Goal: Task Accomplishment & Management: Complete application form

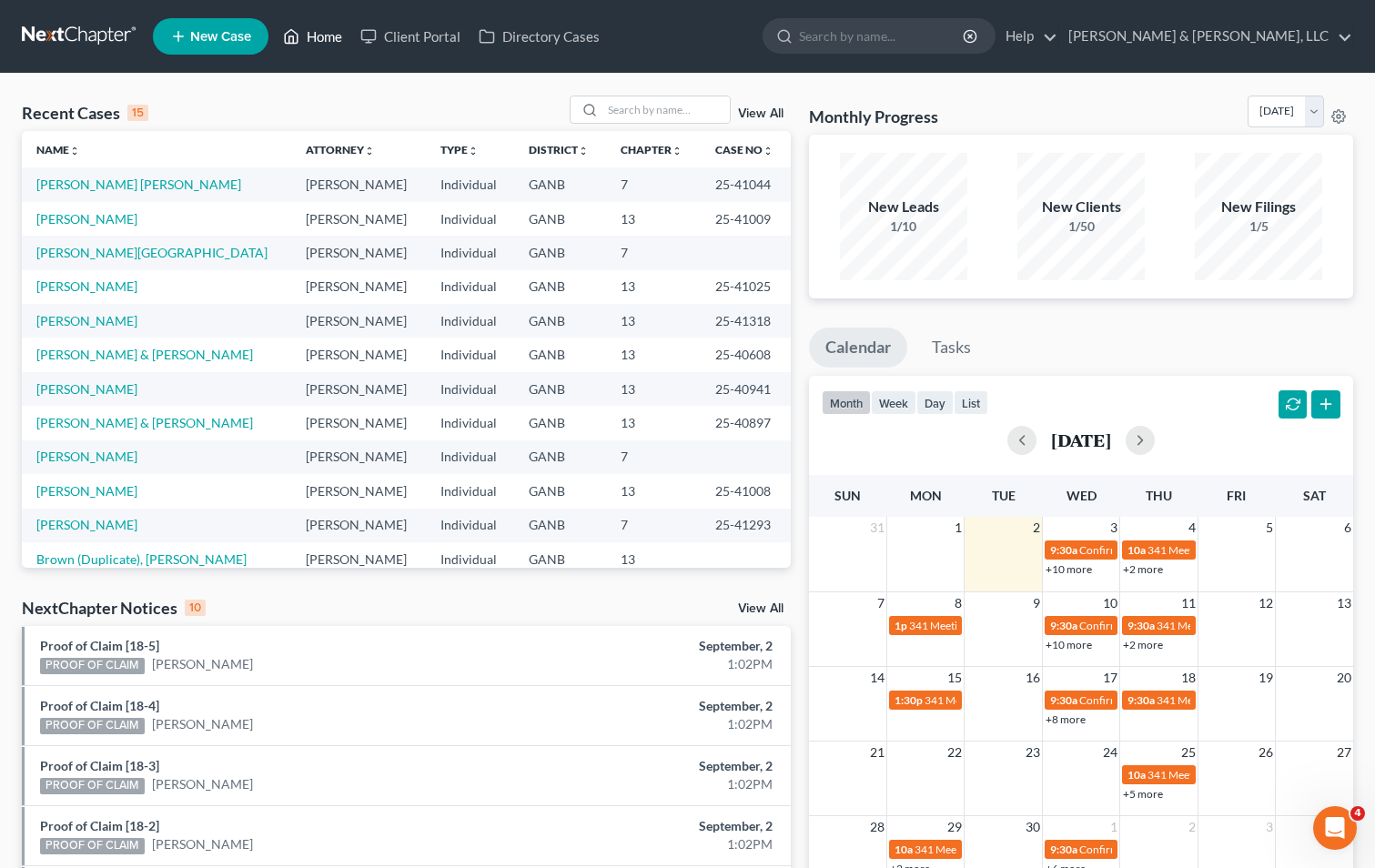
click at [339, 38] on link "Home" at bounding box center [313, 36] width 77 height 33
click at [619, 109] on input "search" at bounding box center [666, 110] width 127 height 26
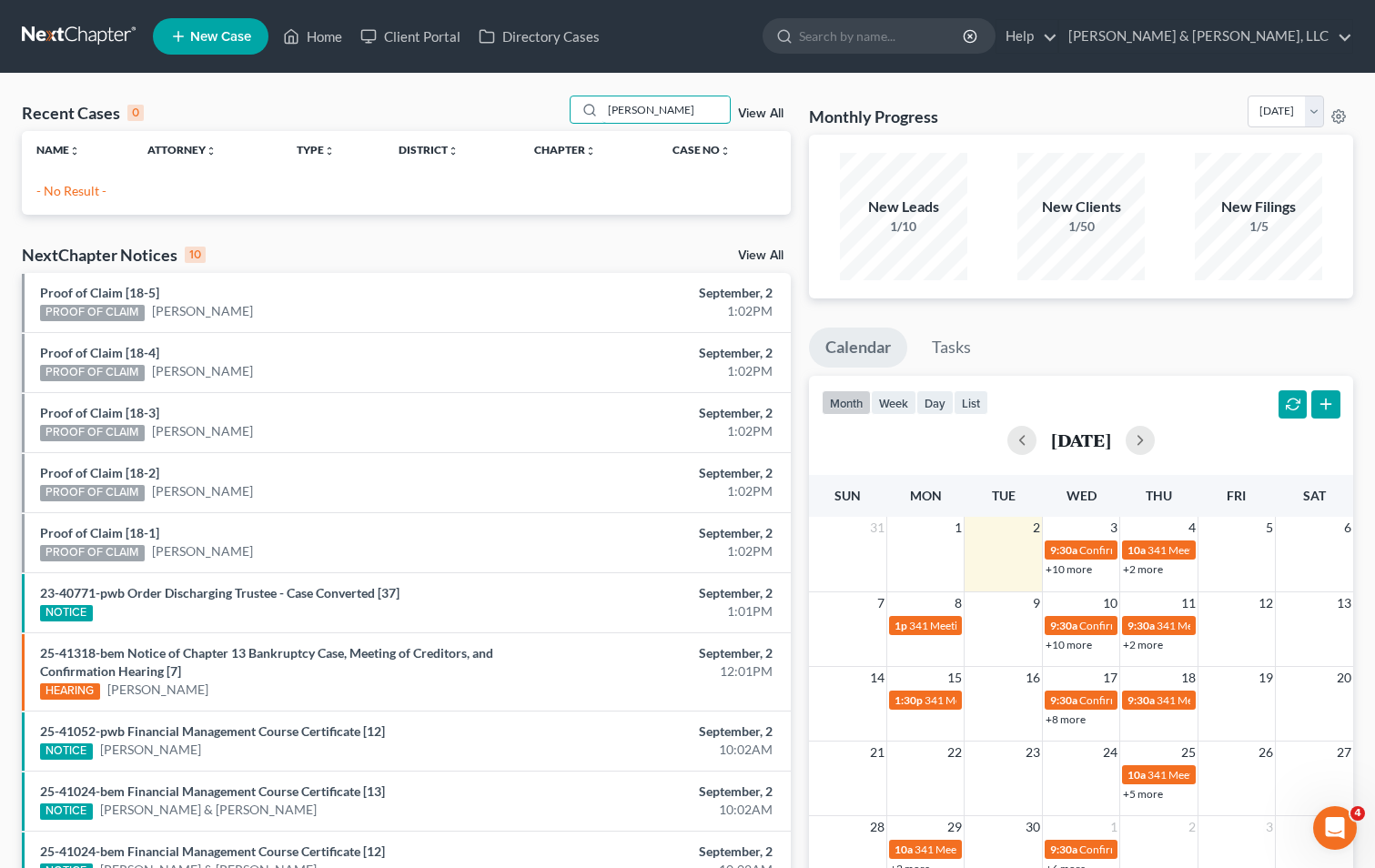
type input "[PERSON_NAME]"
click at [206, 35] on span "New Case" at bounding box center [220, 37] width 61 height 13
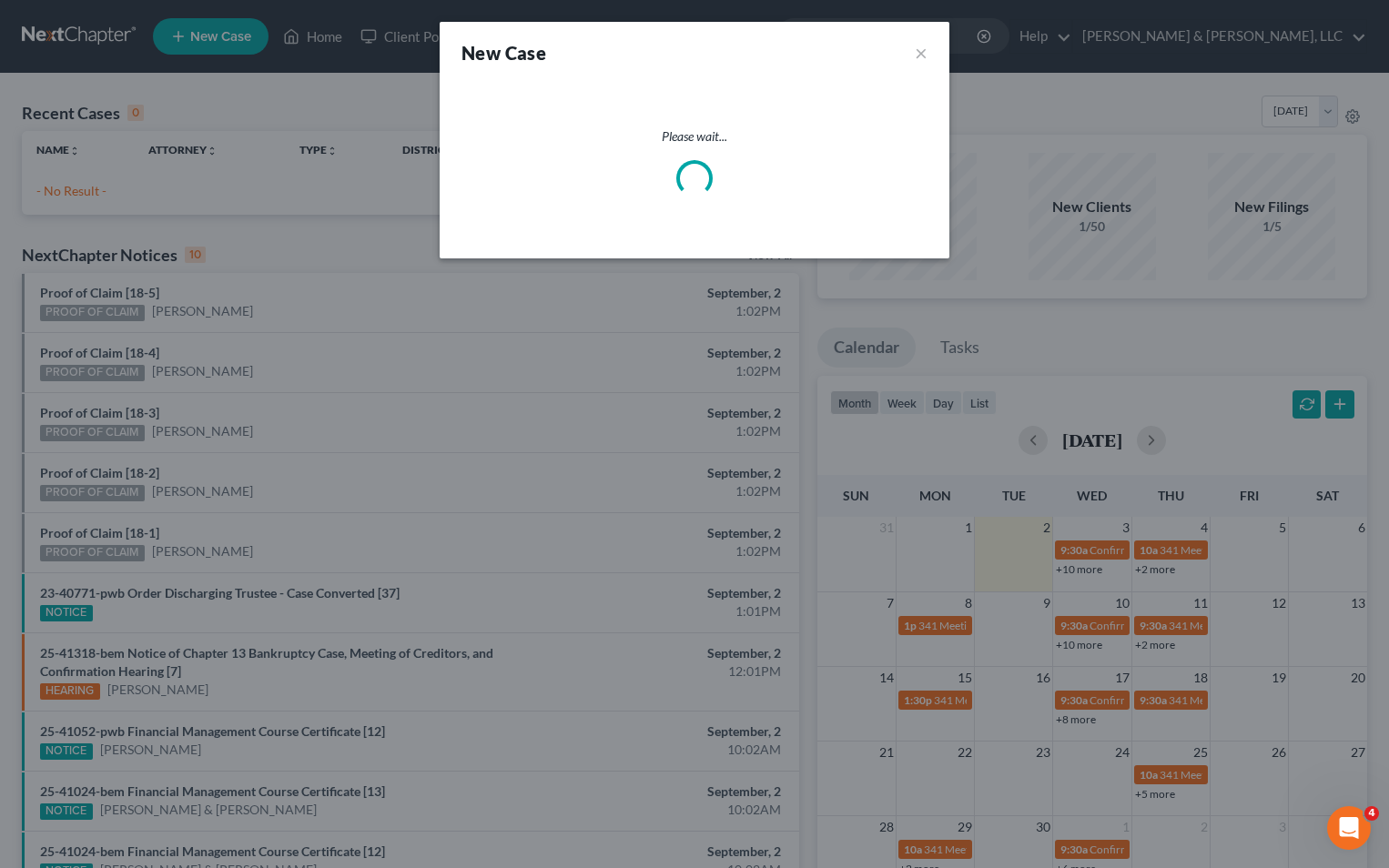
select select "19"
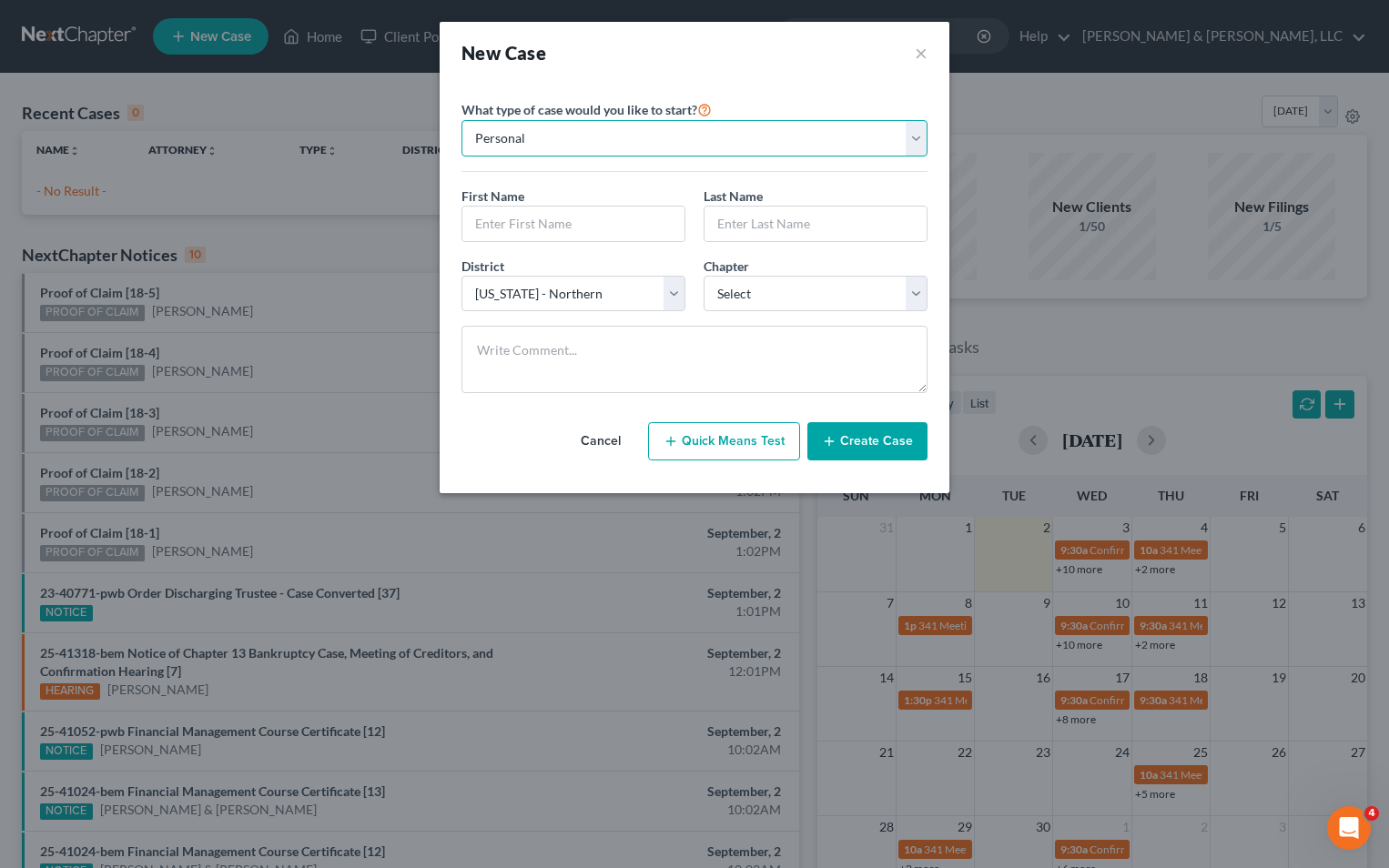
click at [913, 142] on select "Personal Business" at bounding box center [694, 138] width 466 height 37
click at [462, 120] on select "Personal Business" at bounding box center [694, 138] width 466 height 37
click at [543, 219] on input "text" at bounding box center [573, 224] width 222 height 35
type input "Grace"
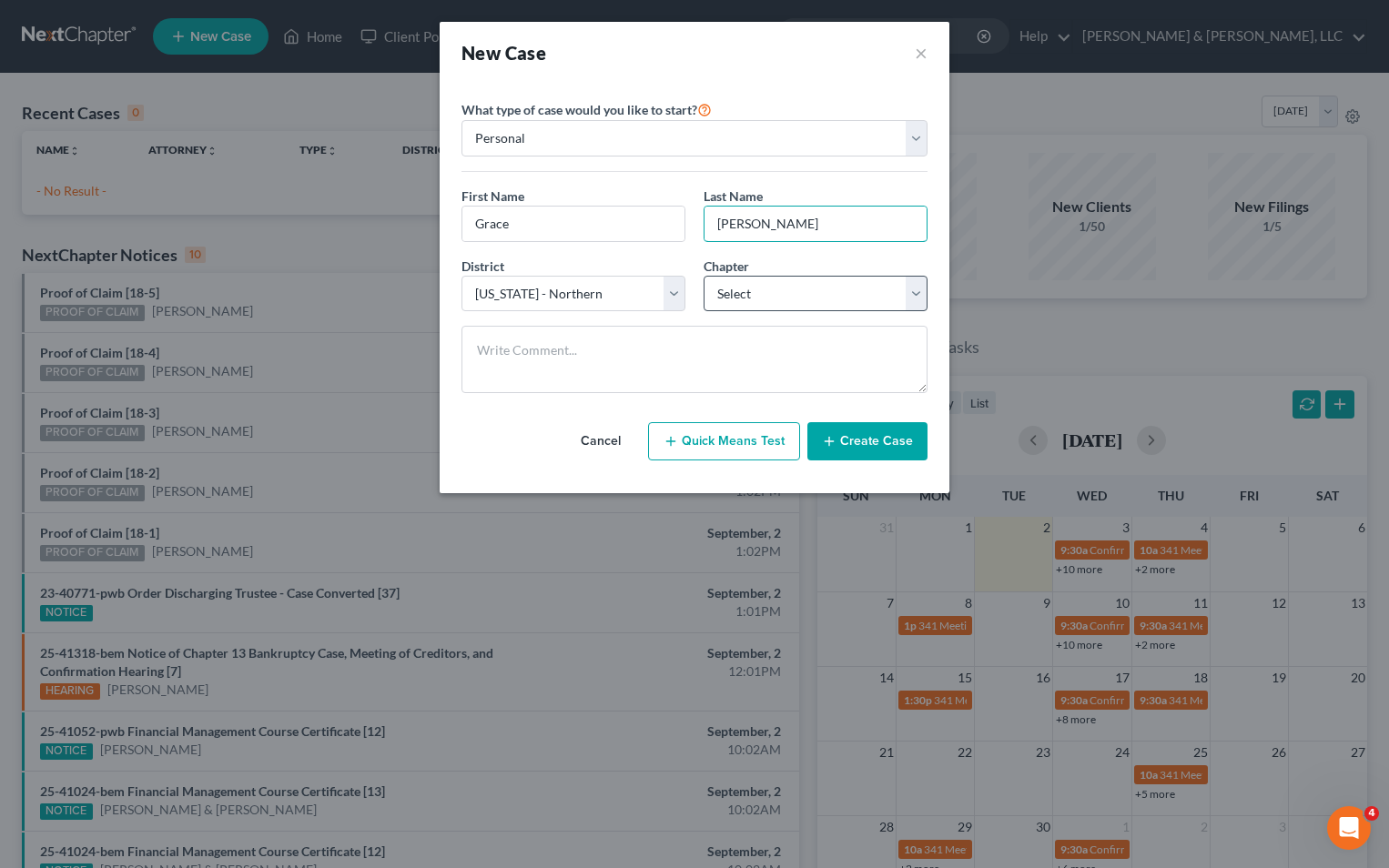
type input "[PERSON_NAME]"
click at [919, 298] on select "Select 7 11 12 13" at bounding box center [815, 294] width 224 height 37
select select "0"
click at [704, 276] on select "Select 7 11 12 13" at bounding box center [815, 294] width 224 height 37
click at [849, 441] on button "Create Case" at bounding box center [867, 441] width 120 height 38
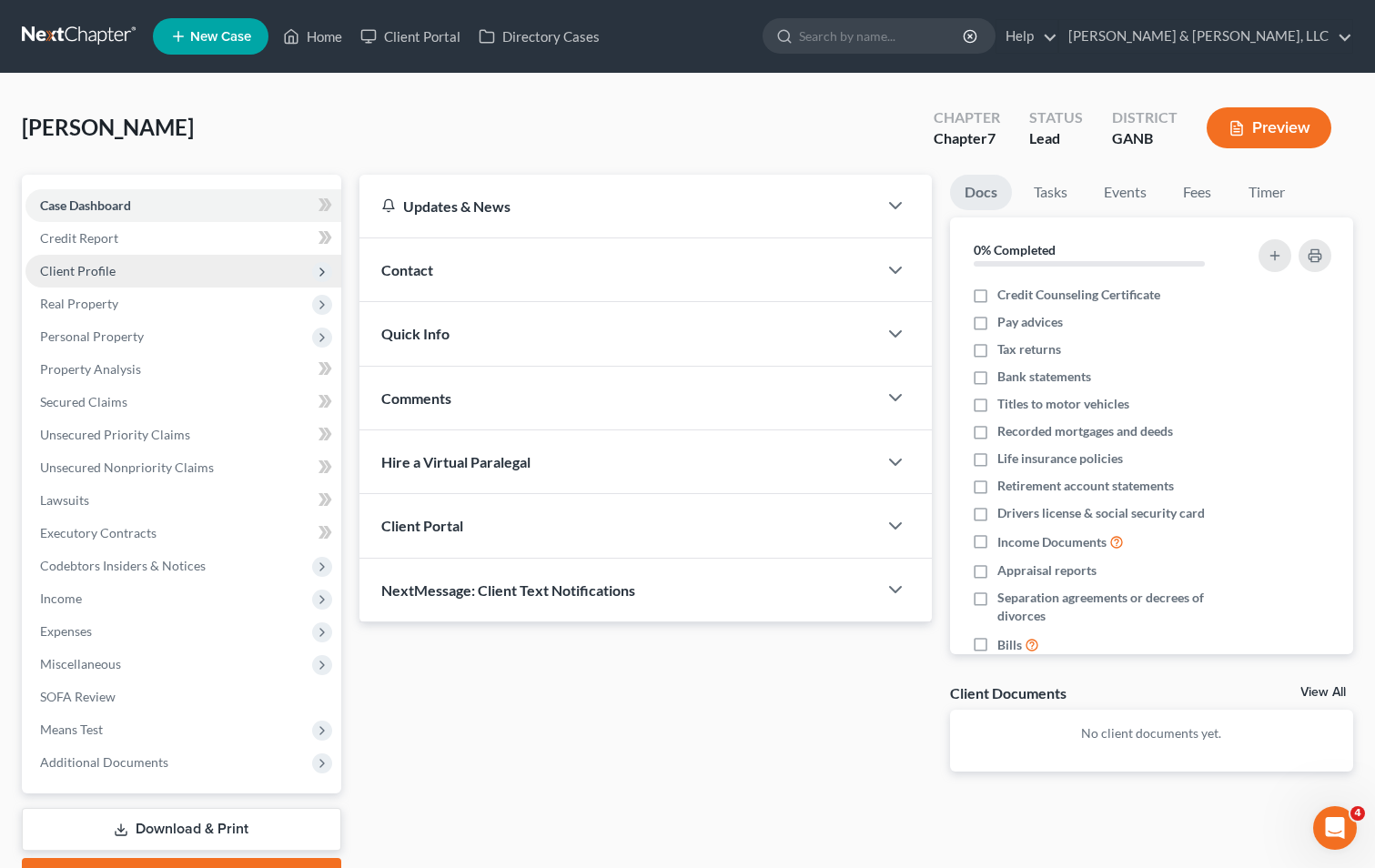
click at [119, 277] on span "Client Profile" at bounding box center [183, 271] width 315 height 33
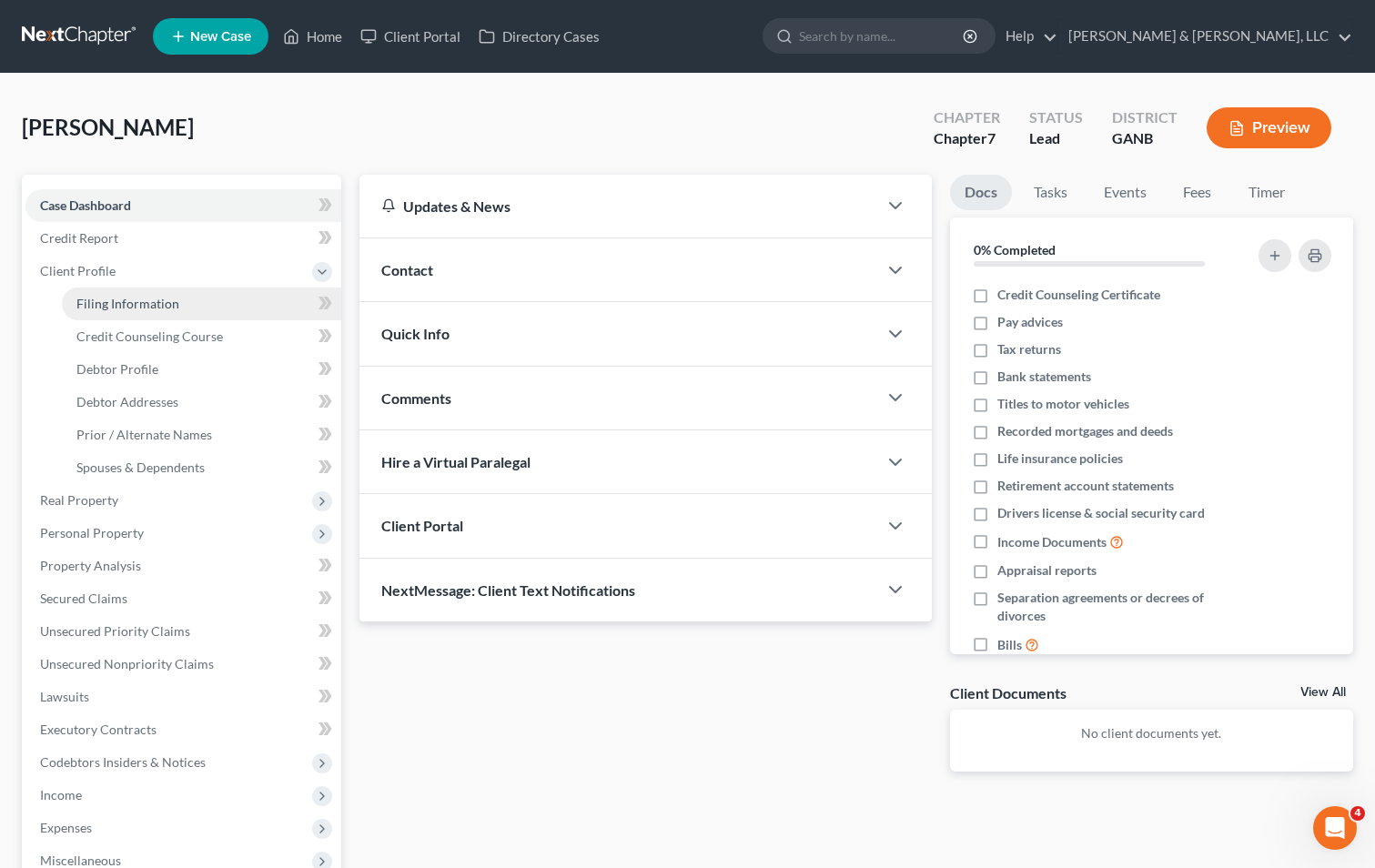
click at [202, 308] on link "Filing Information" at bounding box center [202, 303] width 280 height 33
select select "1"
select select "0"
select select "19"
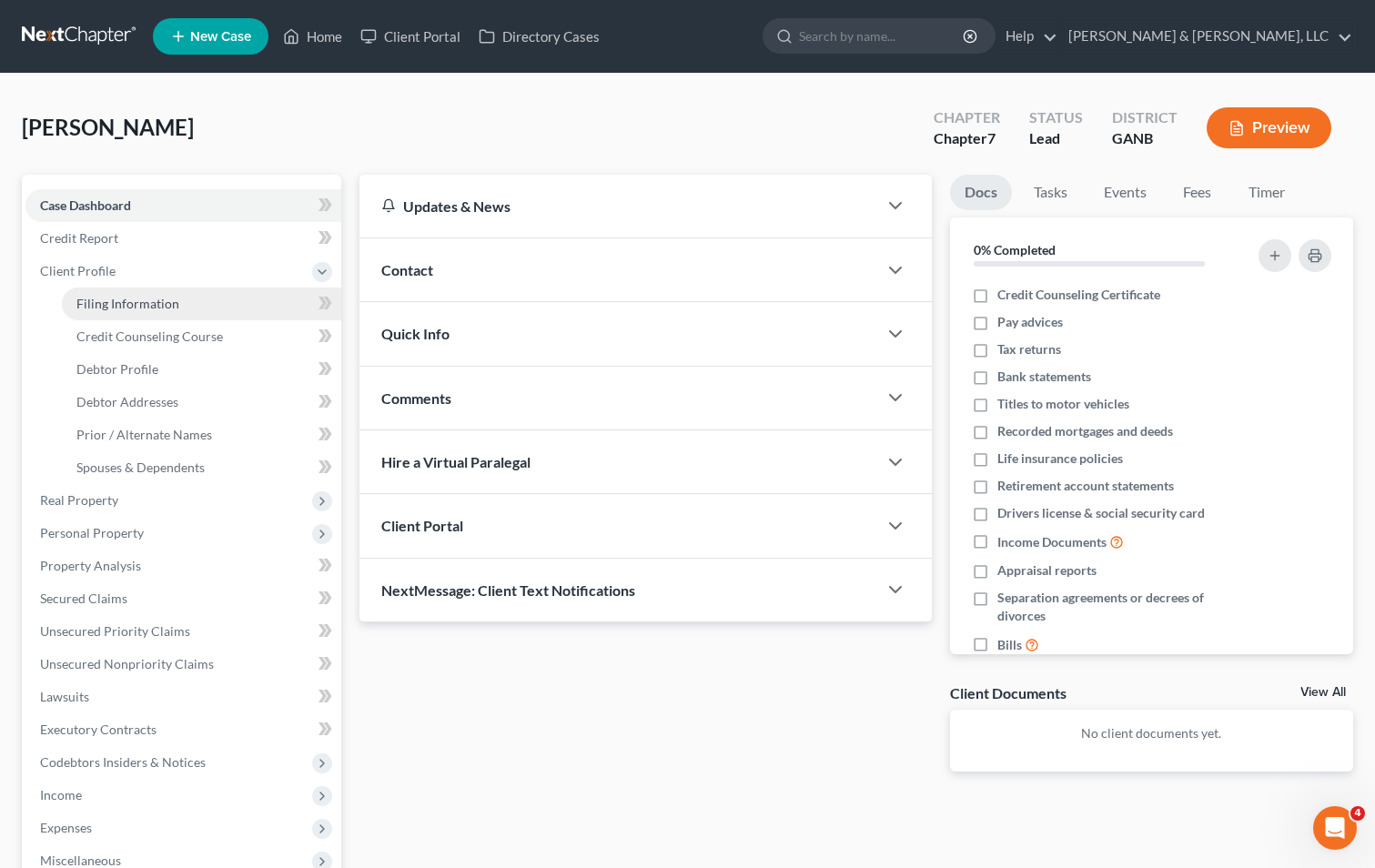
select select "10"
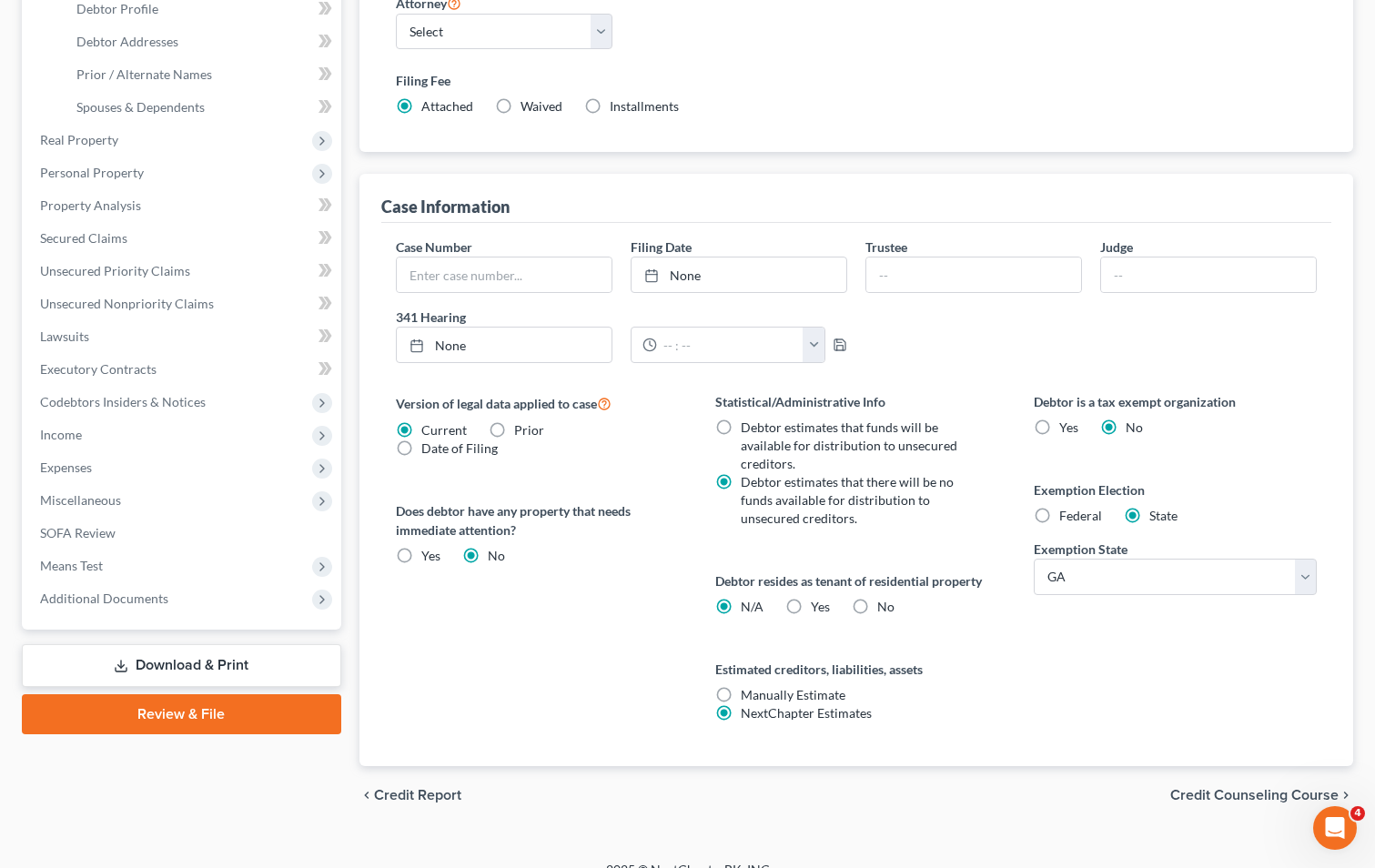
scroll to position [386, 0]
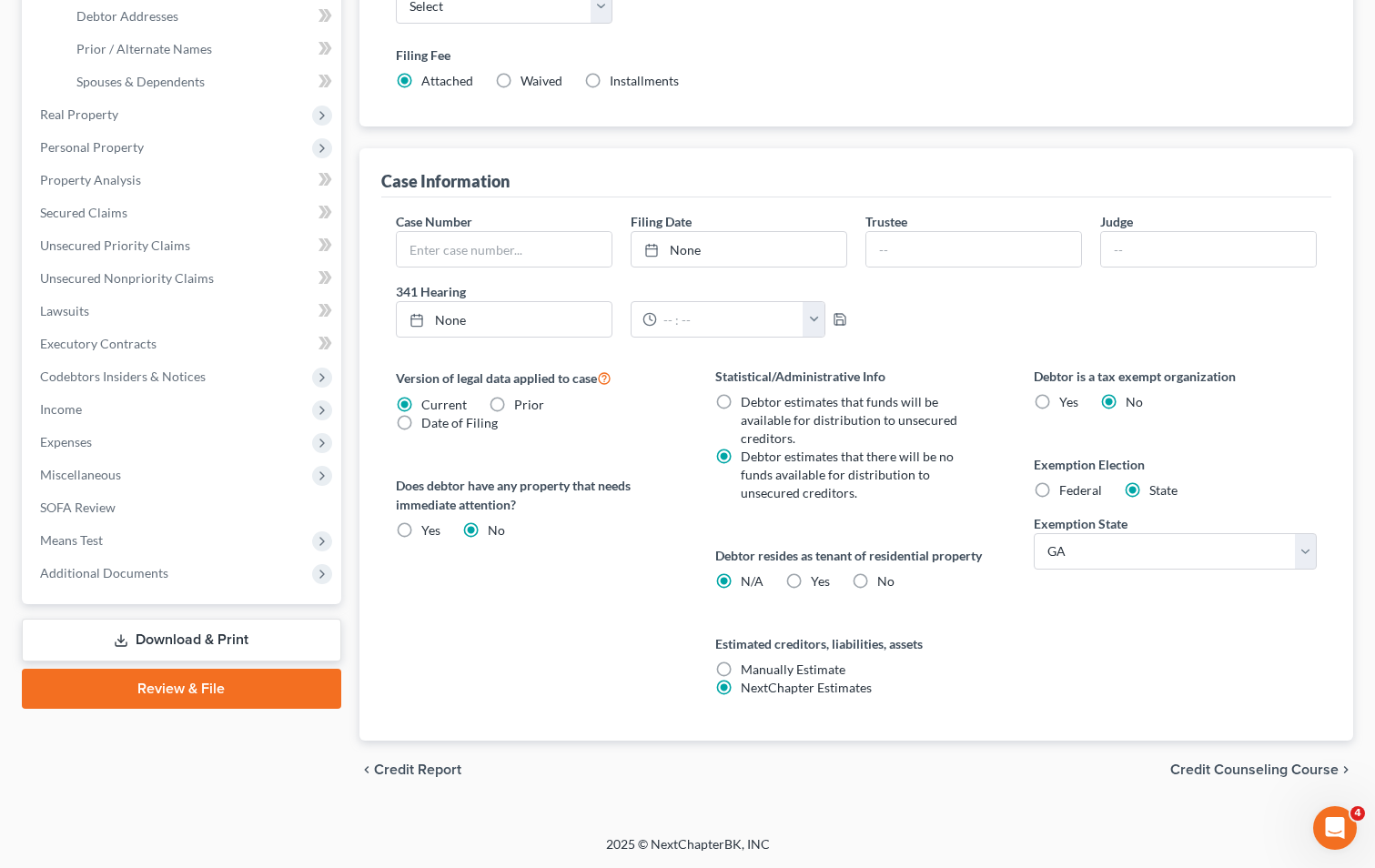
click at [877, 586] on label "No" at bounding box center [886, 581] width 17 height 18
click at [885, 585] on input "No" at bounding box center [891, 578] width 12 height 12
radio input "true"
radio input "false"
click at [1253, 767] on span "Credit Counseling Course" at bounding box center [1254, 769] width 168 height 14
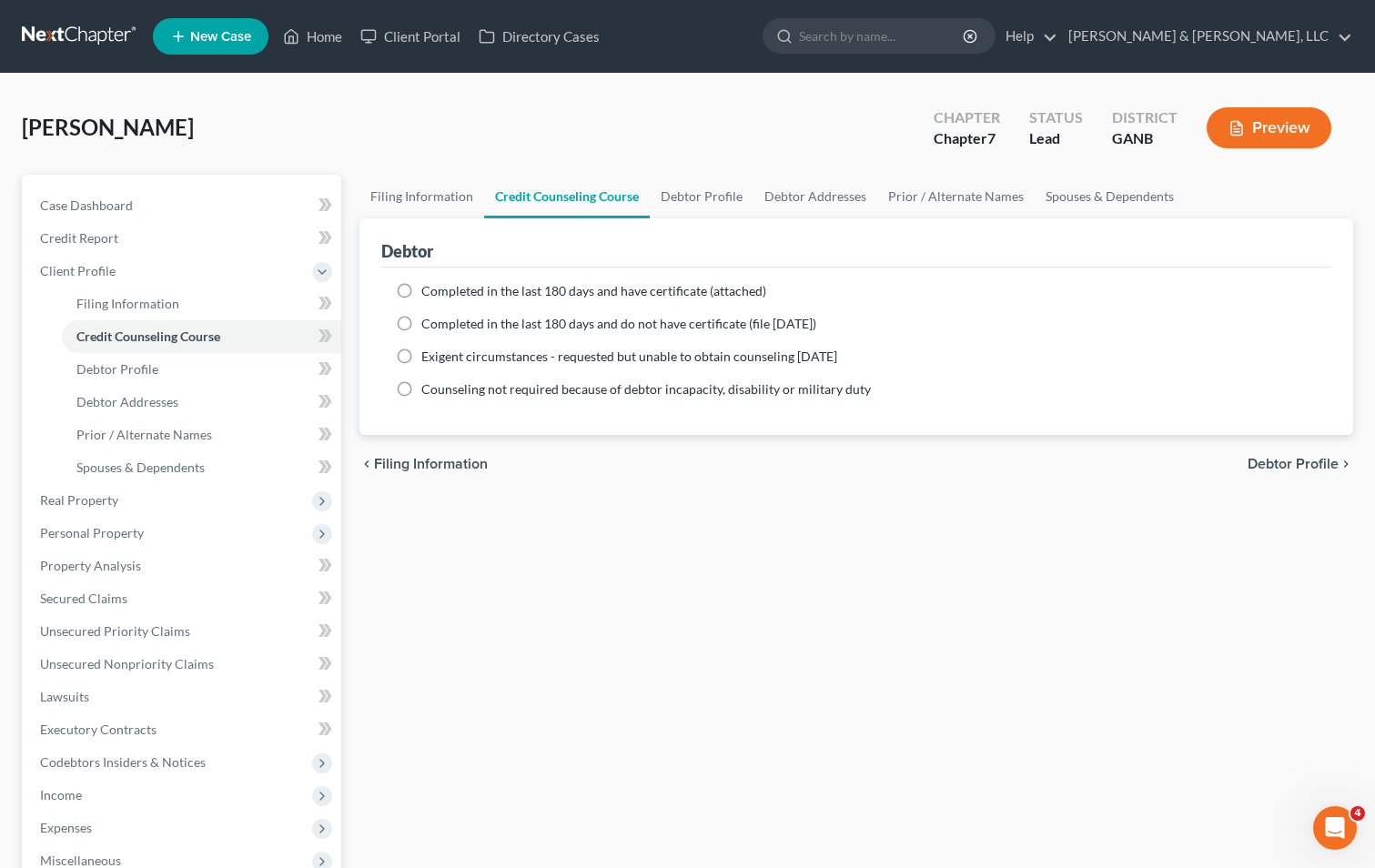
click at [1284, 463] on span "Debtor Profile" at bounding box center [1293, 464] width 91 height 14
select select "0"
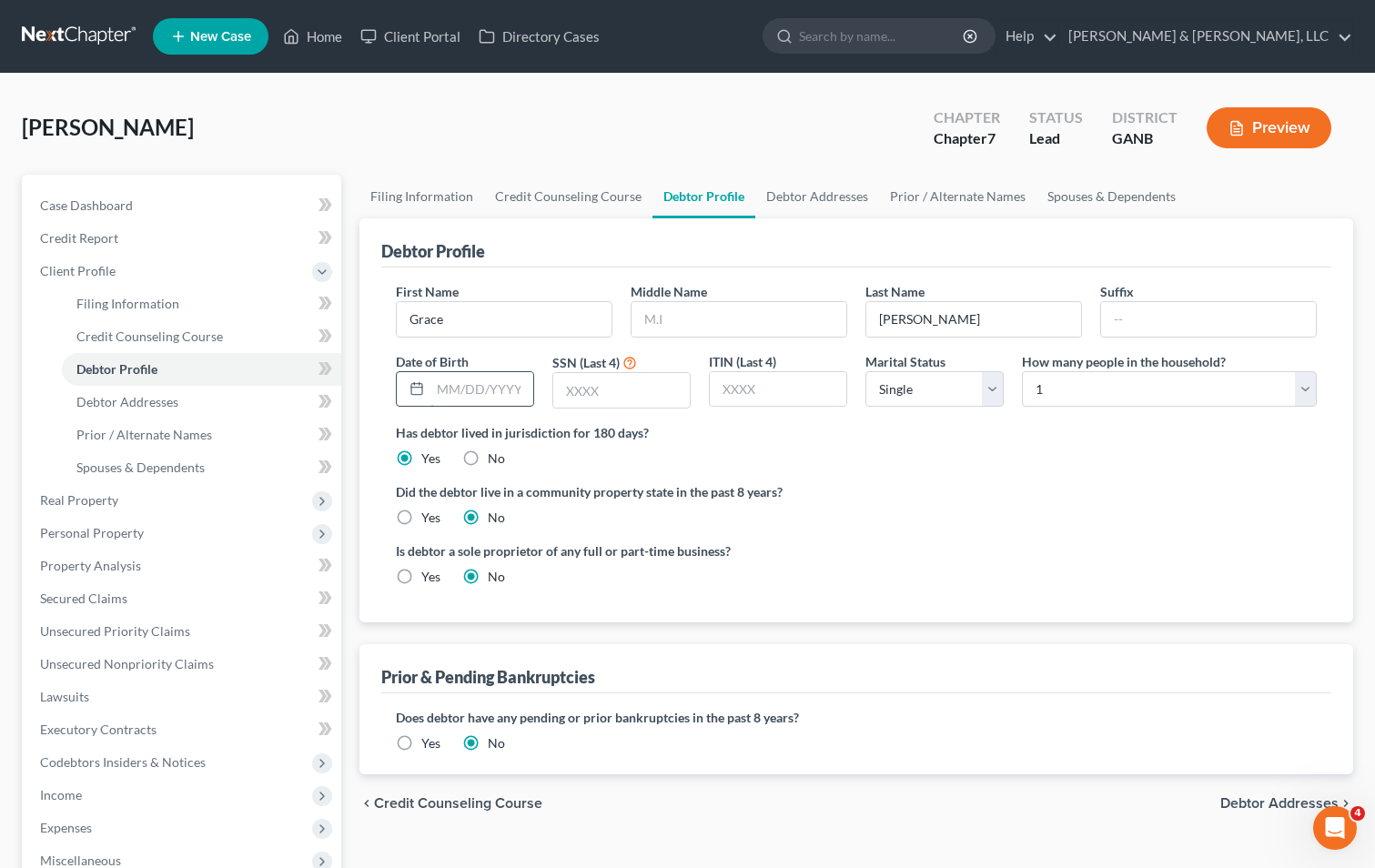
click at [488, 398] on input "text" at bounding box center [482, 389] width 103 height 35
type input "[DATE]"
type input "5008"
click at [993, 387] on select "Select Single Married Separated Divorced Widowed" at bounding box center [934, 389] width 138 height 37
select select "1"
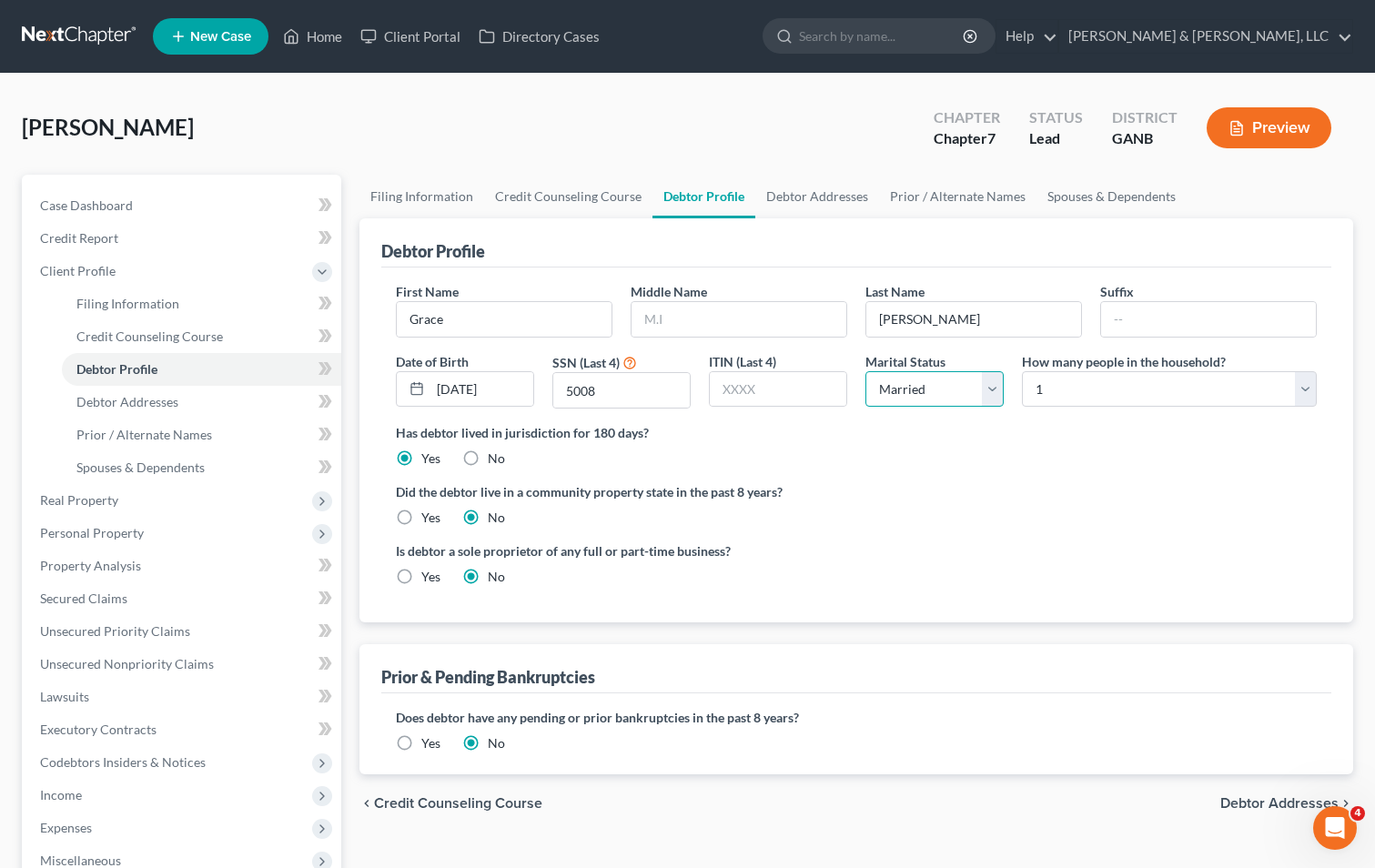
click at [865, 371] on select "Select Single Married Separated Divorced Widowed" at bounding box center [934, 389] width 138 height 37
click at [1061, 392] on select "Select 1 2 3 4 5 6 7 8 9 10 11 12 13 14 15 16 17 18 19 20" at bounding box center [1169, 389] width 295 height 37
select select "3"
click at [1022, 371] on select "Select 1 2 3 4 5 6 7 8 9 10 11 12 13 14 15 16 17 18 19 20" at bounding box center [1169, 389] width 295 height 37
click at [998, 506] on div "Did the debtor live in a community property state in the past 8 years? Yes No" at bounding box center [856, 504] width 921 height 44
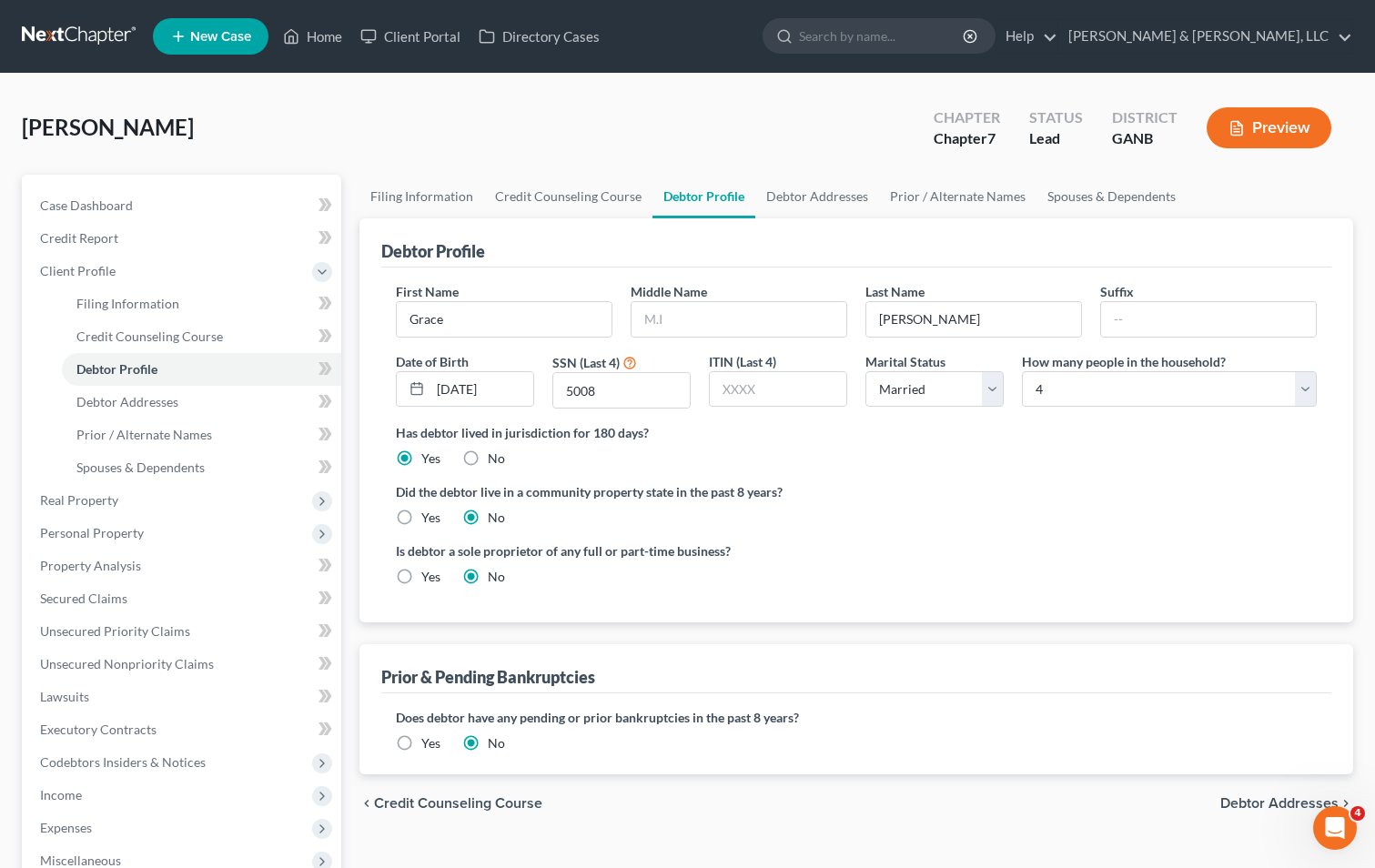
scroll to position [273, 0]
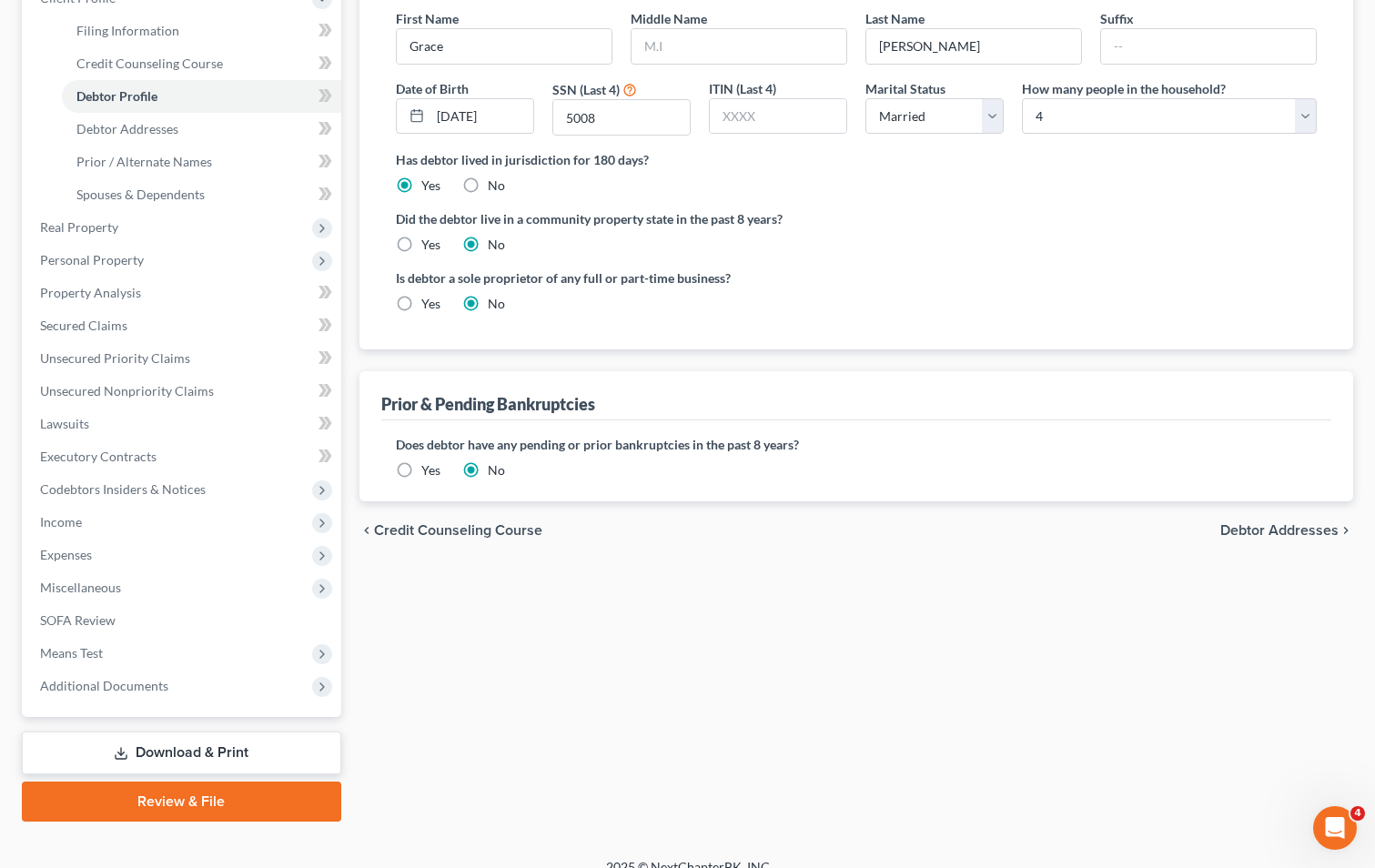
click at [1250, 527] on span "Debtor Addresses" at bounding box center [1279, 530] width 118 height 14
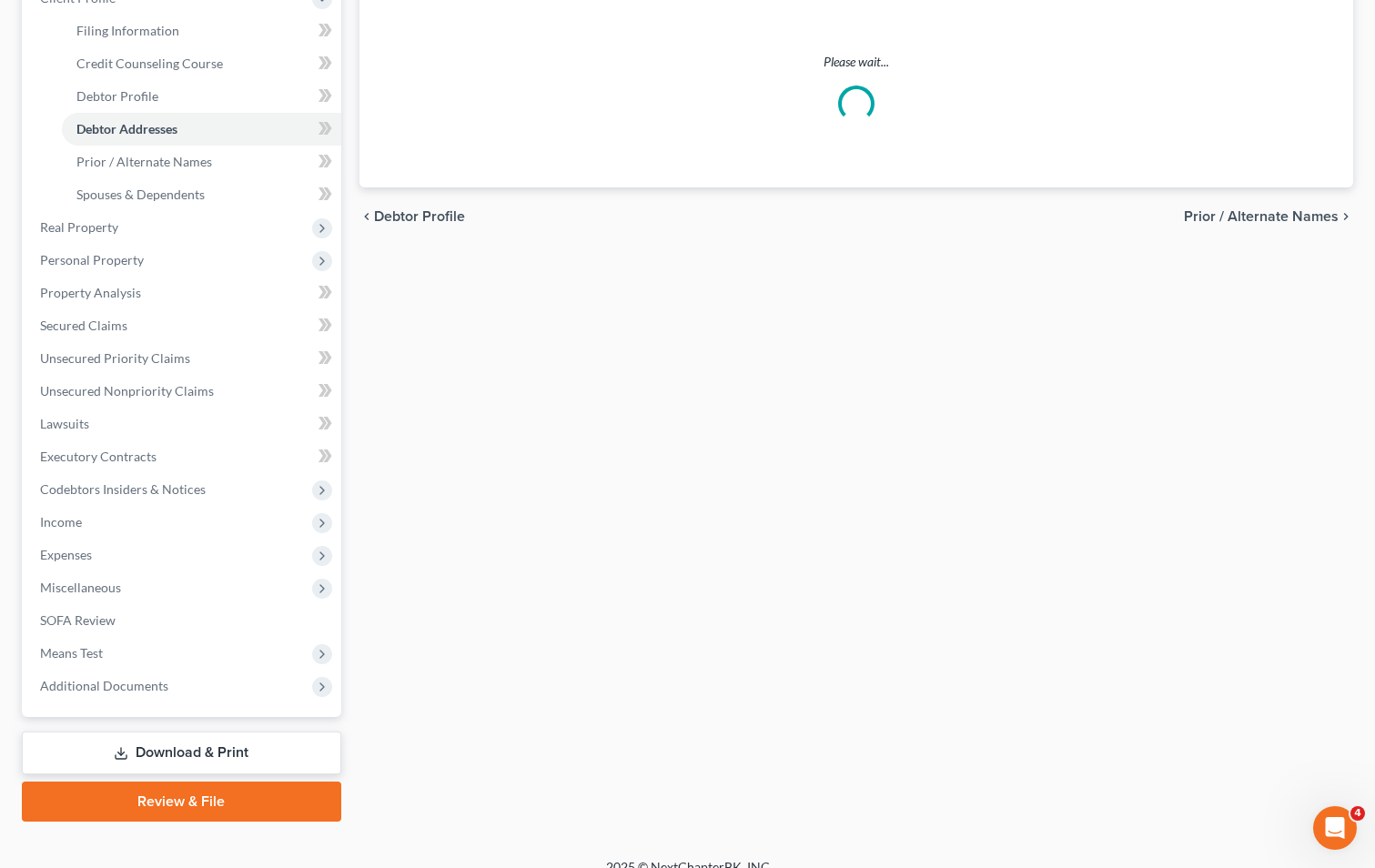
scroll to position [77, 0]
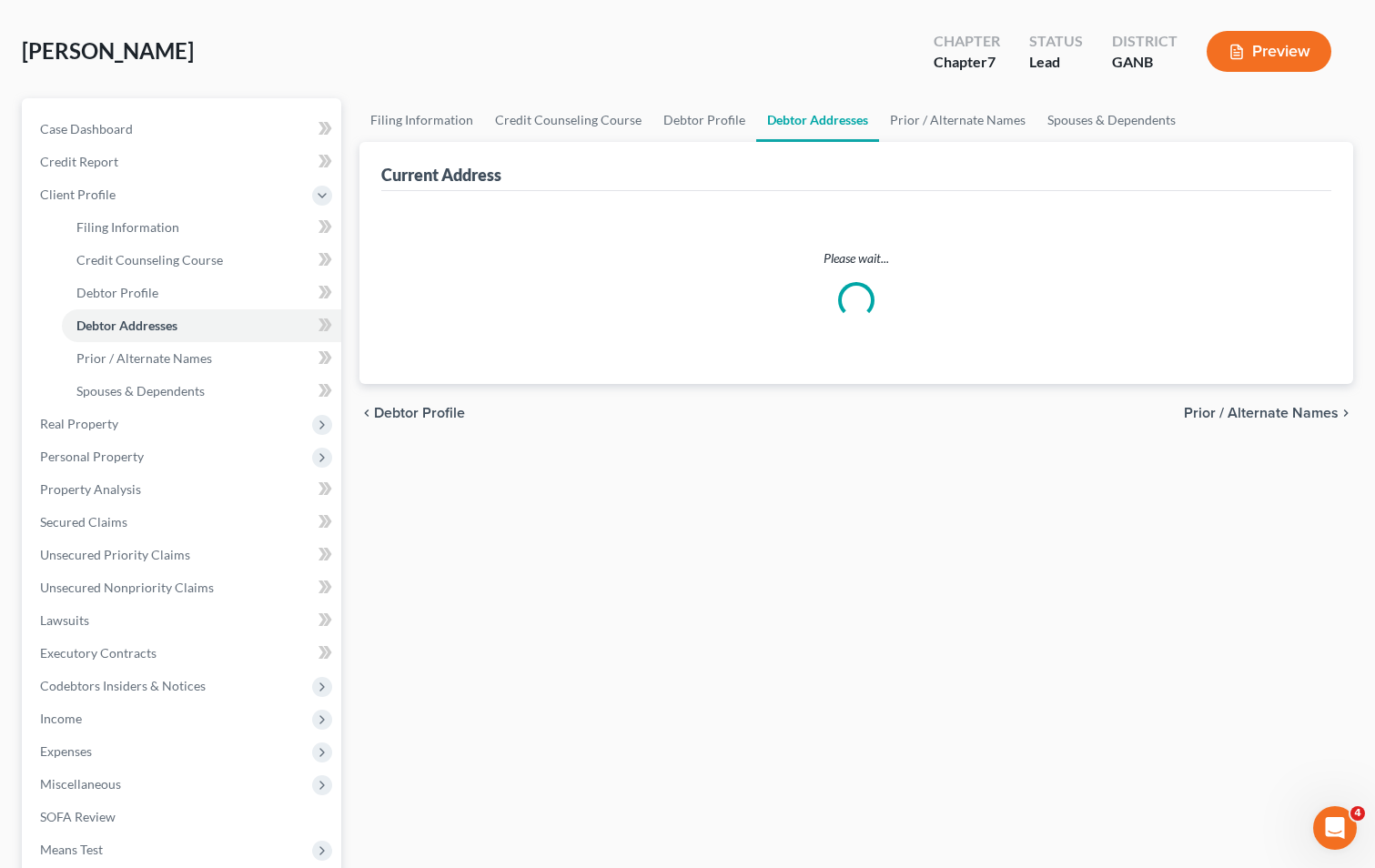
select select "0"
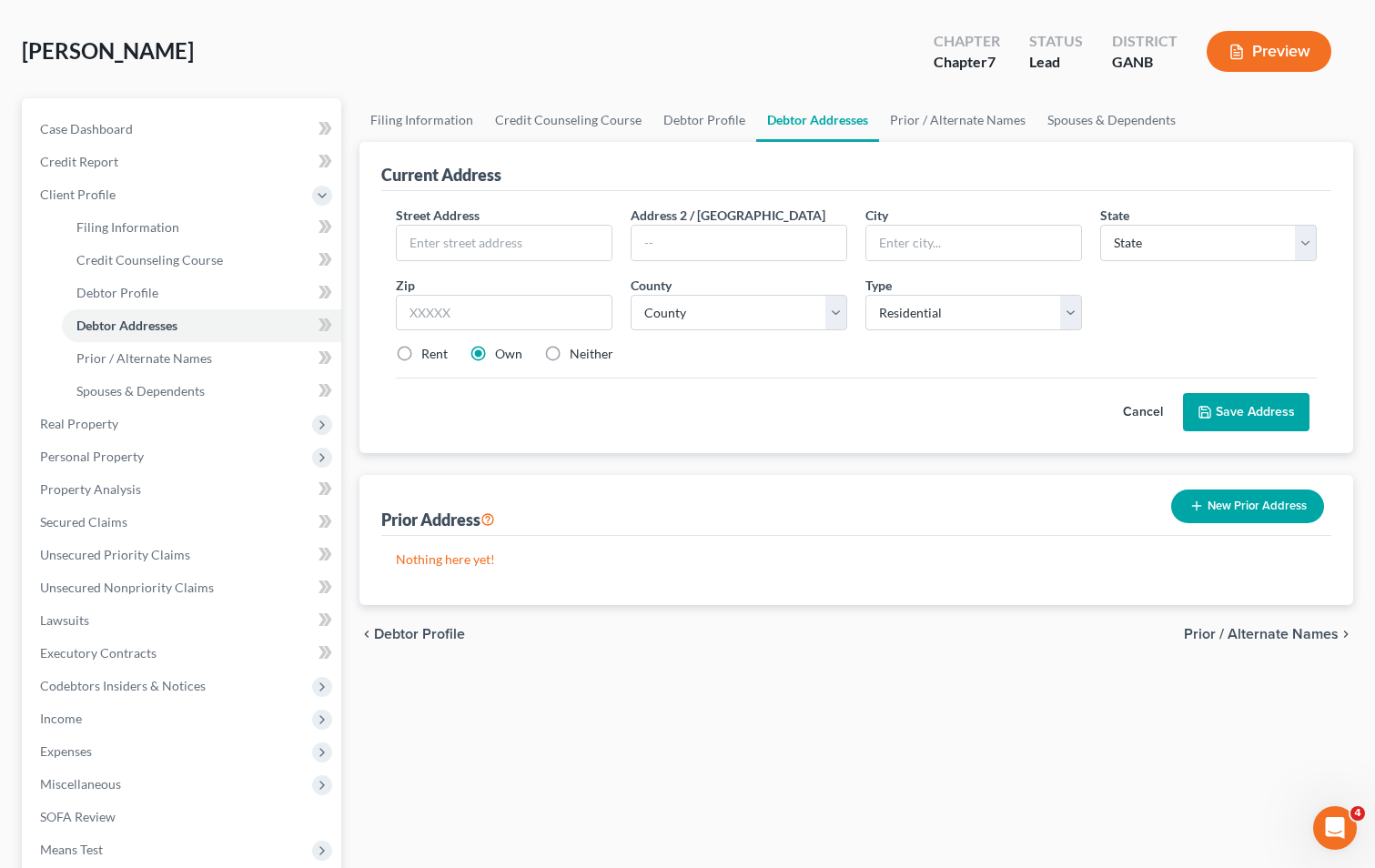
scroll to position [0, 0]
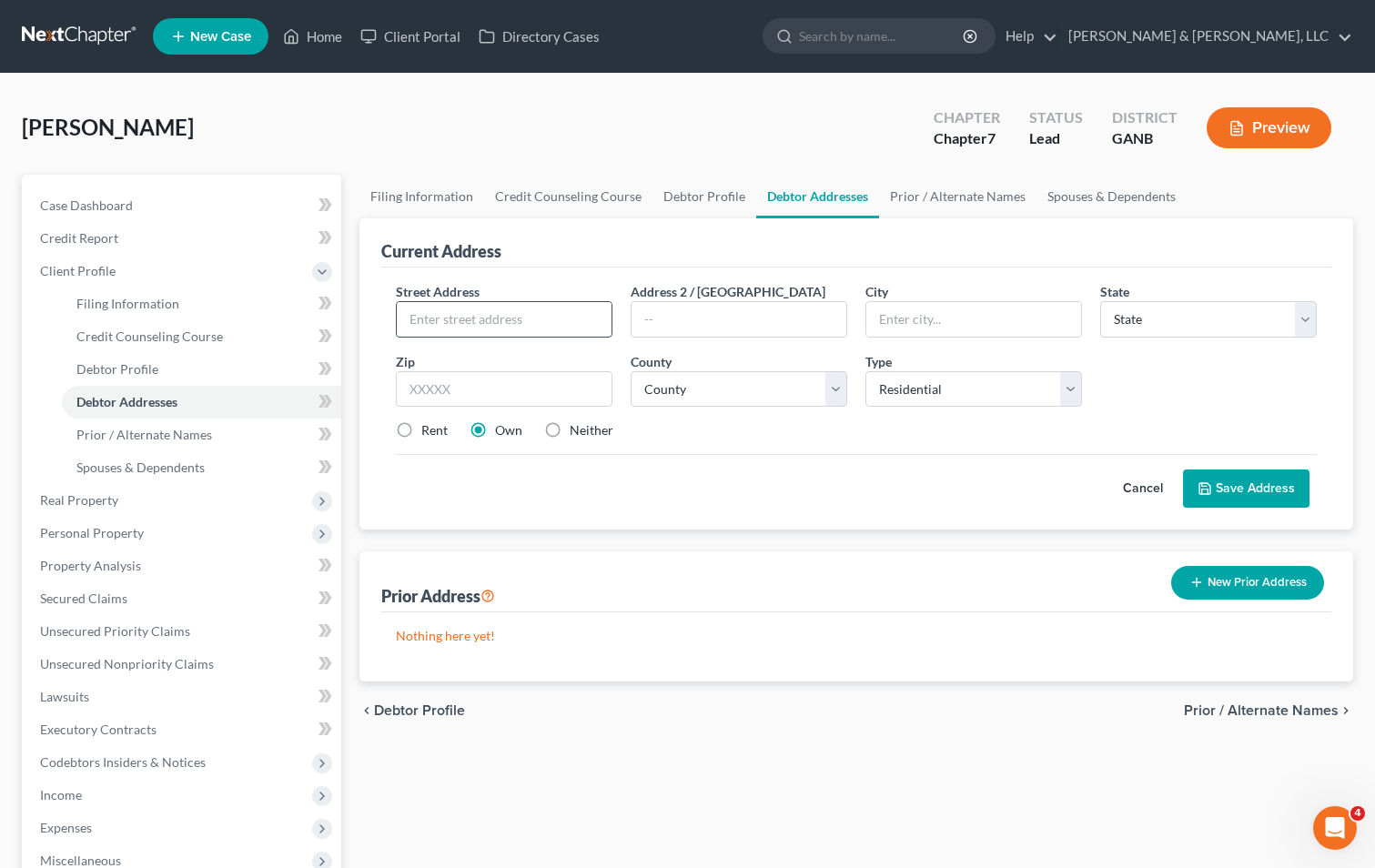
click at [566, 333] on input "text" at bounding box center [503, 319] width 214 height 35
click at [488, 315] on input "186" at bounding box center [503, 319] width 214 height 35
type input "[STREET_ADDRESS]"
click at [462, 392] on input "text" at bounding box center [503, 389] width 216 height 37
type input "30752"
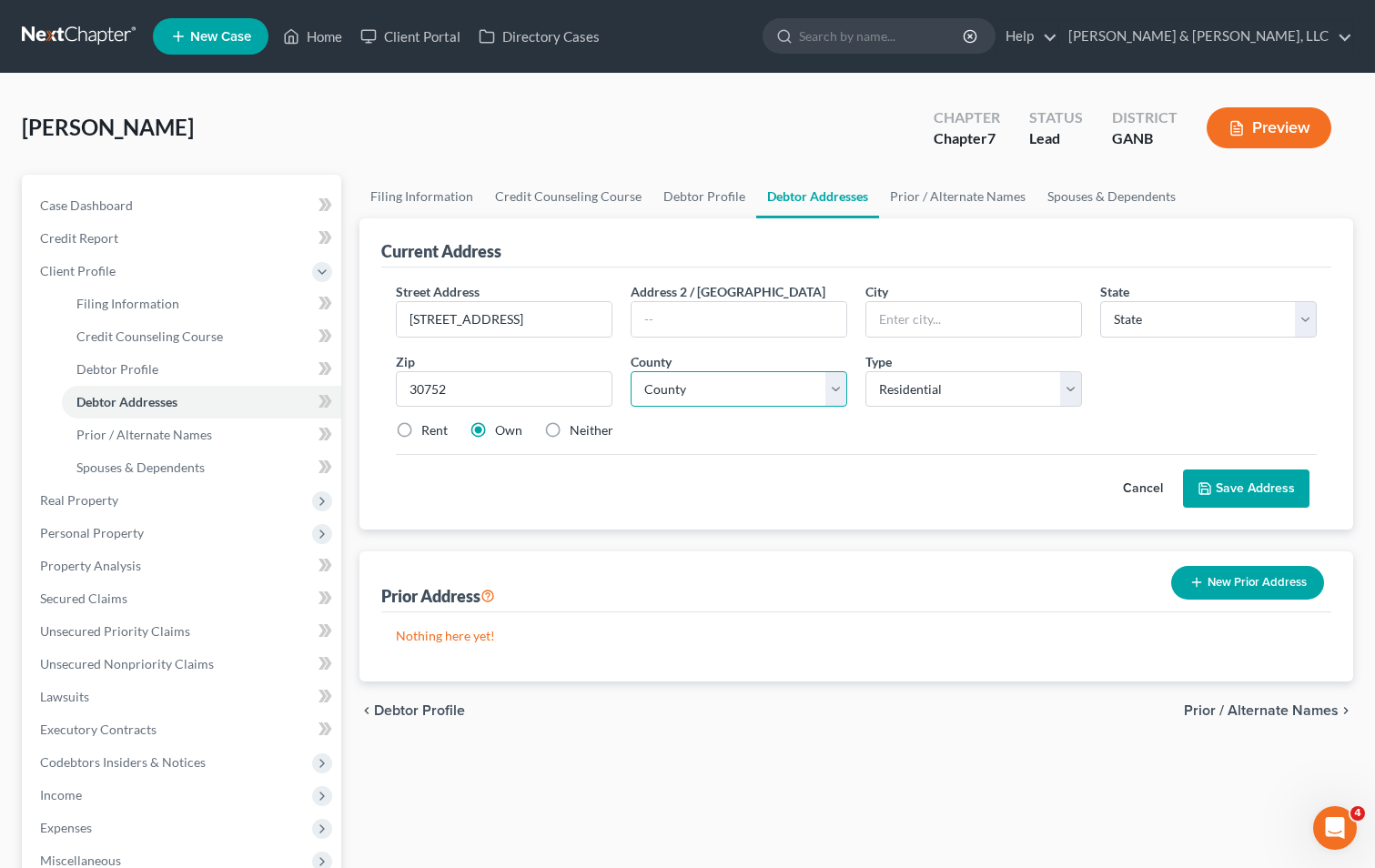
type input "[GEOGRAPHIC_DATA]"
select select "10"
click at [752, 398] on select "County" at bounding box center [738, 389] width 216 height 37
select select "40"
click at [631, 371] on select "County [GEOGRAPHIC_DATA] [GEOGRAPHIC_DATA] [GEOGRAPHIC_DATA] [GEOGRAPHIC_DATA] …" at bounding box center [738, 389] width 216 height 37
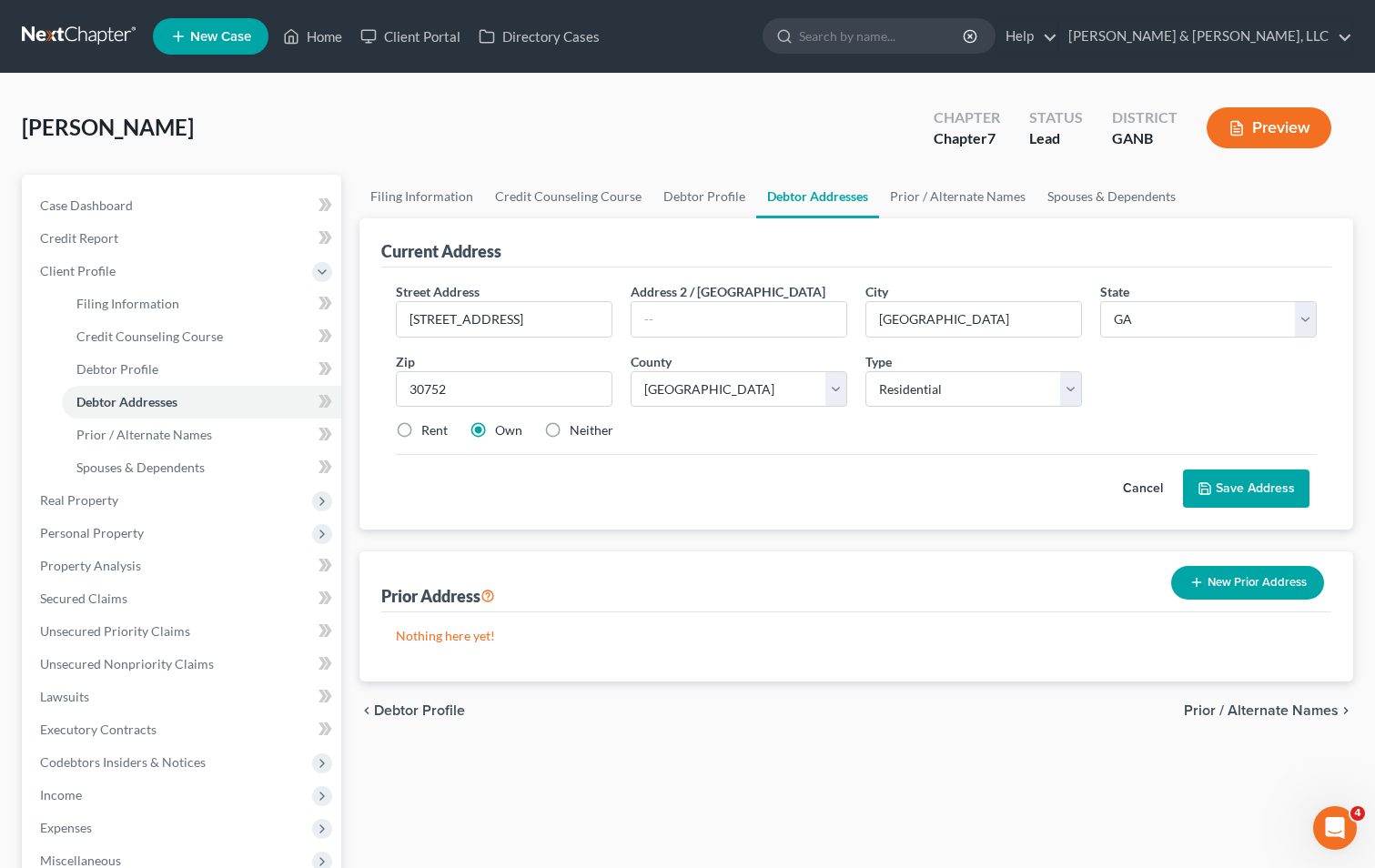
click at [1279, 712] on span "Prior / Alternate Names" at bounding box center [1262, 710] width 155 height 14
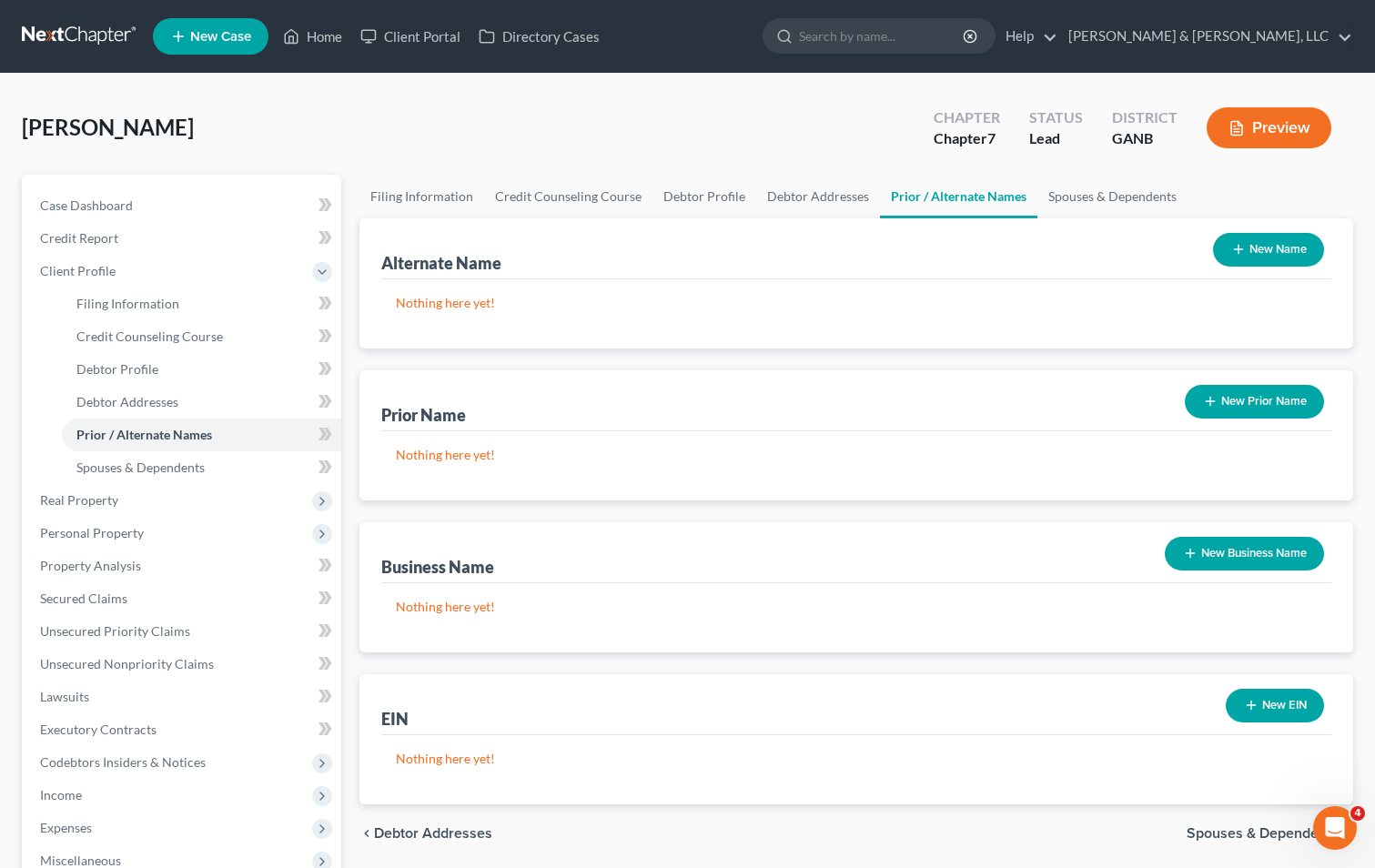
click at [1268, 400] on button "New Prior Name" at bounding box center [1254, 402] width 139 height 34
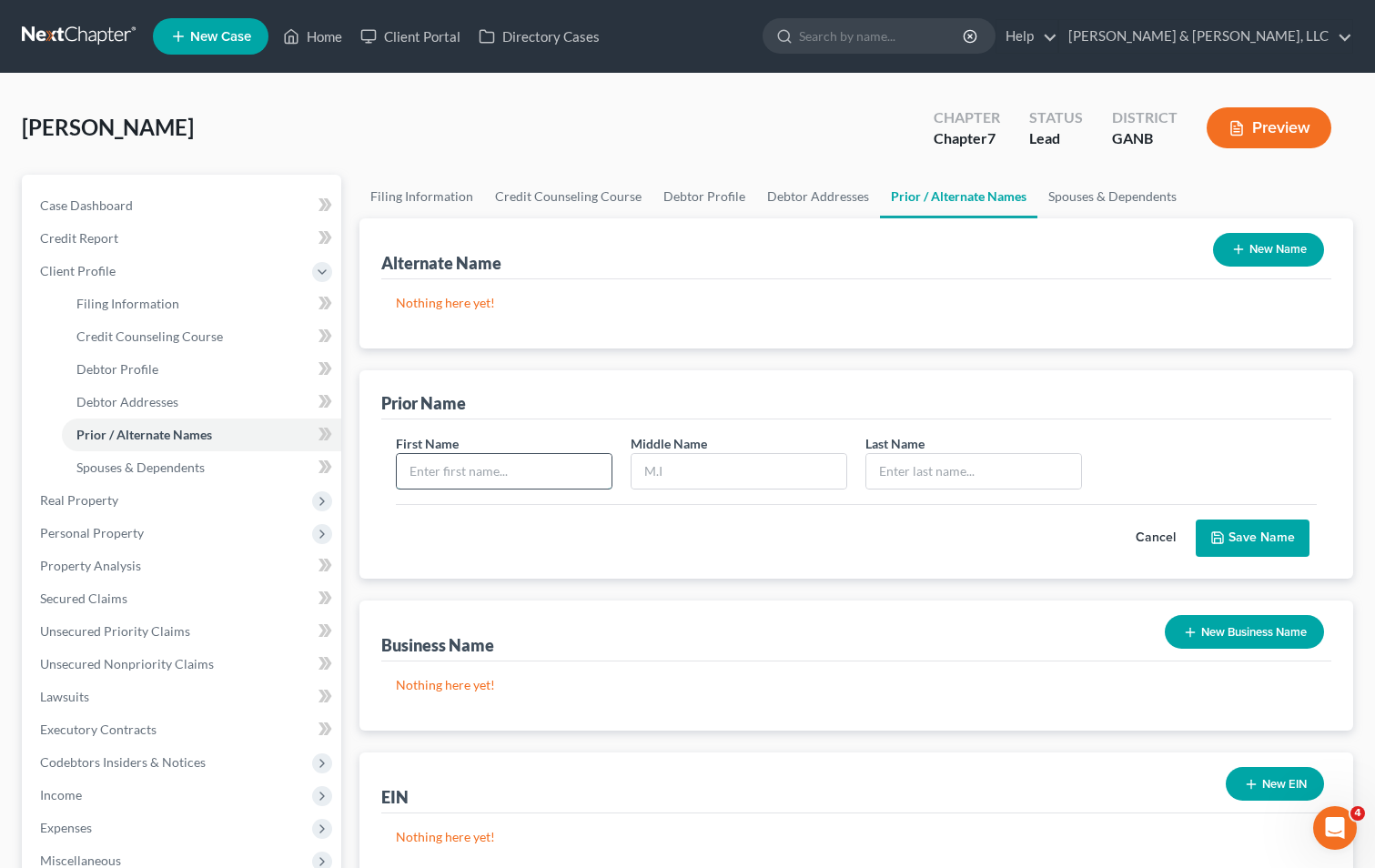
click at [543, 470] on input "text" at bounding box center [503, 471] width 214 height 35
type input "Grace"
type input "[PERSON_NAME]"
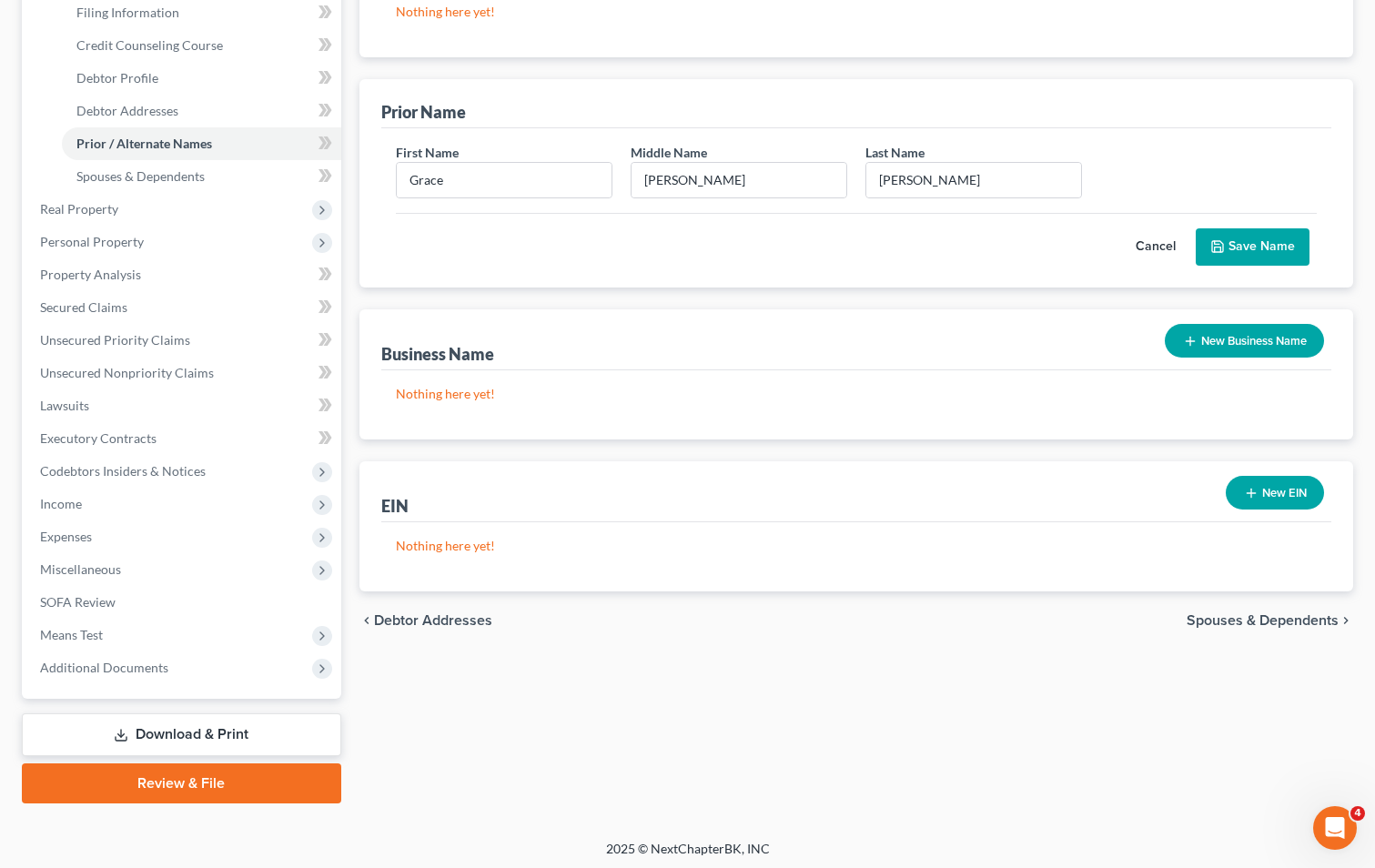
scroll to position [296, 0]
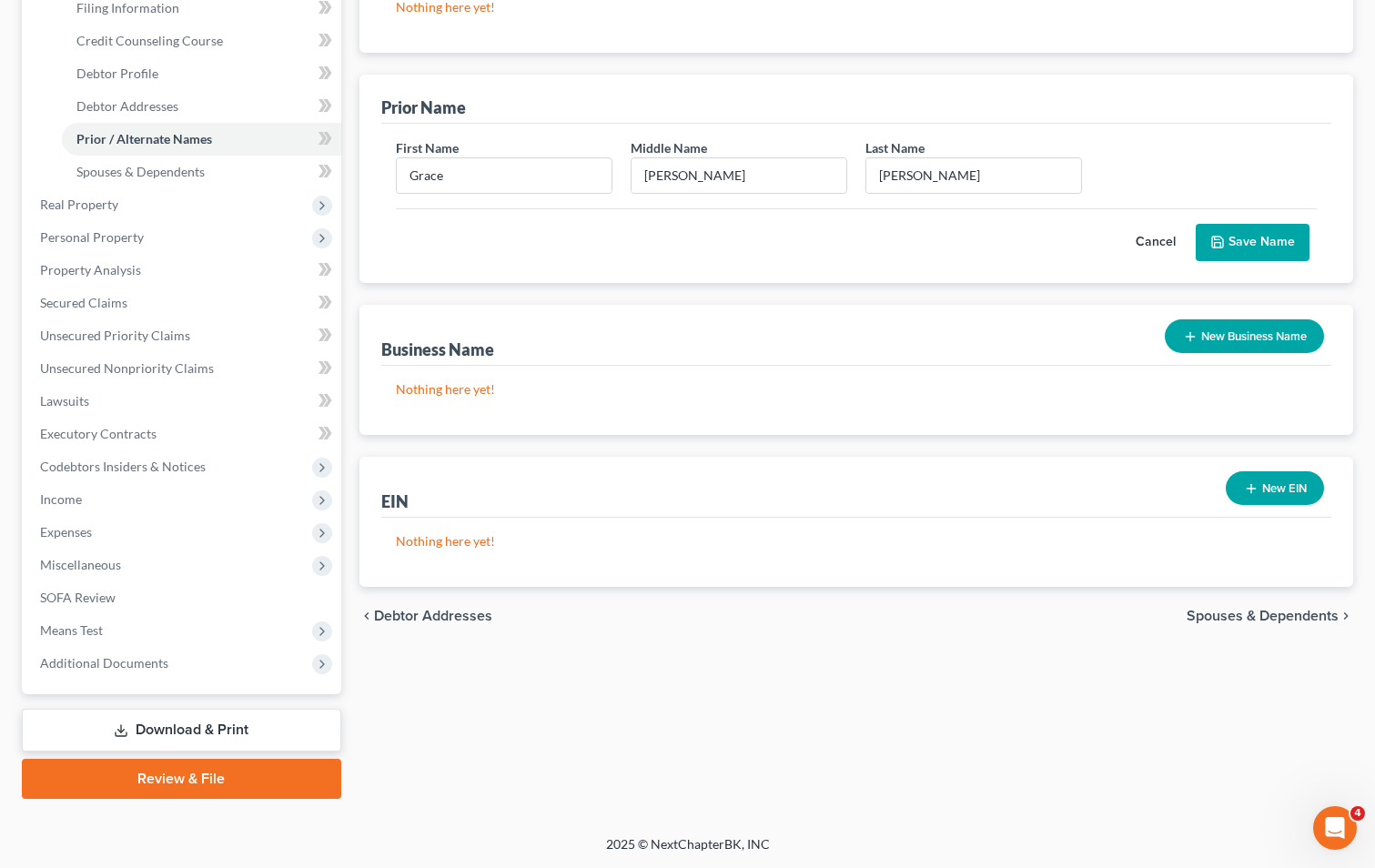
click at [1299, 616] on span "Spouses & Dependents" at bounding box center [1262, 616] width 152 height 14
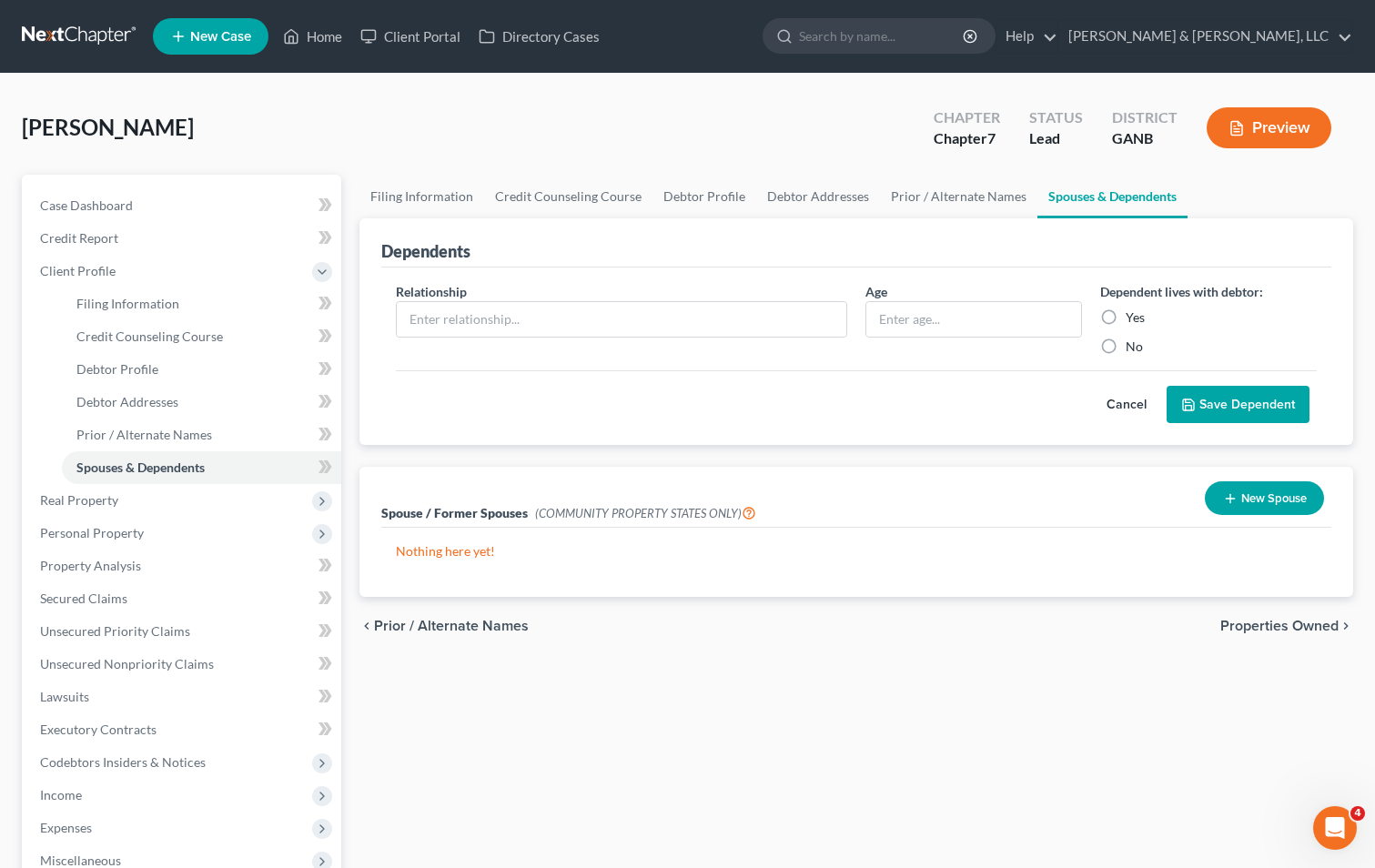
scroll to position [91, 0]
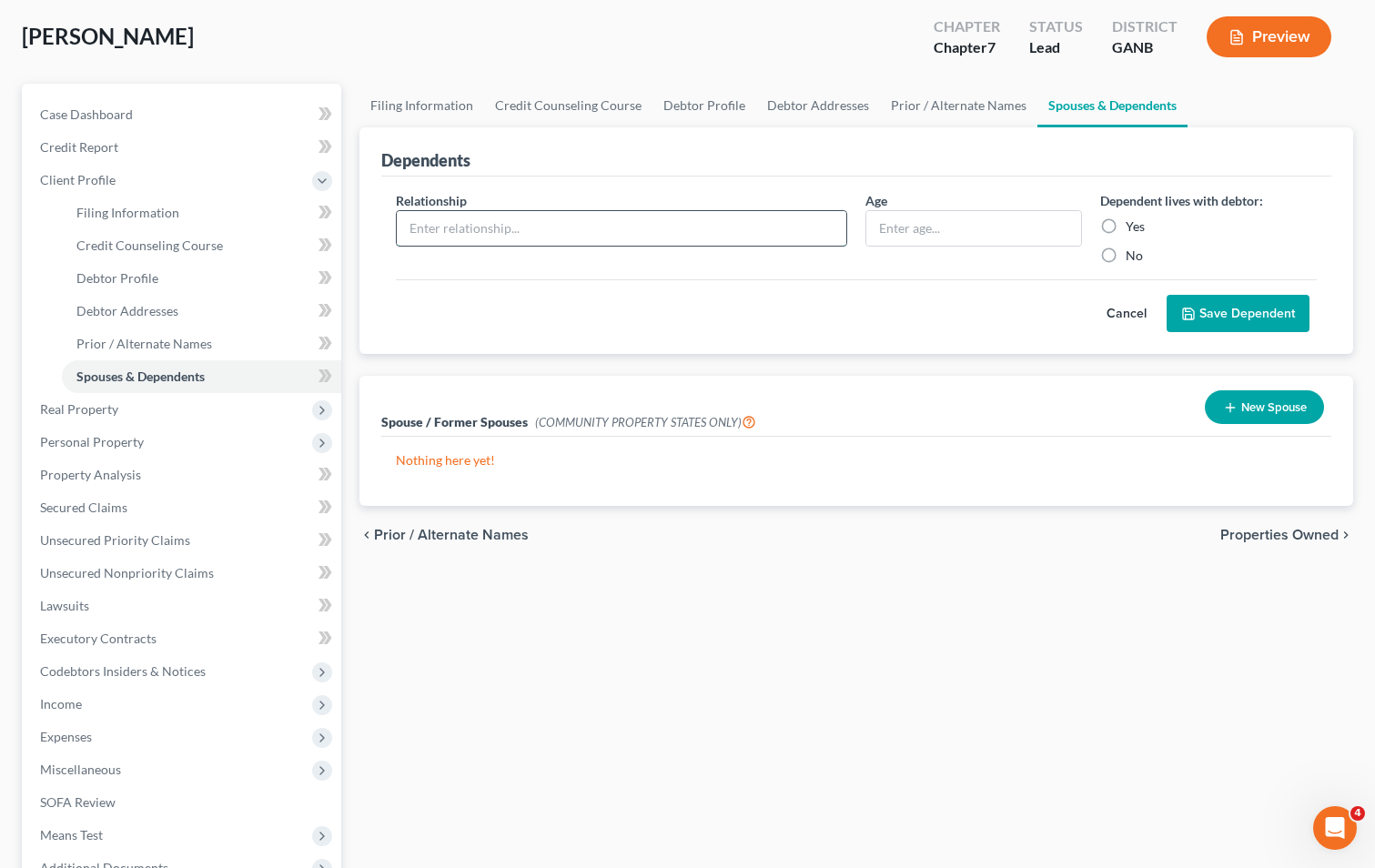
click at [759, 225] on input "text" at bounding box center [621, 229] width 450 height 35
type input "Son"
click at [911, 235] on input "text" at bounding box center [973, 229] width 214 height 35
type input "14"
click at [1126, 226] on label "Yes" at bounding box center [1135, 226] width 19 height 18
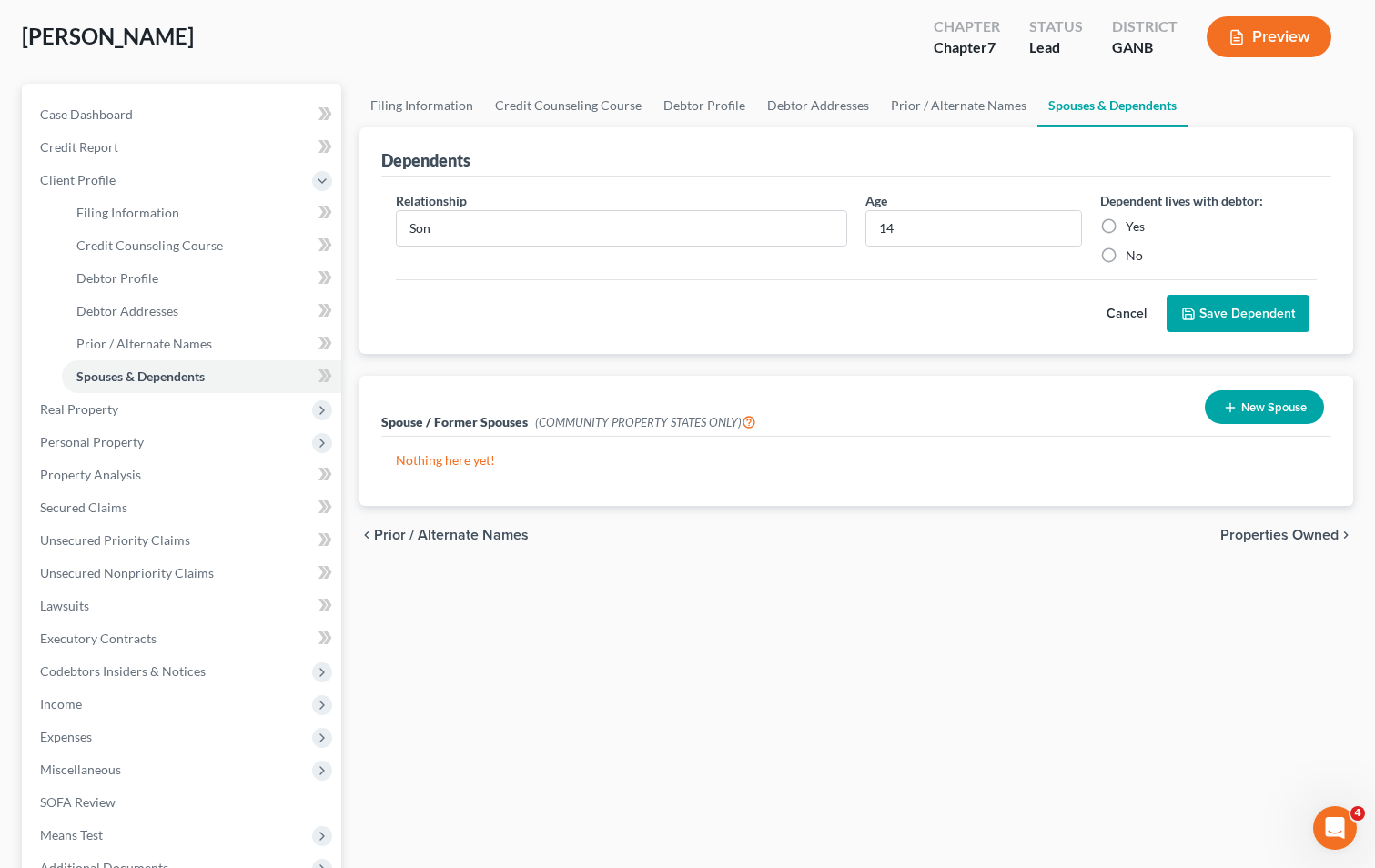
click at [1133, 226] on input "Yes" at bounding box center [1139, 223] width 12 height 12
radio input "true"
click at [1232, 305] on button "Save Dependent" at bounding box center [1237, 314] width 143 height 38
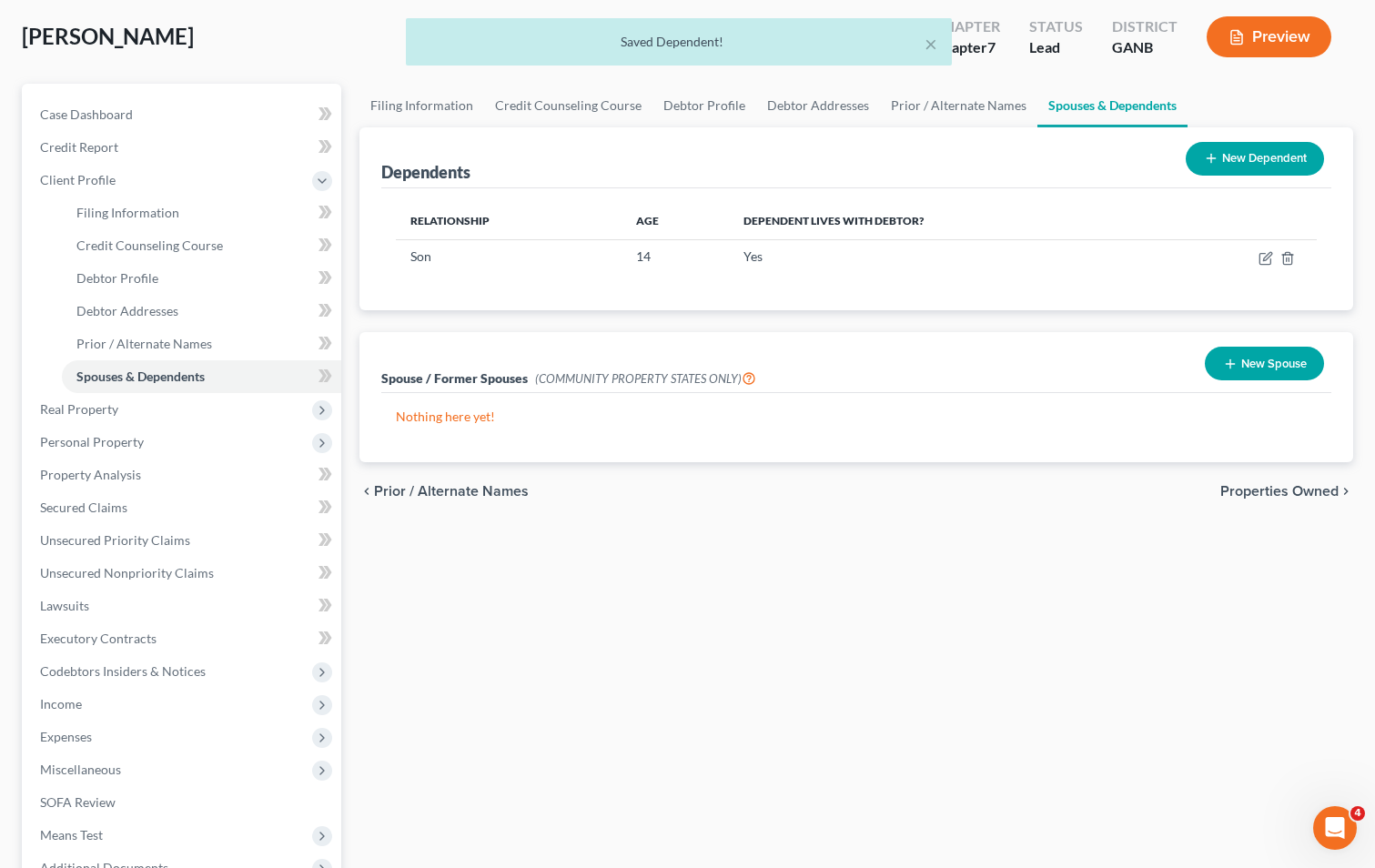
click at [1231, 154] on button "New Dependent" at bounding box center [1255, 159] width 138 height 34
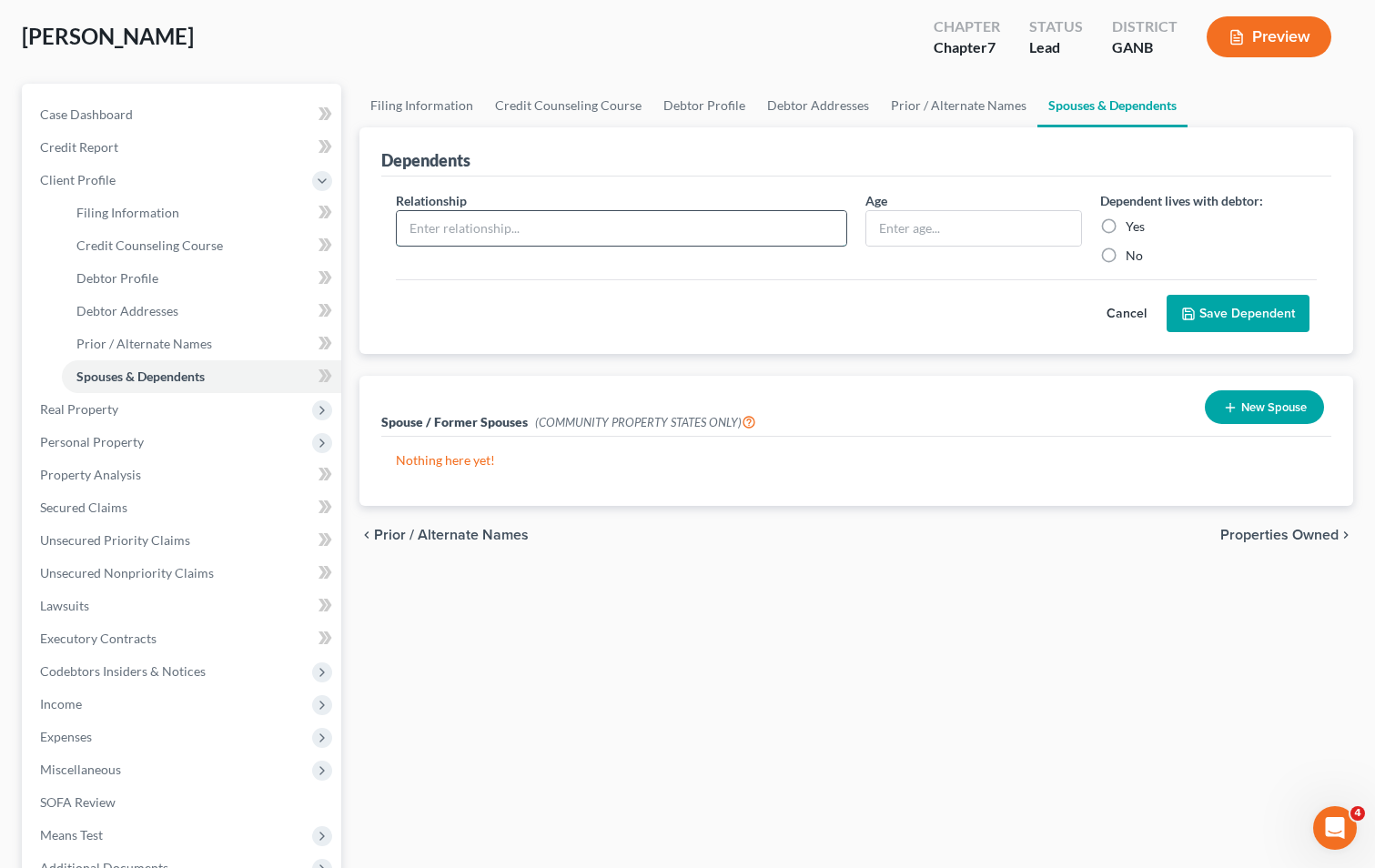
click at [704, 231] on input "text" at bounding box center [621, 229] width 450 height 35
type input "Daughter"
click at [899, 232] on input "text" at bounding box center [973, 229] width 214 height 35
type input "10"
click at [1126, 223] on label "Yes" at bounding box center [1135, 226] width 19 height 18
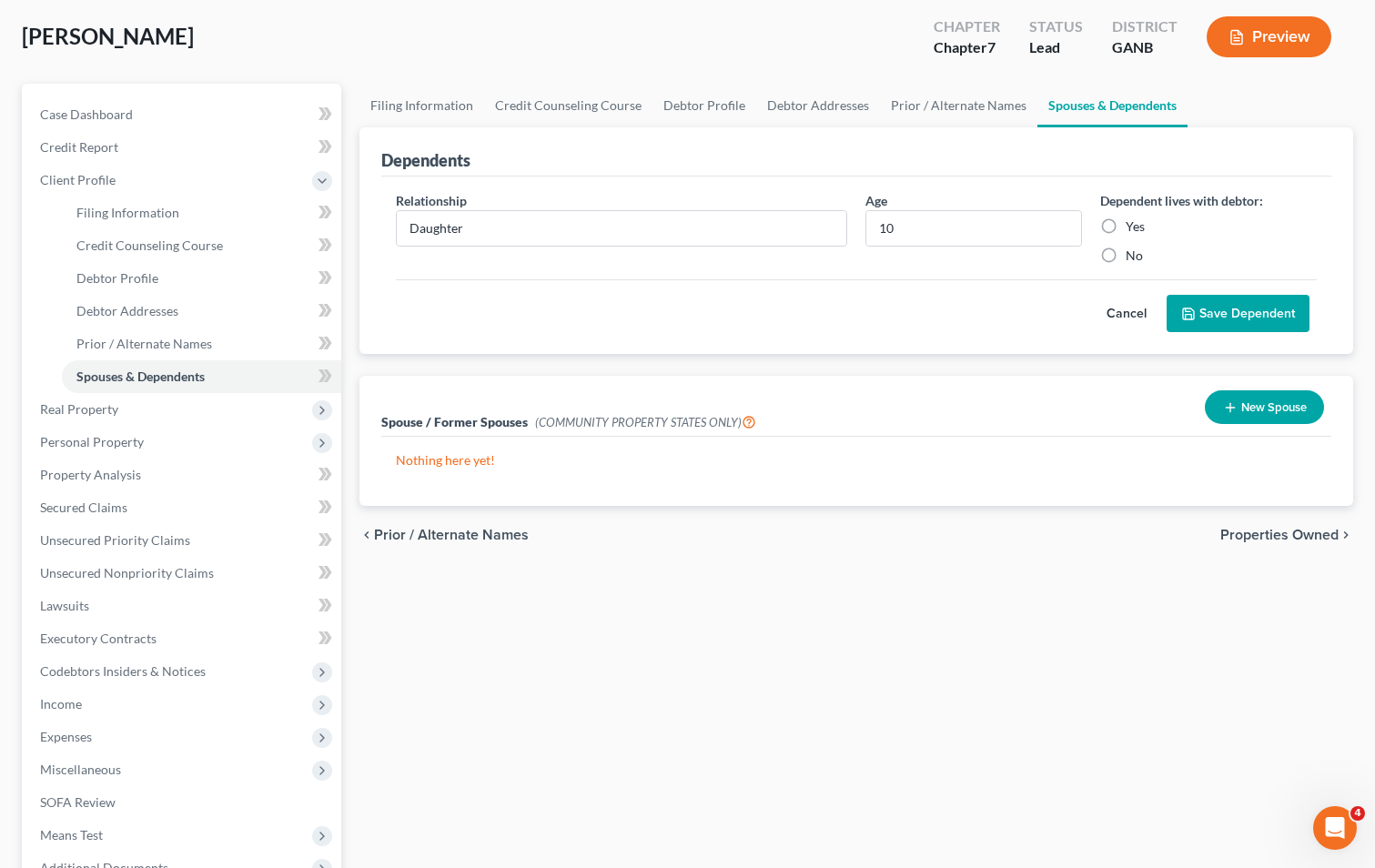
click at [1133, 223] on input "Yes" at bounding box center [1139, 223] width 12 height 12
radio input "true"
click at [1235, 312] on button "Save Dependent" at bounding box center [1237, 314] width 143 height 38
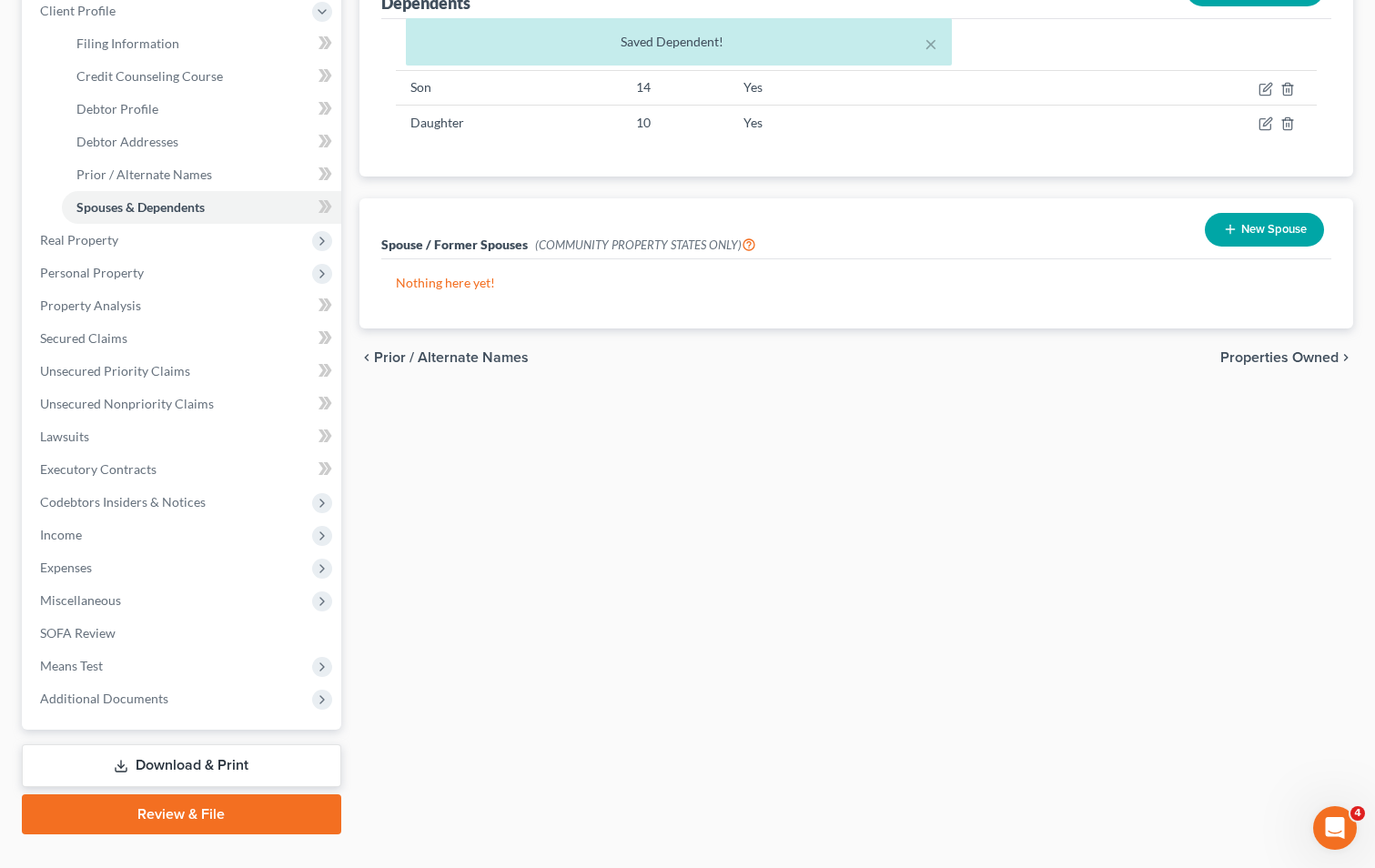
scroll to position [273, 0]
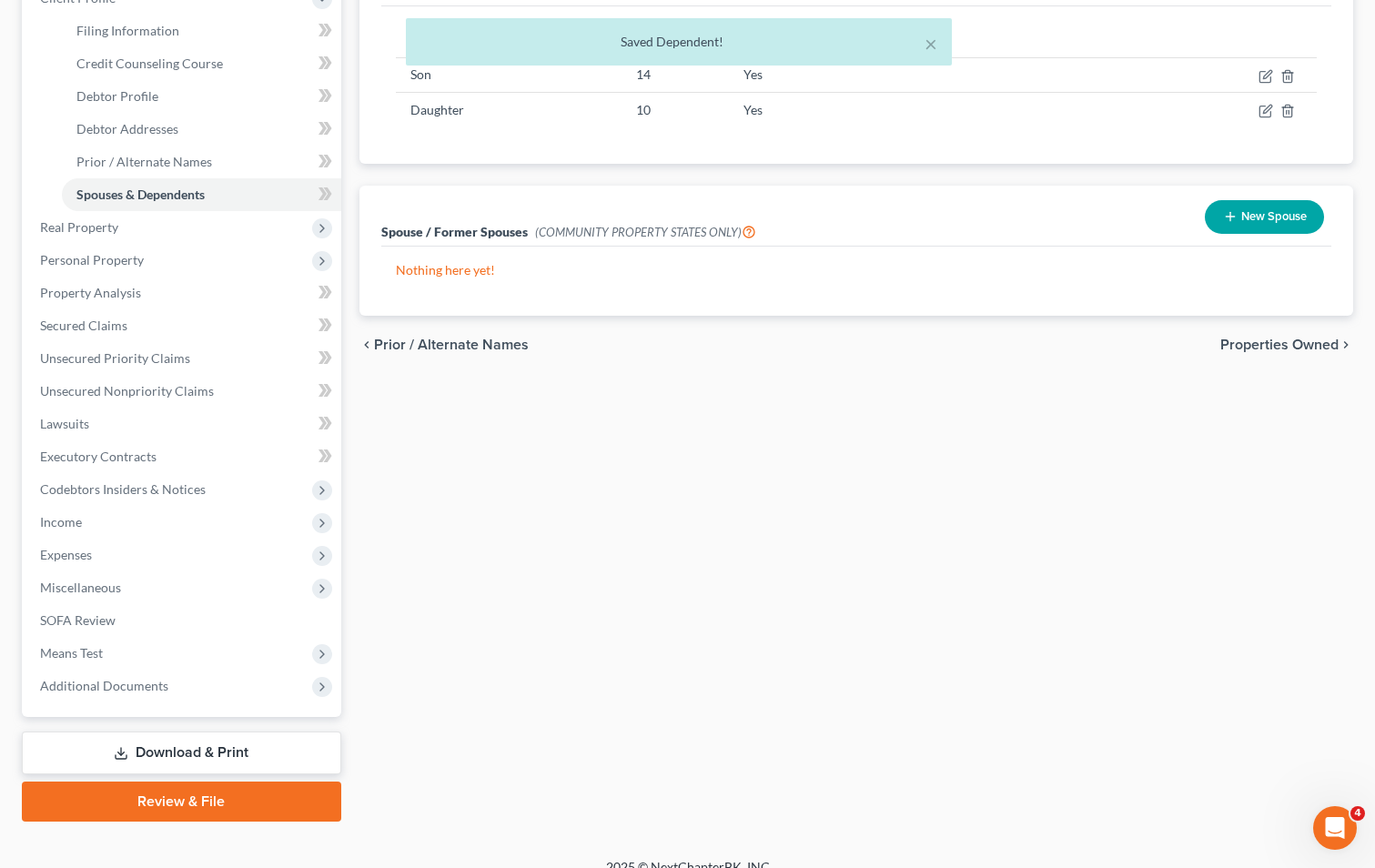
click at [1279, 348] on span "Properties Owned" at bounding box center [1279, 344] width 118 height 14
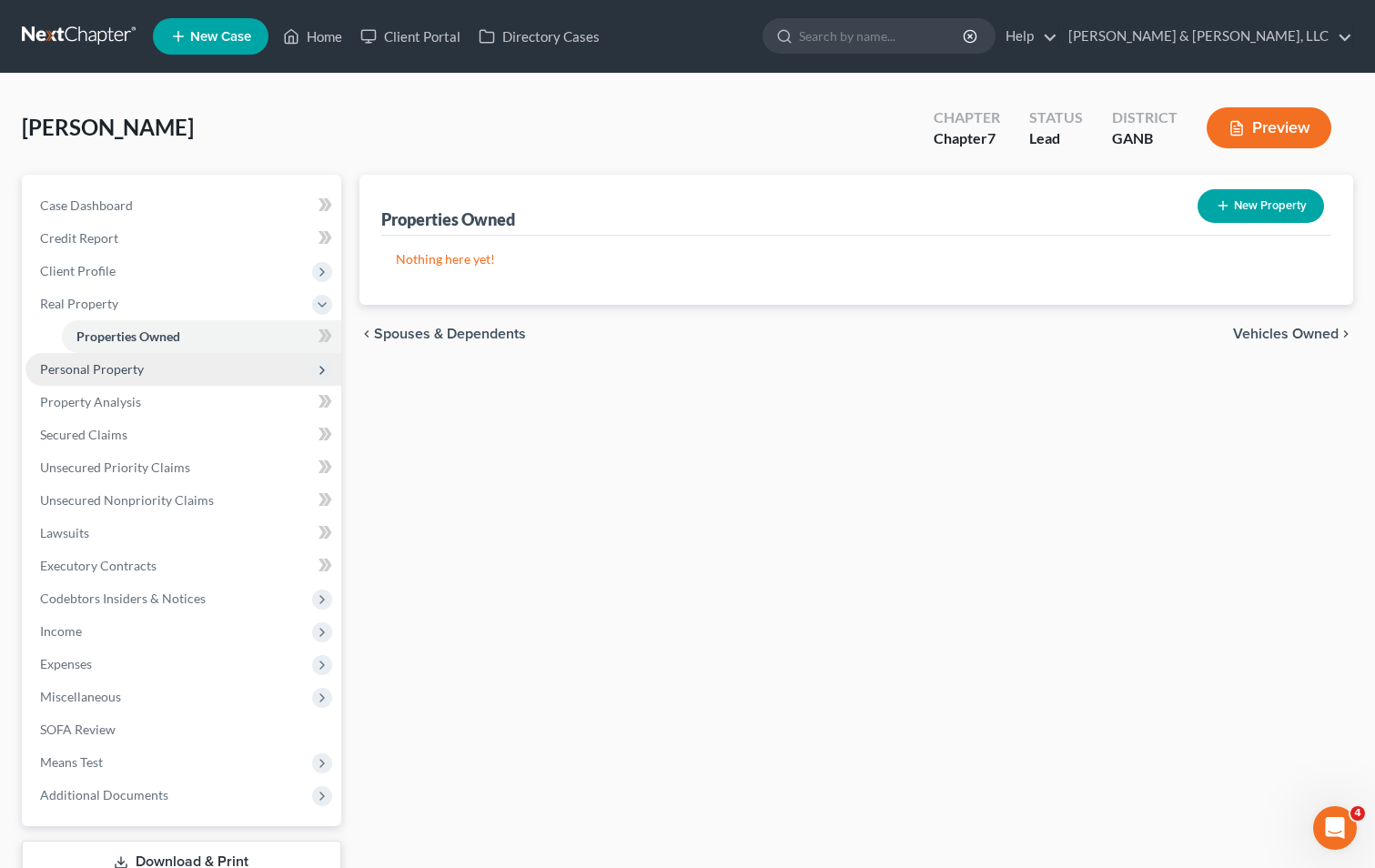
click at [142, 368] on span "Personal Property" at bounding box center [183, 369] width 315 height 33
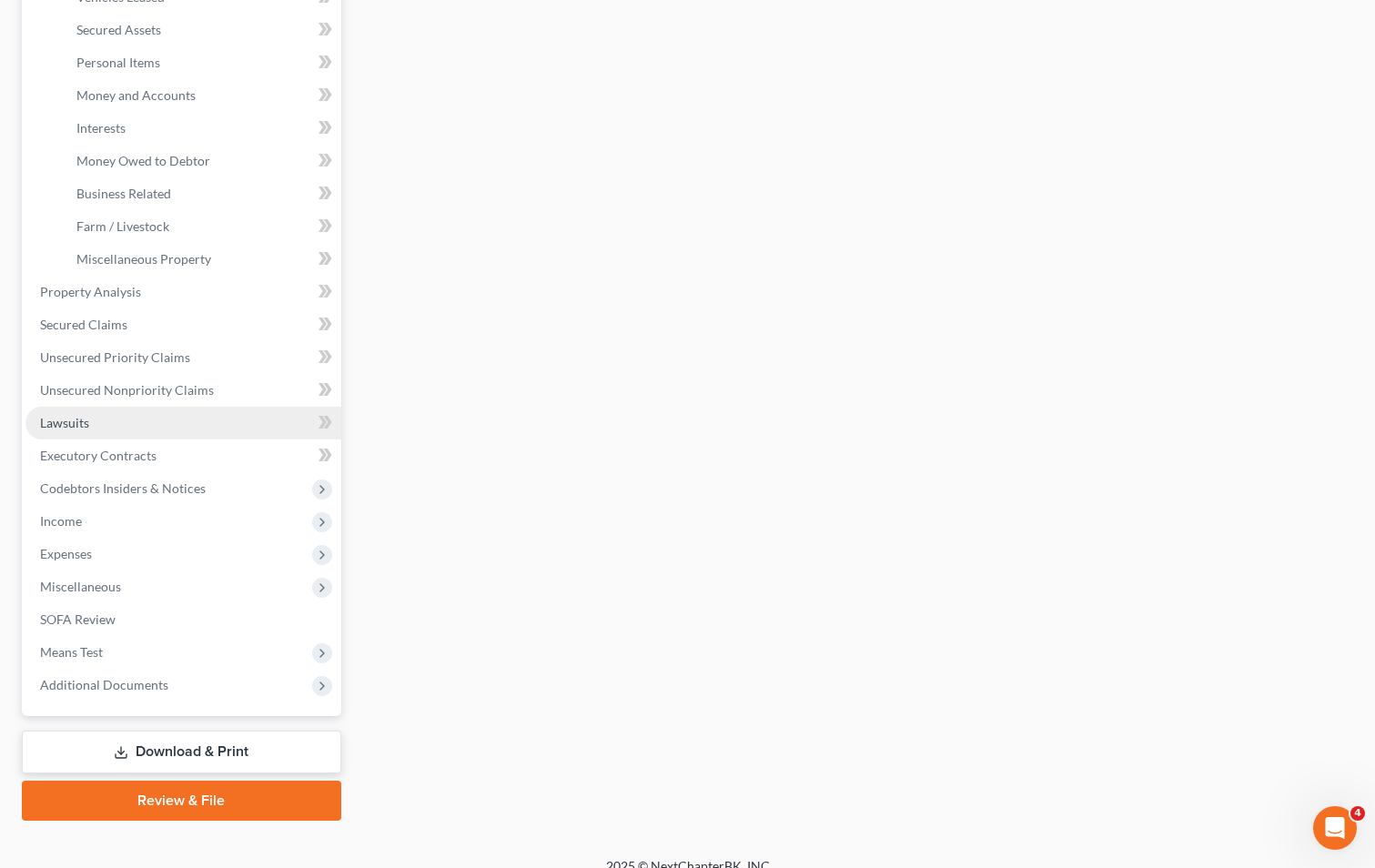
scroll to position [427, 0]
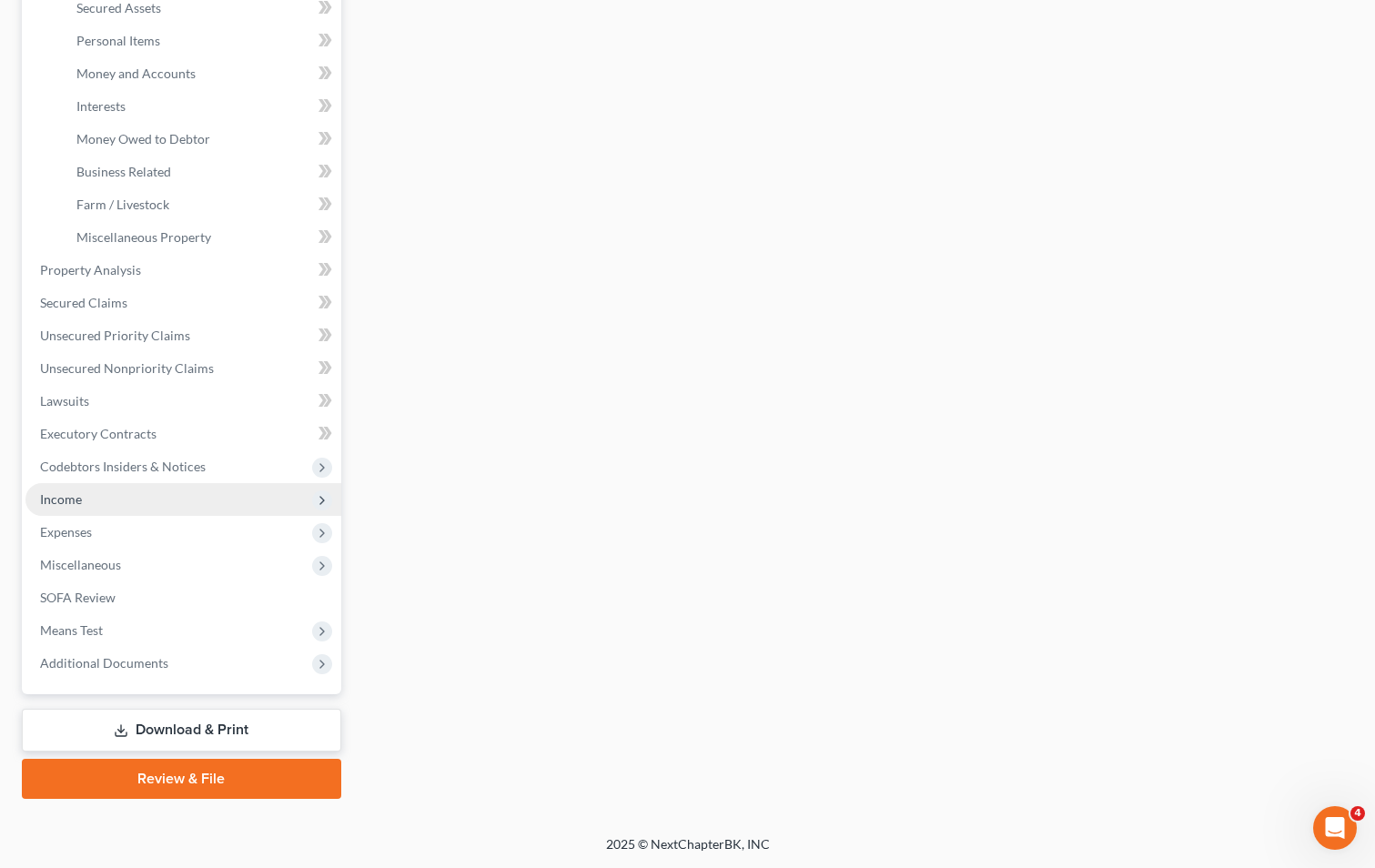
click at [104, 499] on span "Income" at bounding box center [183, 500] width 315 height 33
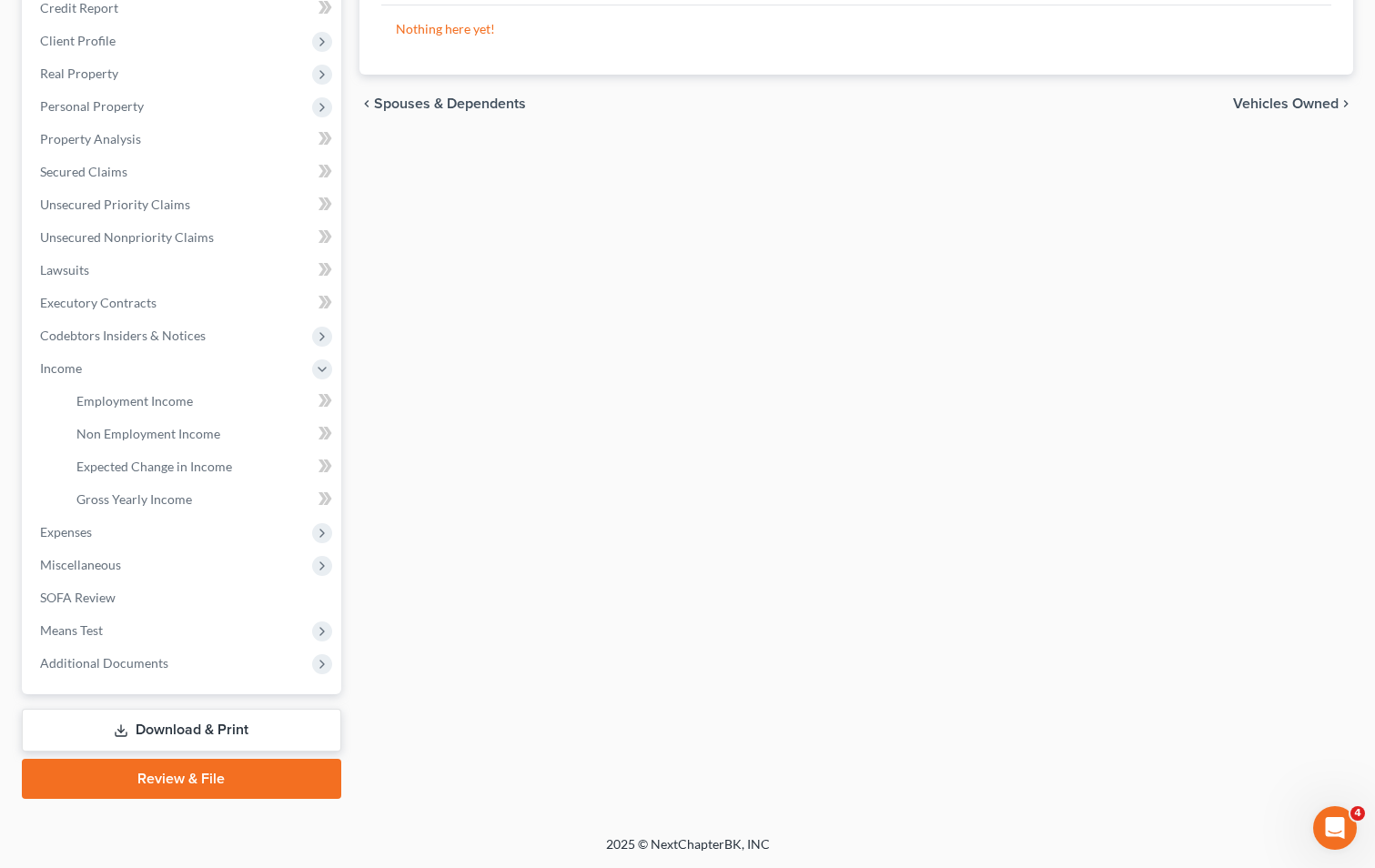
scroll to position [230, 0]
click at [156, 400] on span "Employment Income" at bounding box center [134, 400] width 116 height 15
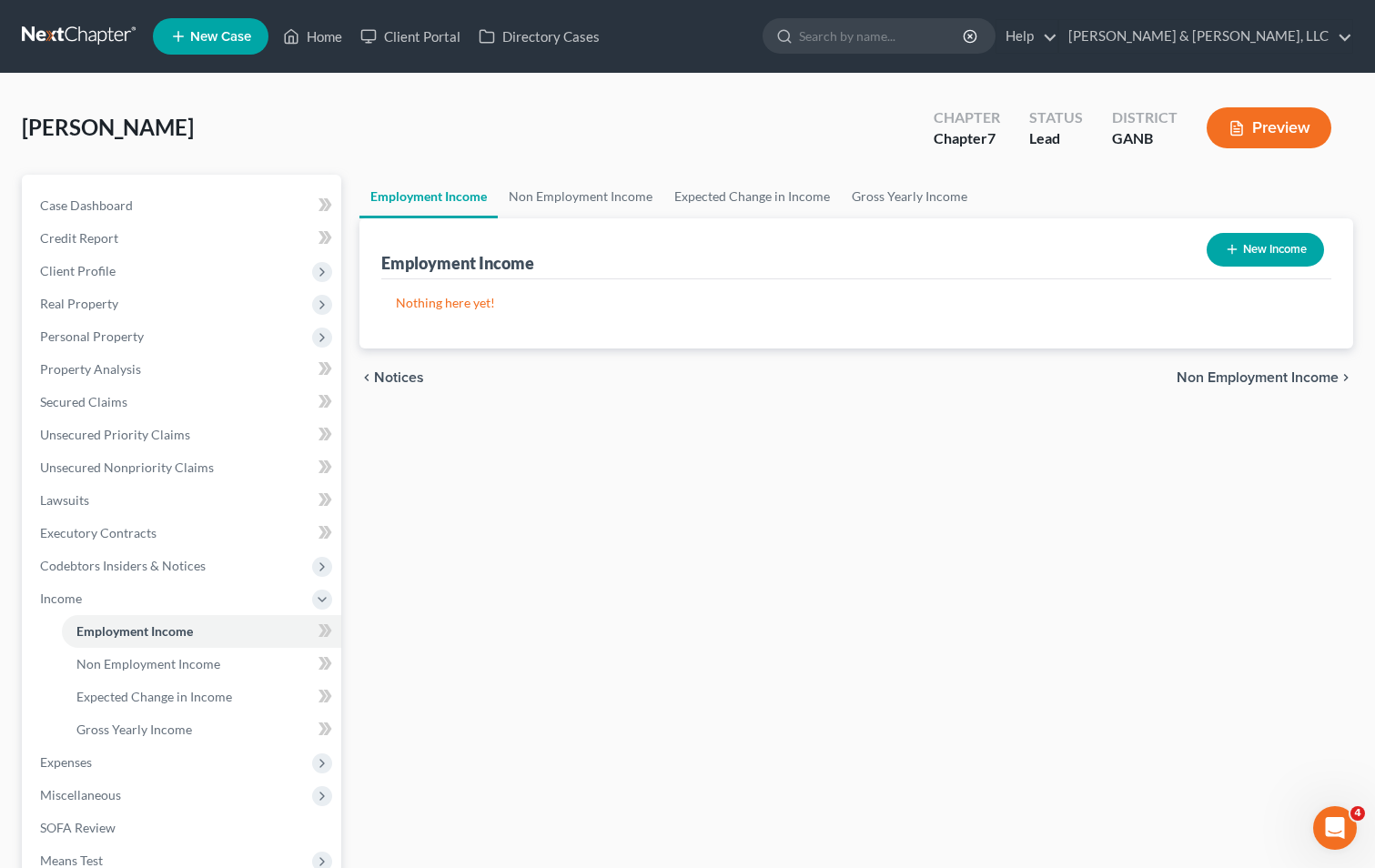
click at [1258, 251] on button "New Income" at bounding box center [1265, 250] width 117 height 34
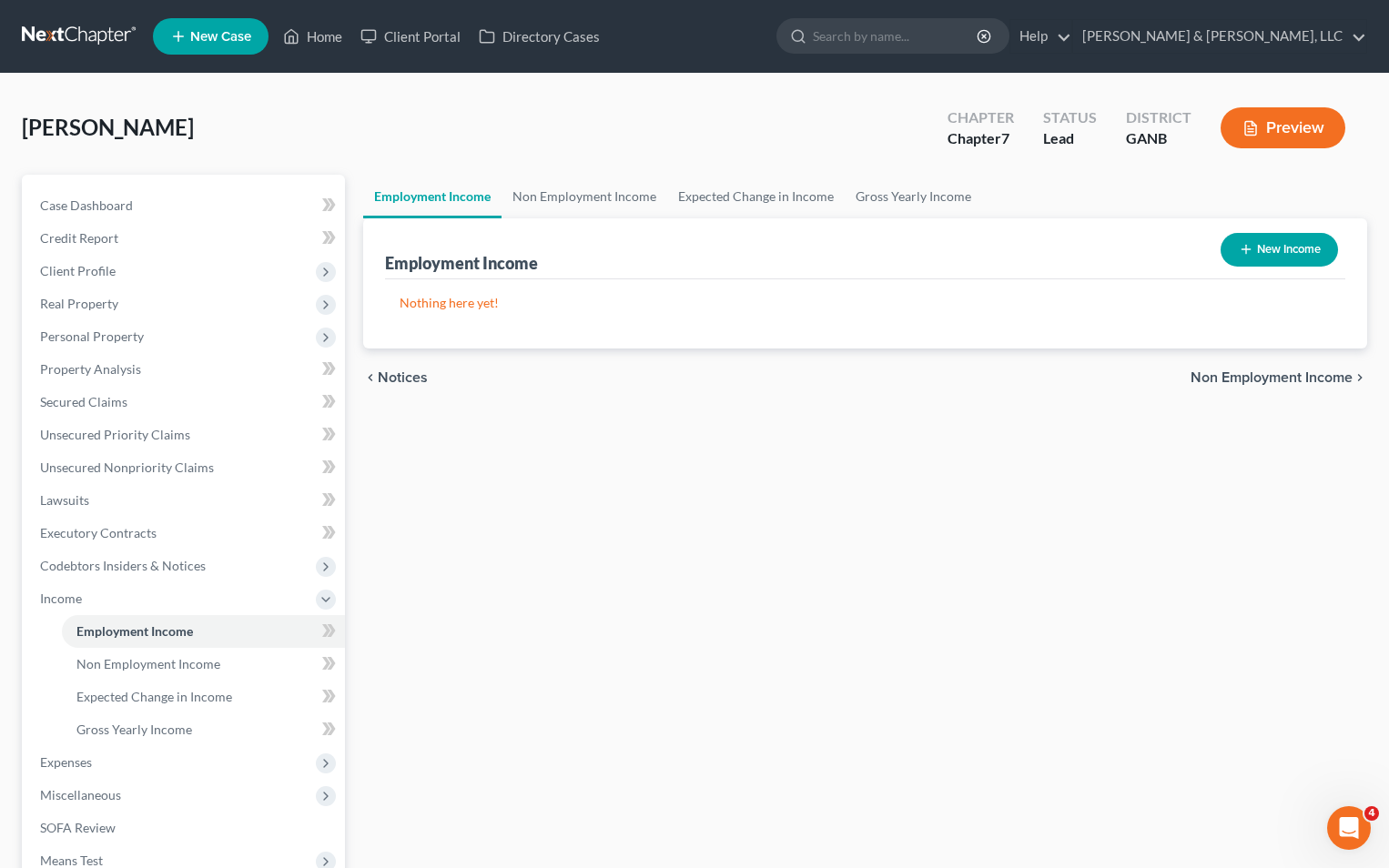
select select "0"
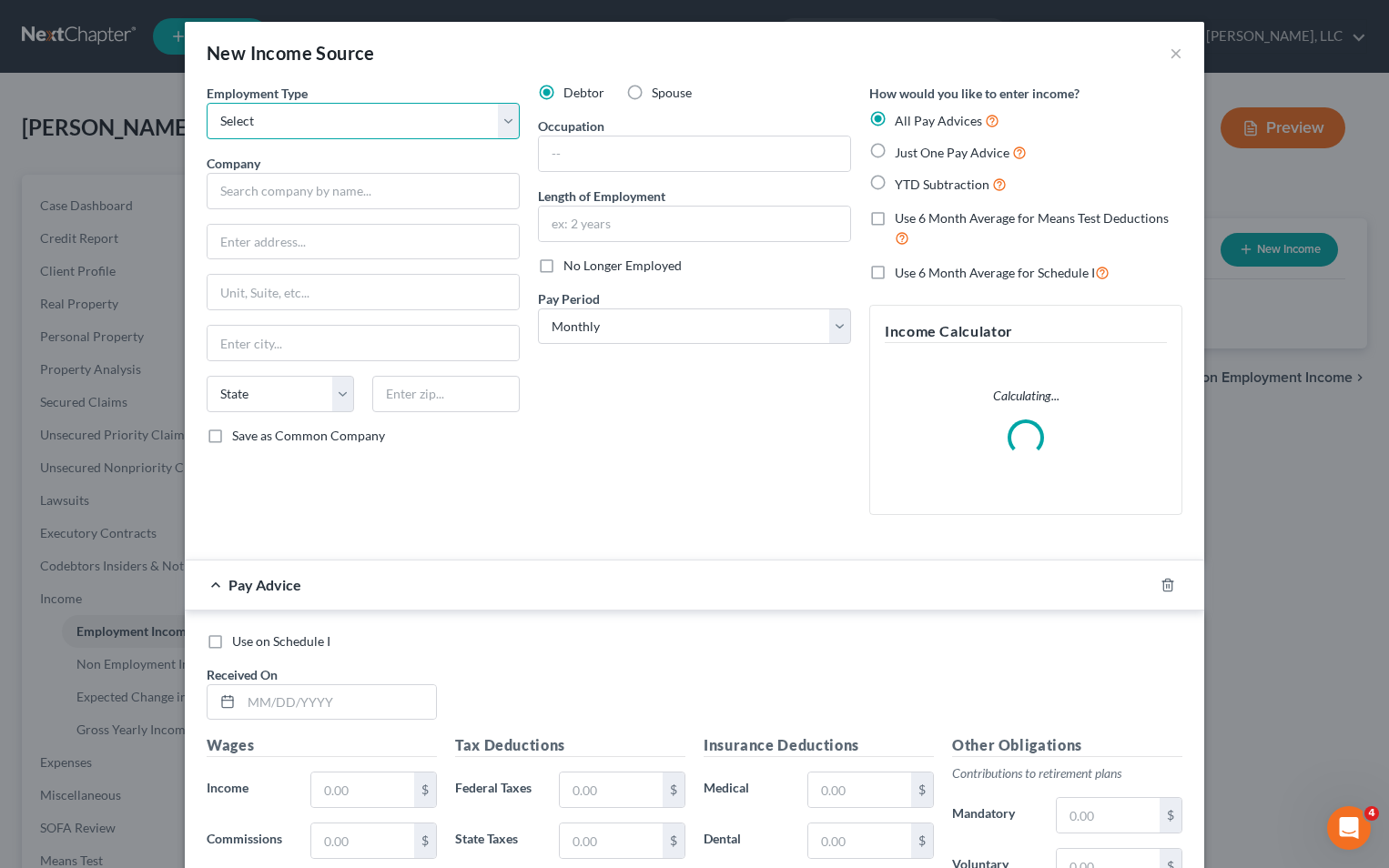
click at [460, 136] on select "Select Full or [DEMOGRAPHIC_DATA] Employment Self Employment" at bounding box center [363, 121] width 313 height 37
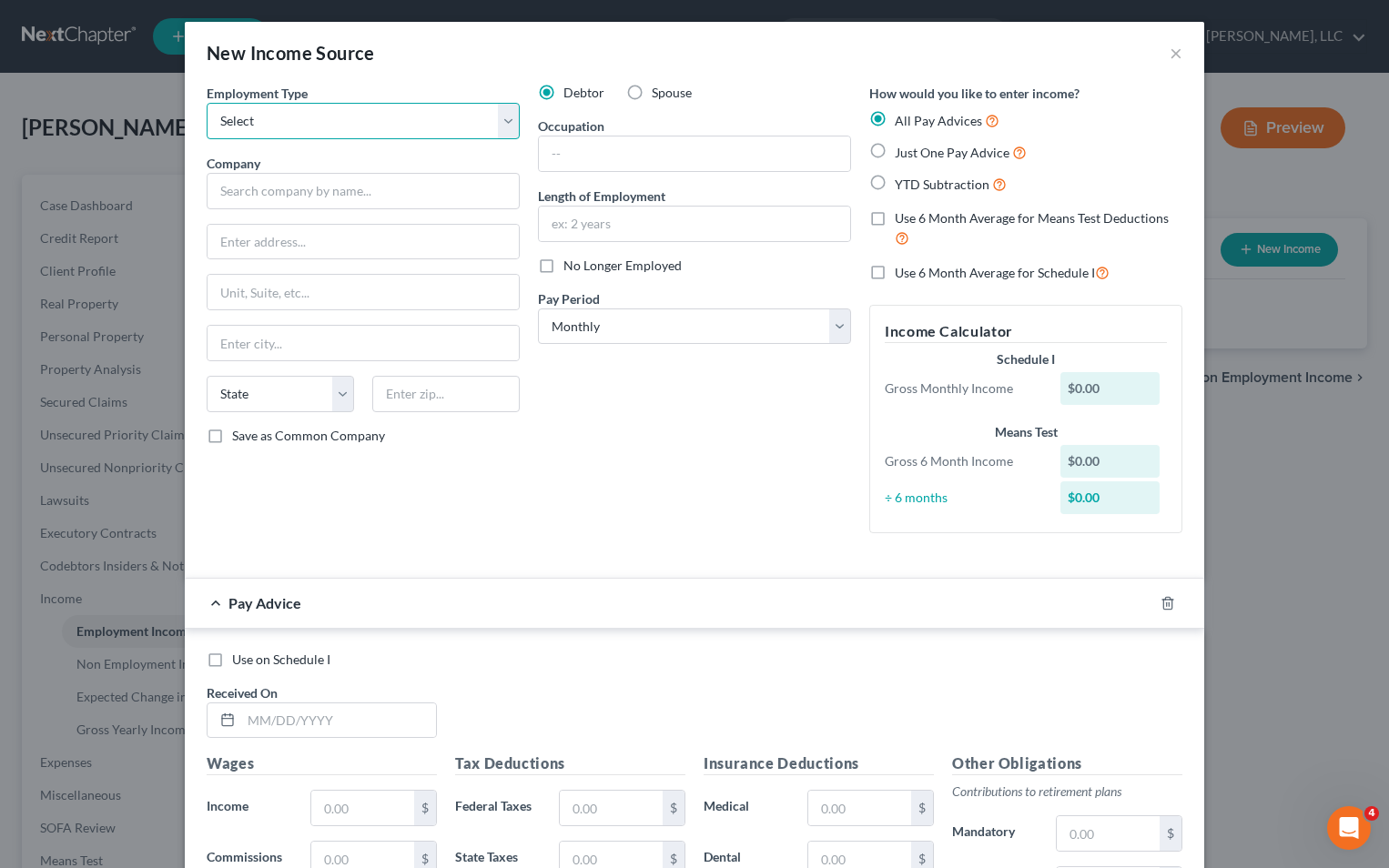
select select "0"
click at [207, 103] on select "Select Full or [DEMOGRAPHIC_DATA] Employment Self Employment" at bounding box center [363, 121] width 313 height 37
click at [358, 196] on input "text" at bounding box center [363, 191] width 313 height 37
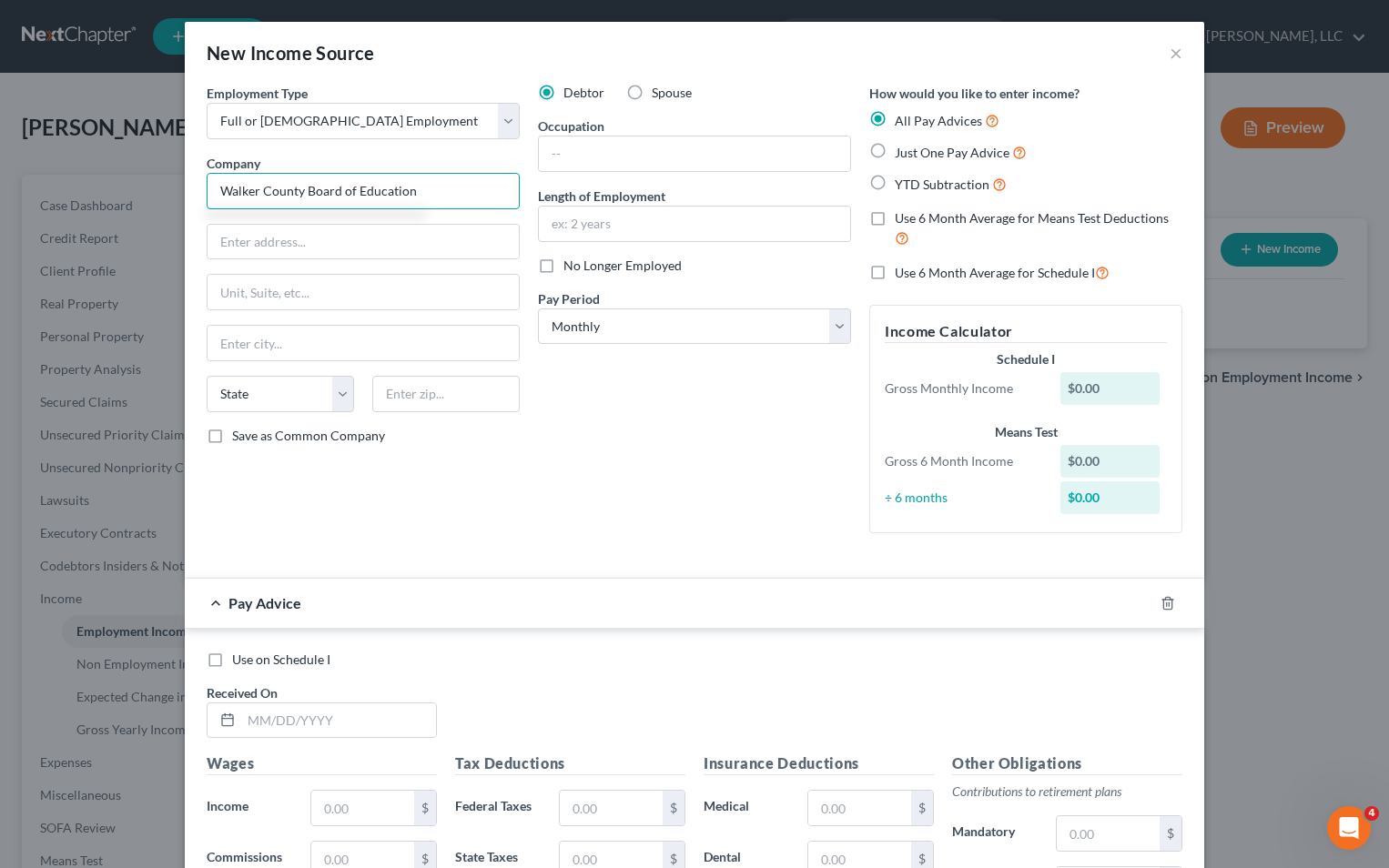
type input "Walker County Board of Education"
click at [384, 242] on input "P.O. Box 2930" at bounding box center [364, 242] width 312 height 35
type input "P.O. Box 29"
click at [396, 395] on input "text" at bounding box center [446, 394] width 147 height 37
type input "30728"
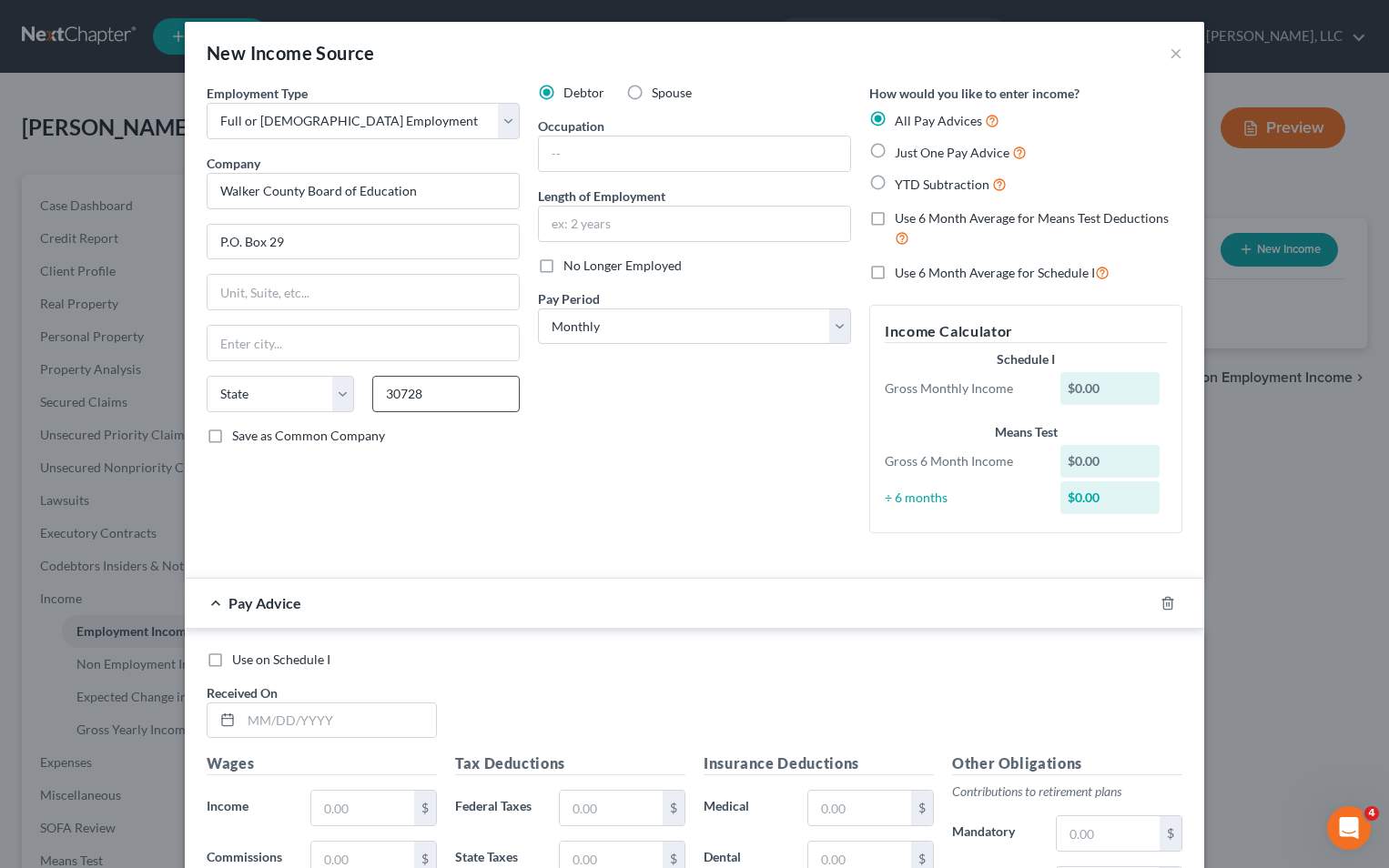
type input "La Fayette"
select select "10"
click at [604, 219] on input "text" at bounding box center [694, 224] width 312 height 35
click at [579, 224] on input "text" at bounding box center [694, 224] width 312 height 35
type input "11 years"
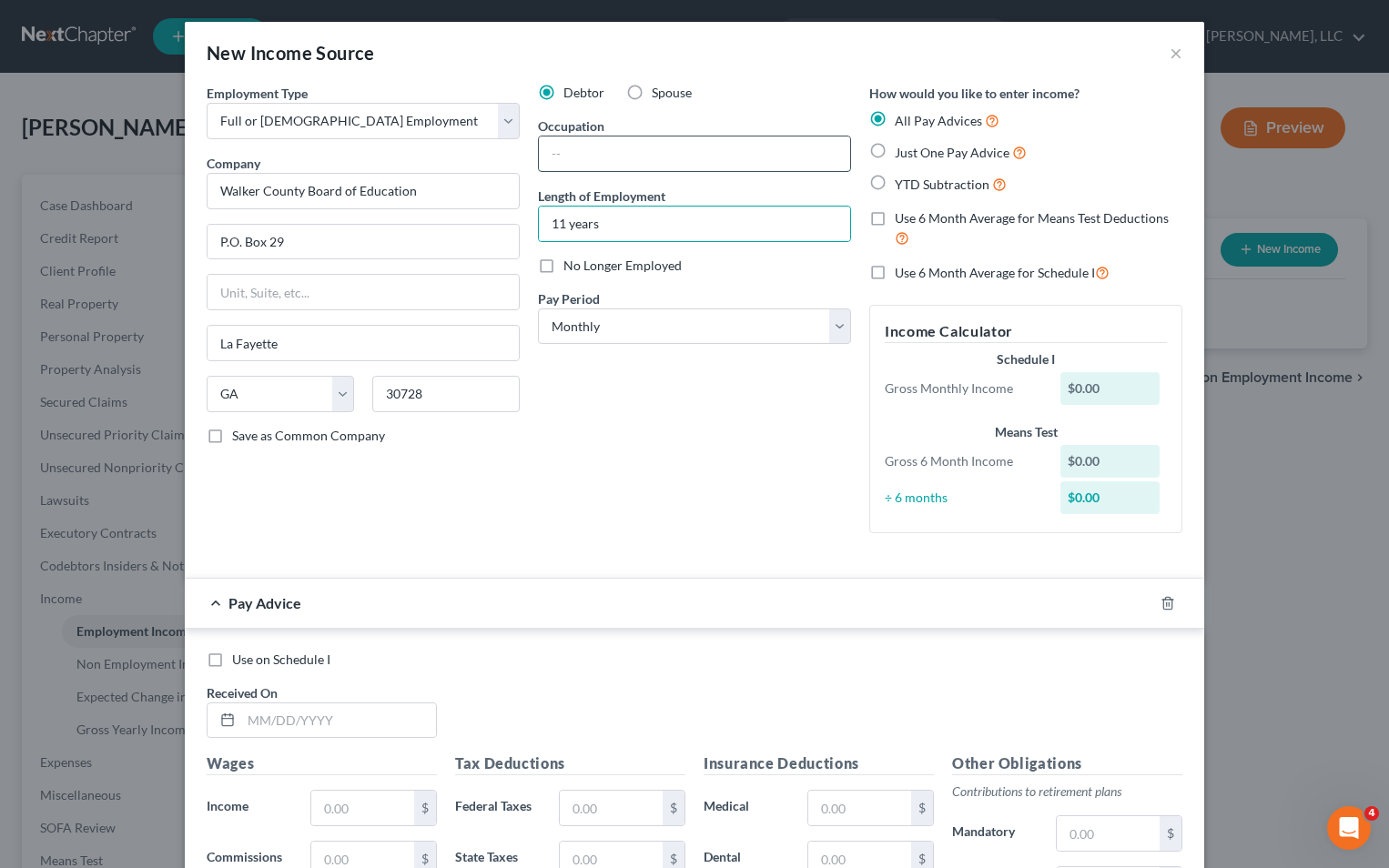
click at [575, 156] on input "text" at bounding box center [694, 154] width 312 height 35
type input "School [MEDICAL_DATA]"
click at [895, 181] on label "YTD Subtraction" at bounding box center [951, 184] width 112 height 21
click at [902, 181] on input "YTD Subtraction" at bounding box center [908, 179] width 12 height 12
radio input "true"
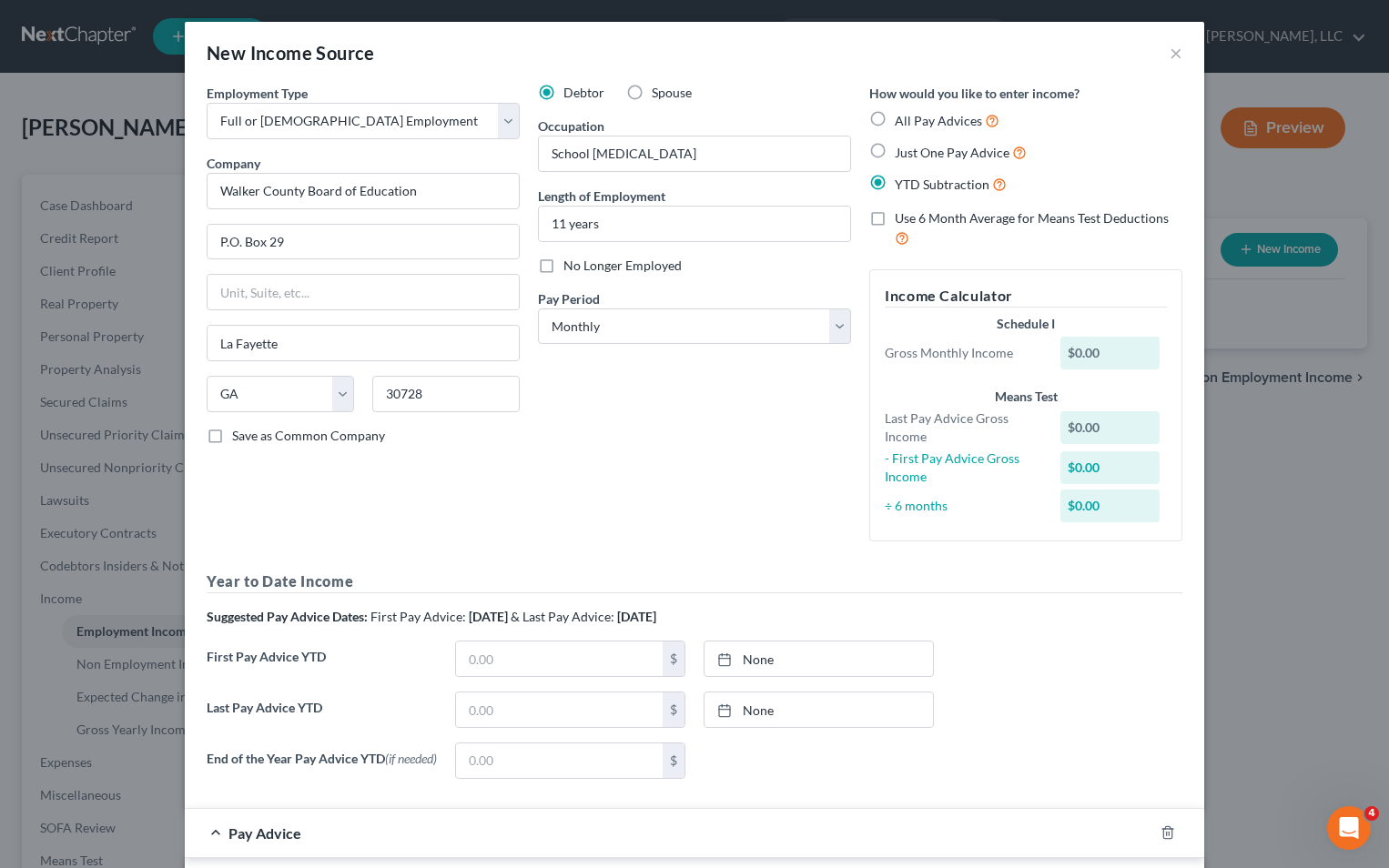
click at [895, 156] on label "Just One Pay Advice" at bounding box center [961, 152] width 132 height 21
click at [902, 154] on input "Just One Pay Advice" at bounding box center [908, 147] width 12 height 12
radio input "true"
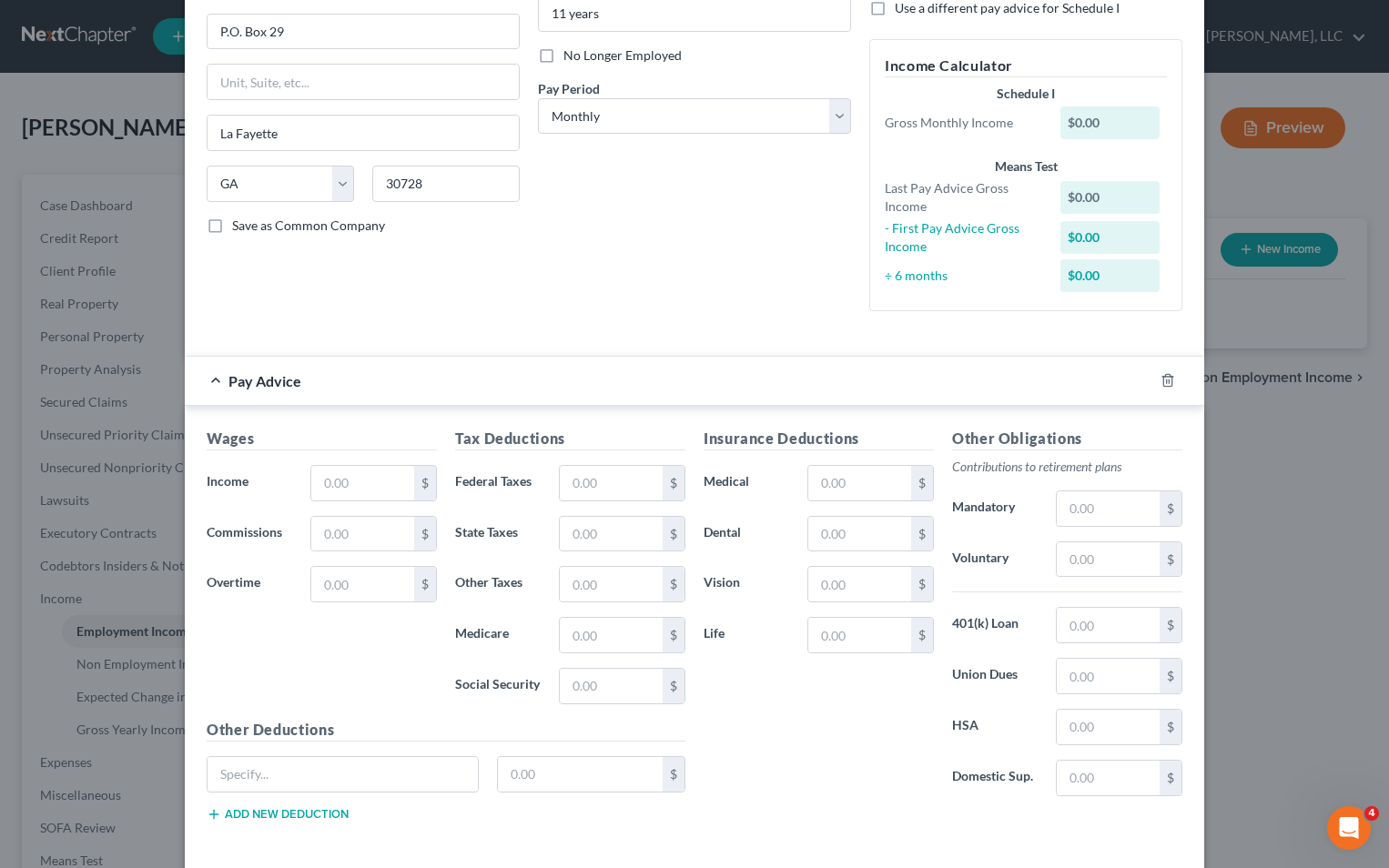
scroll to position [273, 0]
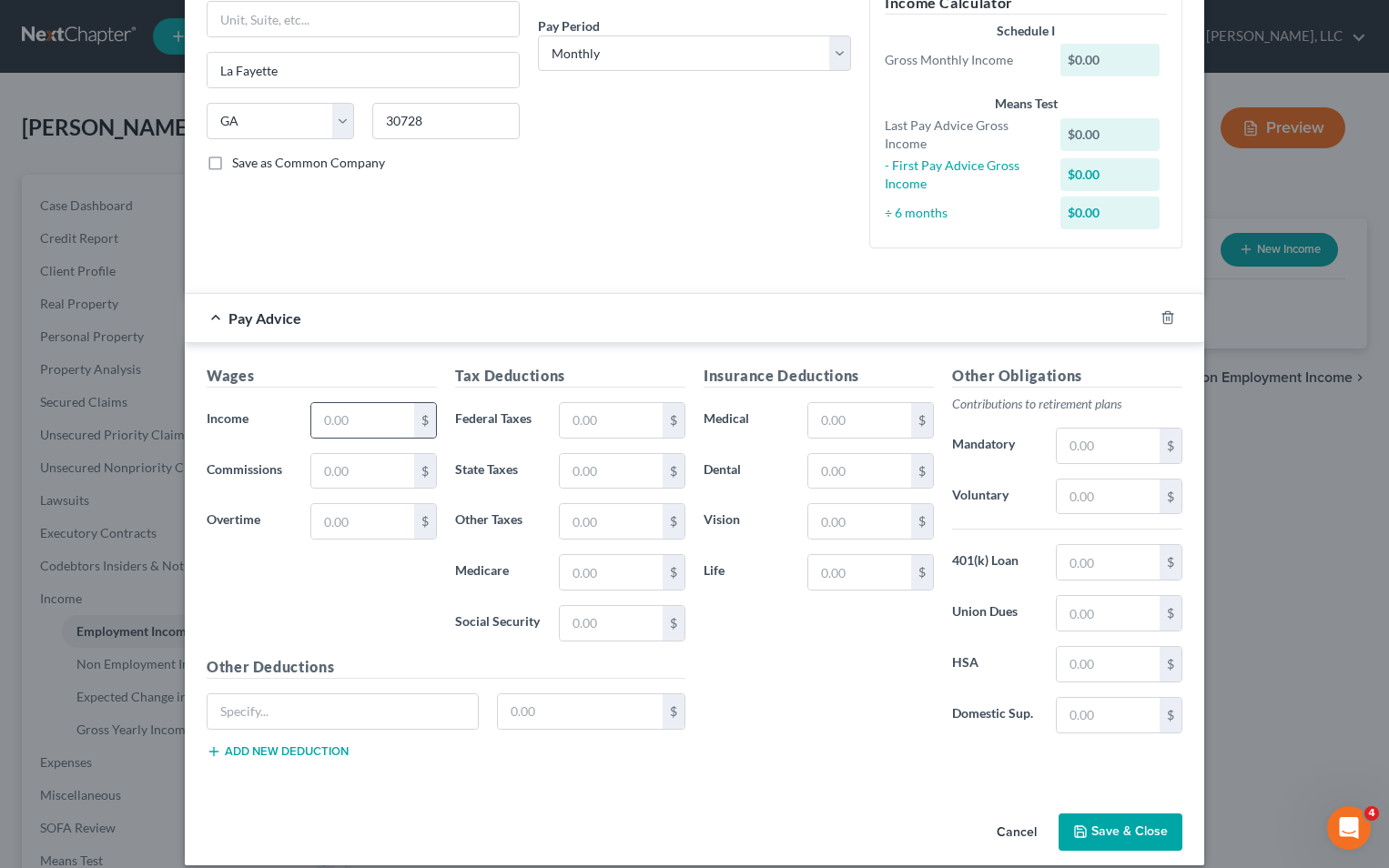
click at [417, 420] on div "$" at bounding box center [424, 420] width 22 height 35
click at [382, 420] on input "text" at bounding box center [363, 420] width 103 height 35
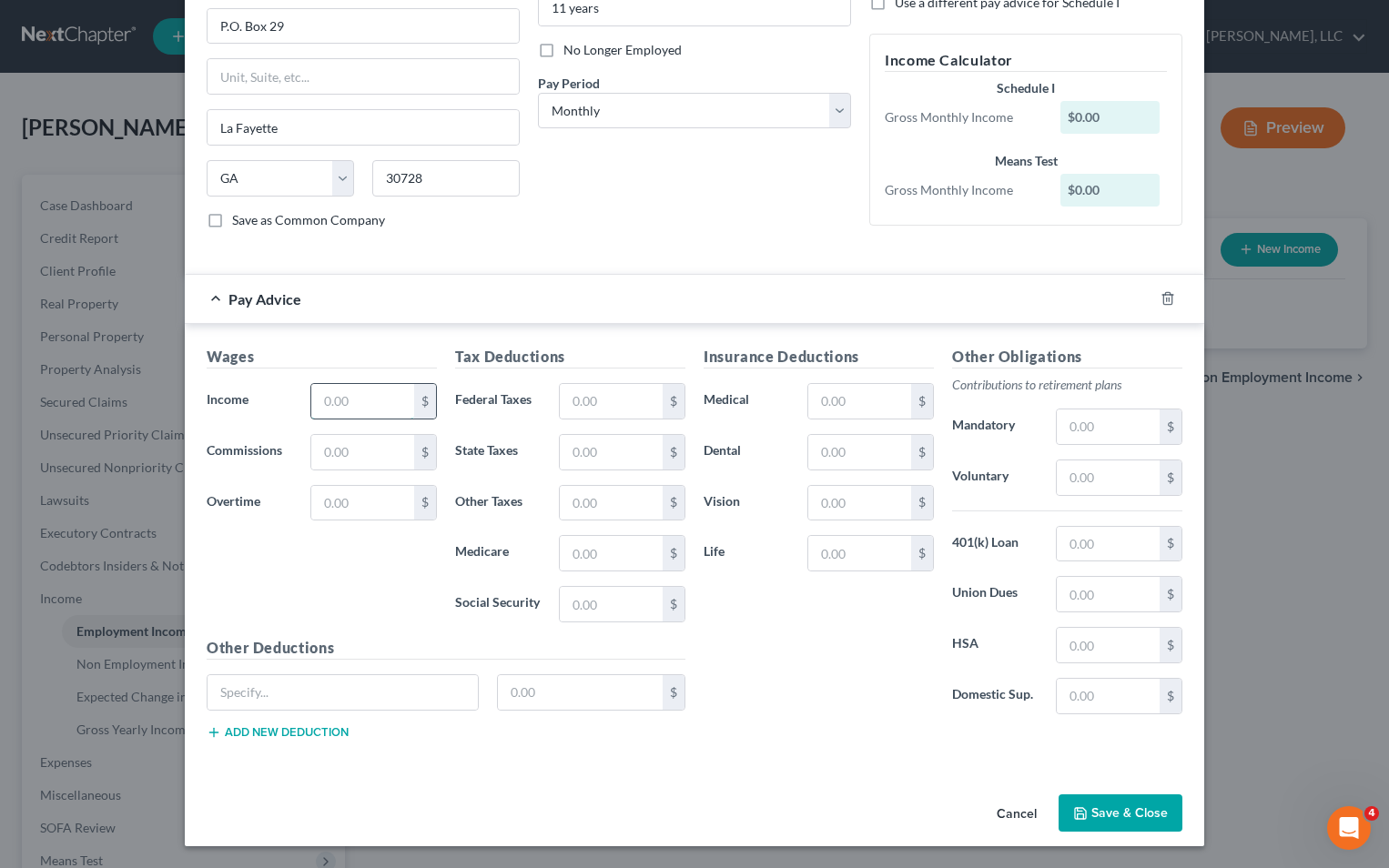
scroll to position [215, 0]
type input "5,886.87"
click at [1129, 804] on button "Save & Close" at bounding box center [1121, 813] width 124 height 38
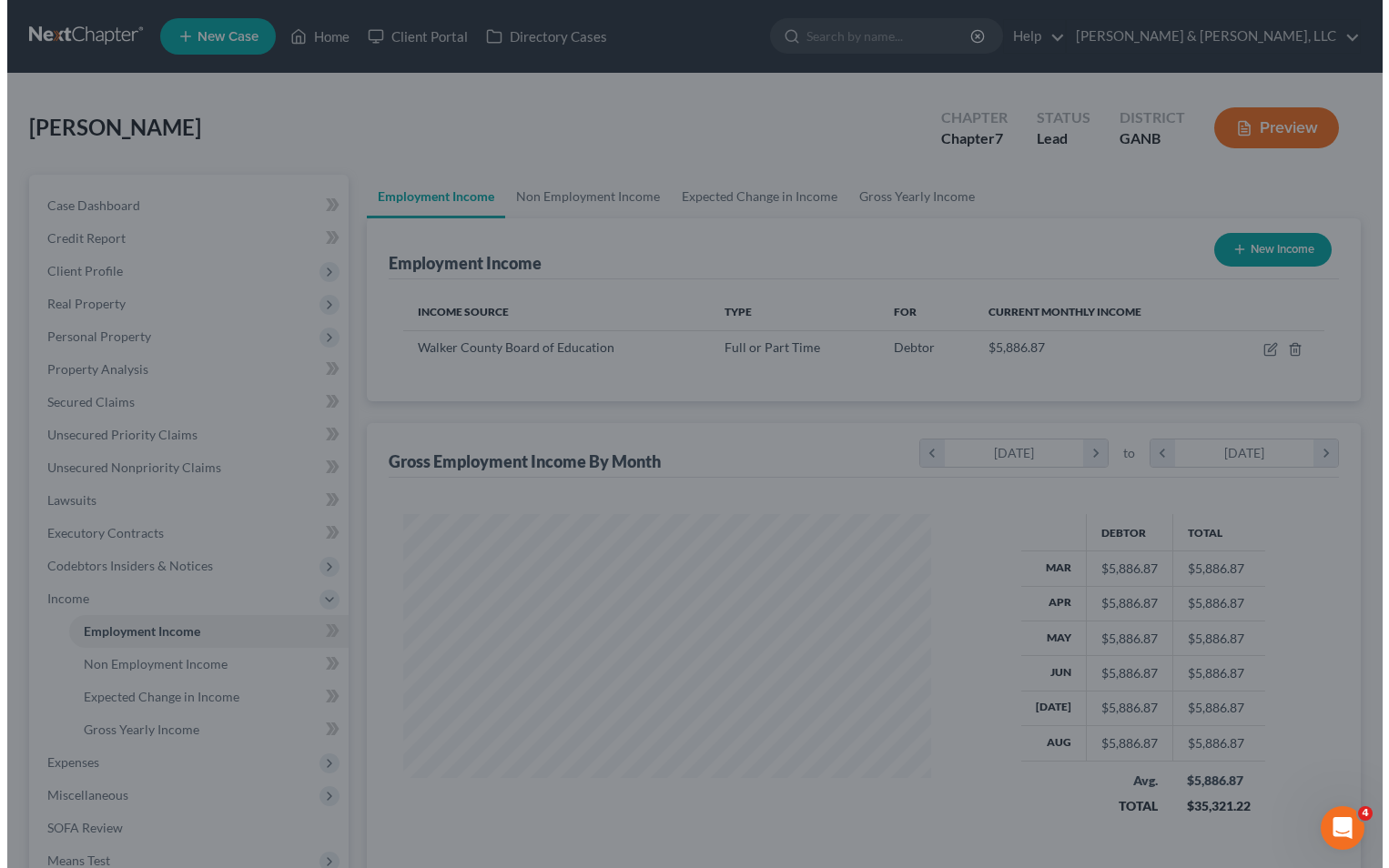
scroll to position [909750, 909895]
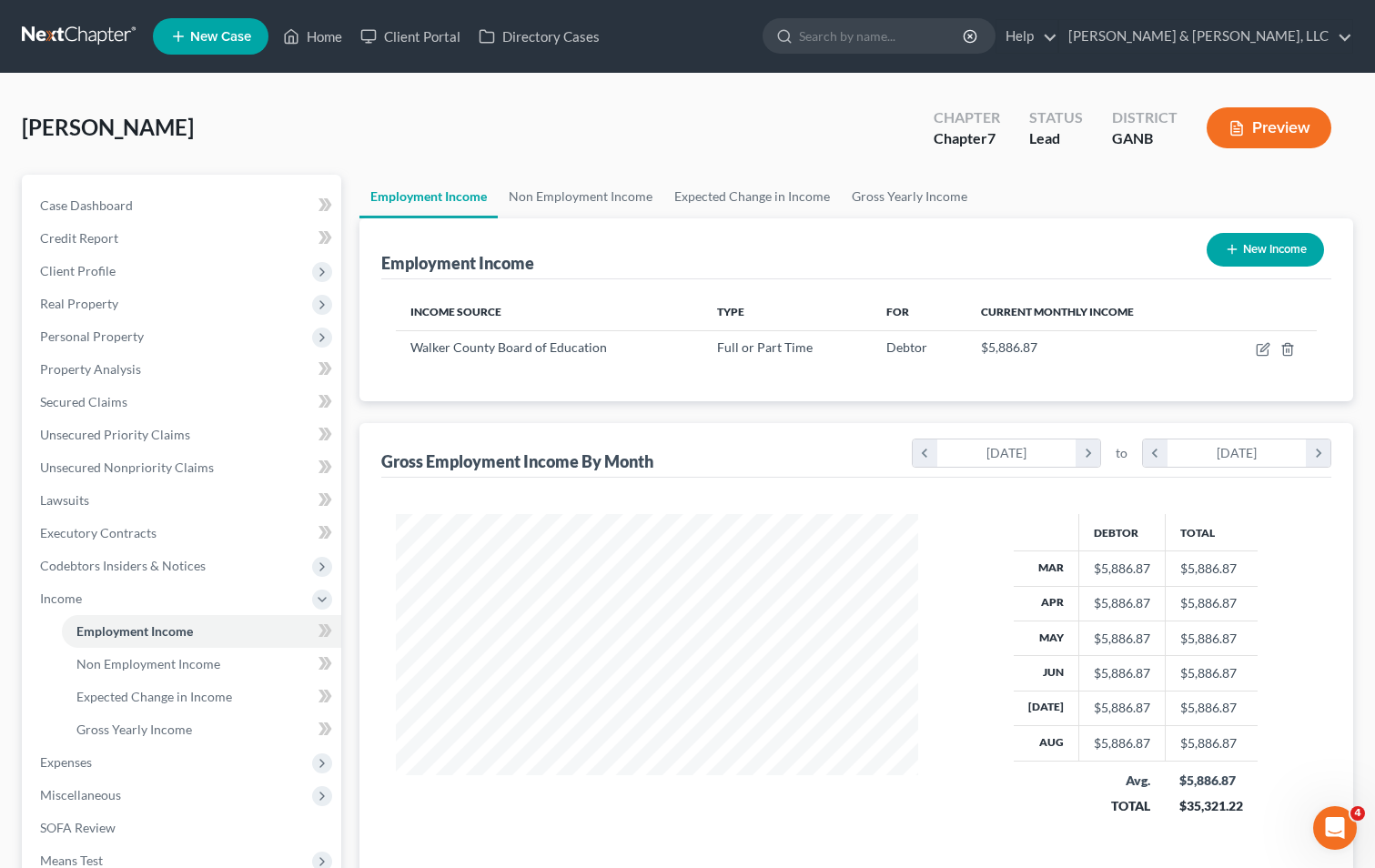
click at [1275, 249] on button "New Income" at bounding box center [1265, 250] width 117 height 34
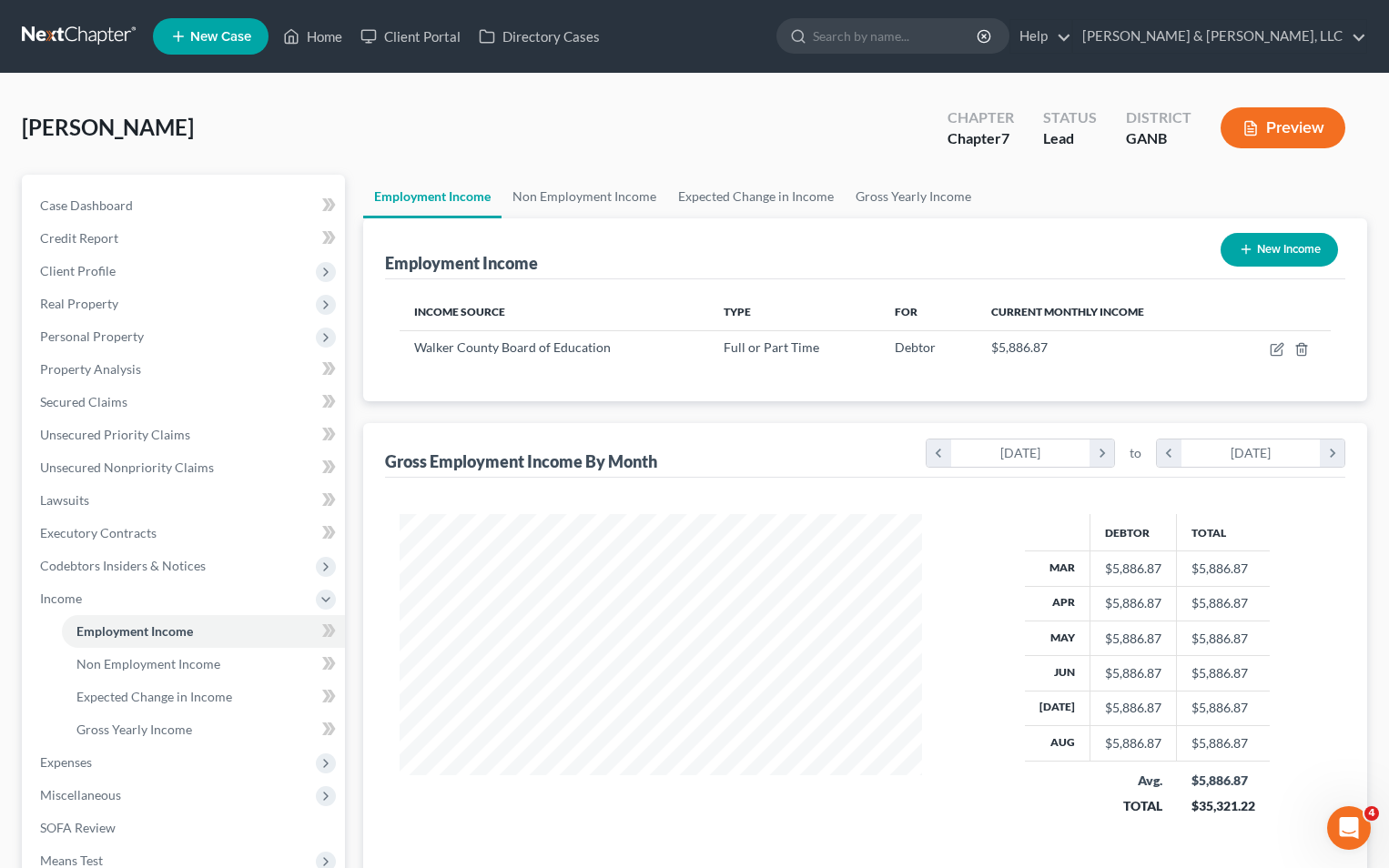
select select "0"
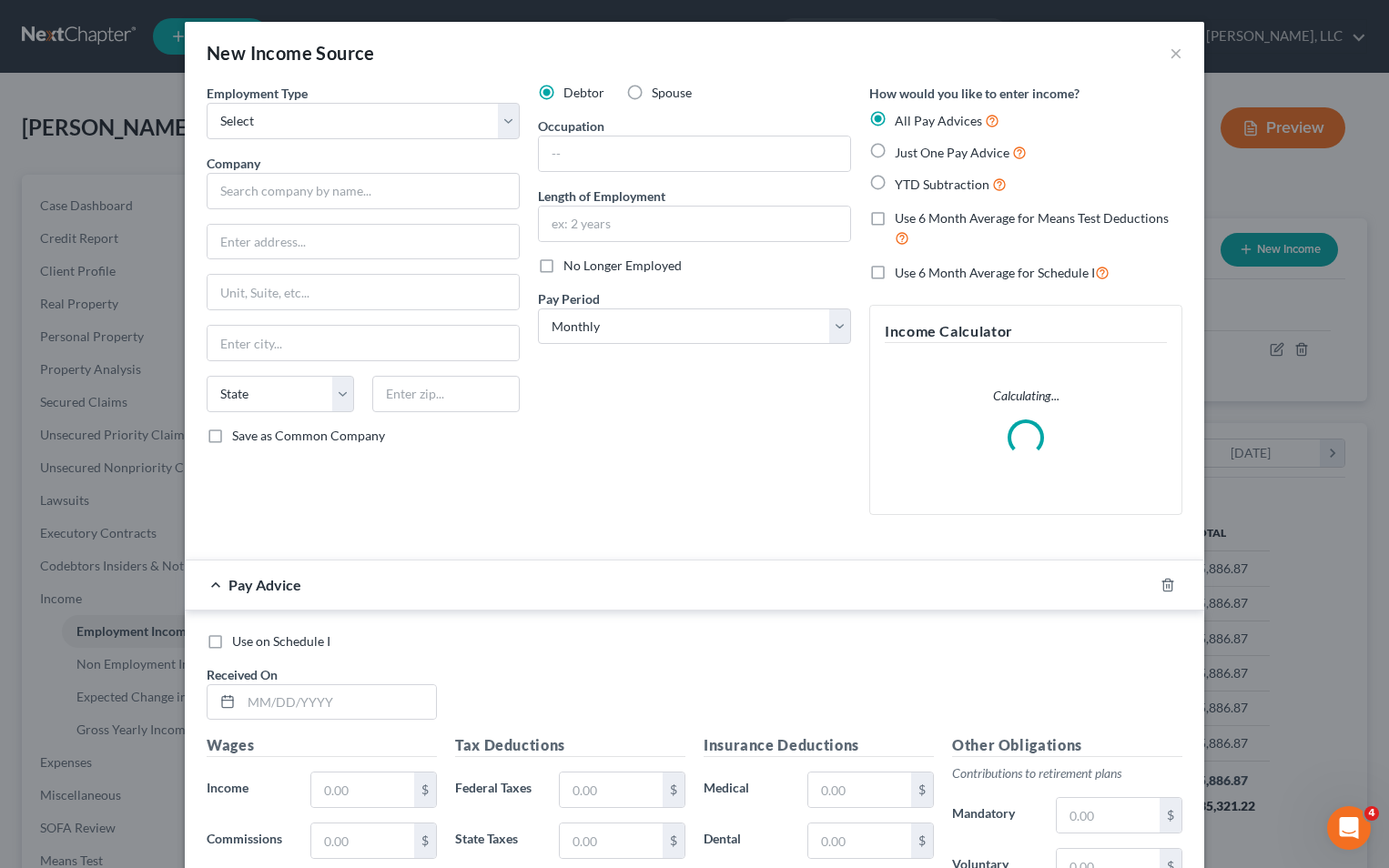
scroll to position [327, 565]
click at [652, 89] on label "Spouse" at bounding box center [672, 93] width 40 height 18
click at [660, 89] on input "Spouse" at bounding box center [665, 90] width 12 height 12
radio input "true"
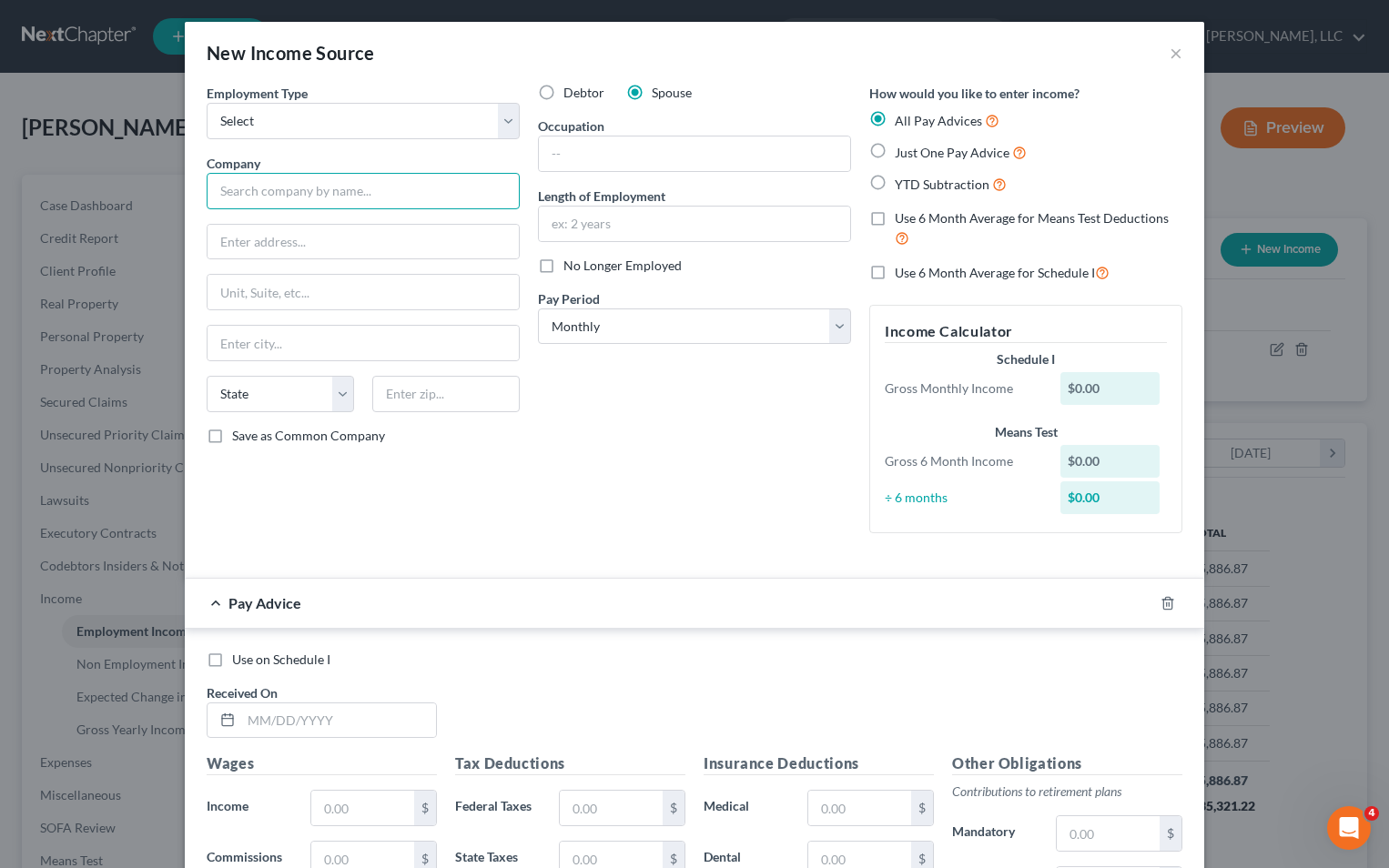
click at [317, 186] on input "text" at bounding box center [363, 191] width 313 height 37
type input "Soar Transportation Group"
click at [406, 382] on input "text" at bounding box center [446, 394] width 147 height 37
type input "37421"
type input "Chattanooga"
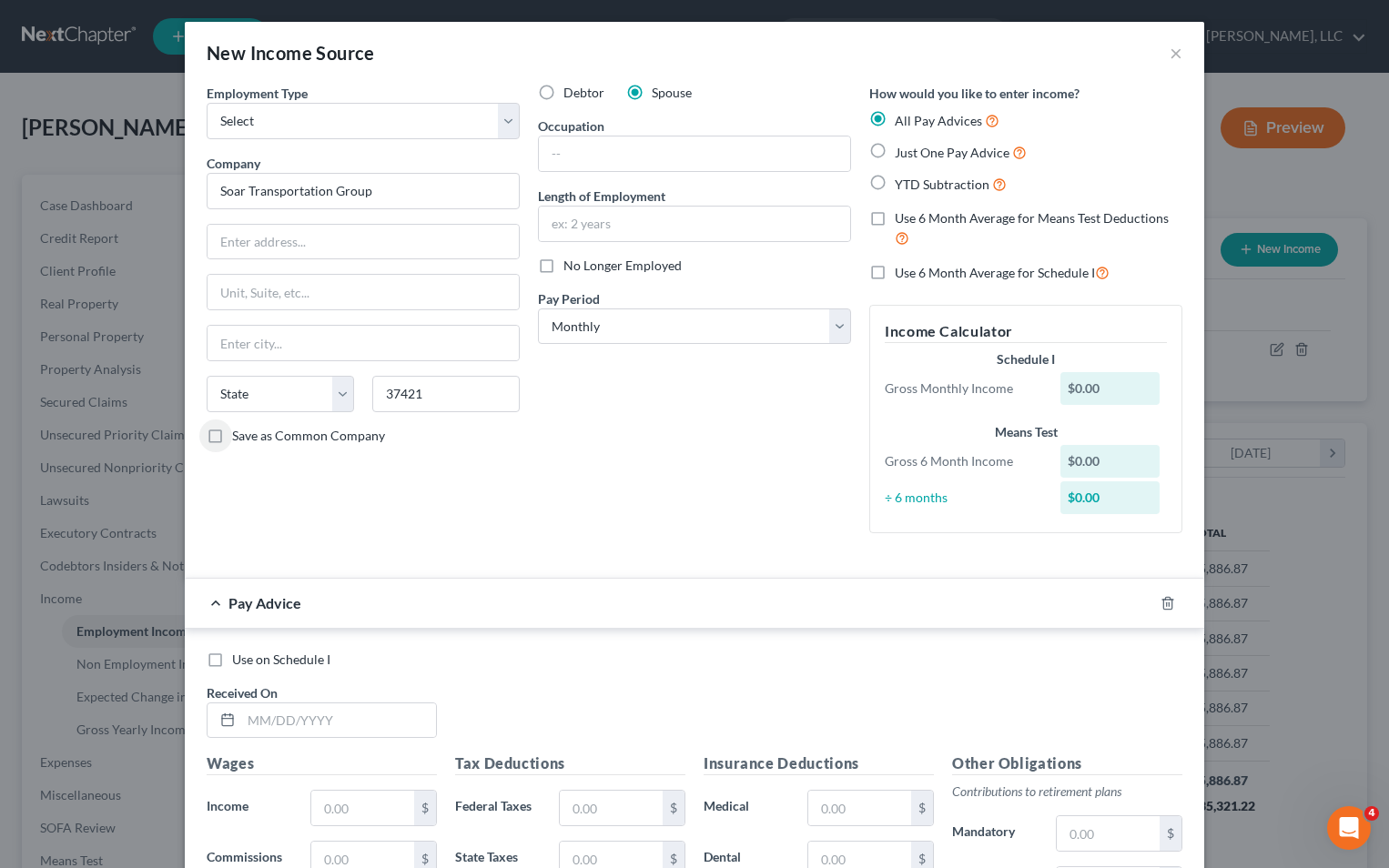
select select "44"
click at [220, 242] on input "text" at bounding box center [364, 242] width 312 height 35
paste input "[STREET_ADDRESS][PERSON_NAME]"
type input "[STREET_ADDRESS][PERSON_NAME]"
click at [561, 214] on input "text" at bounding box center [694, 224] width 312 height 35
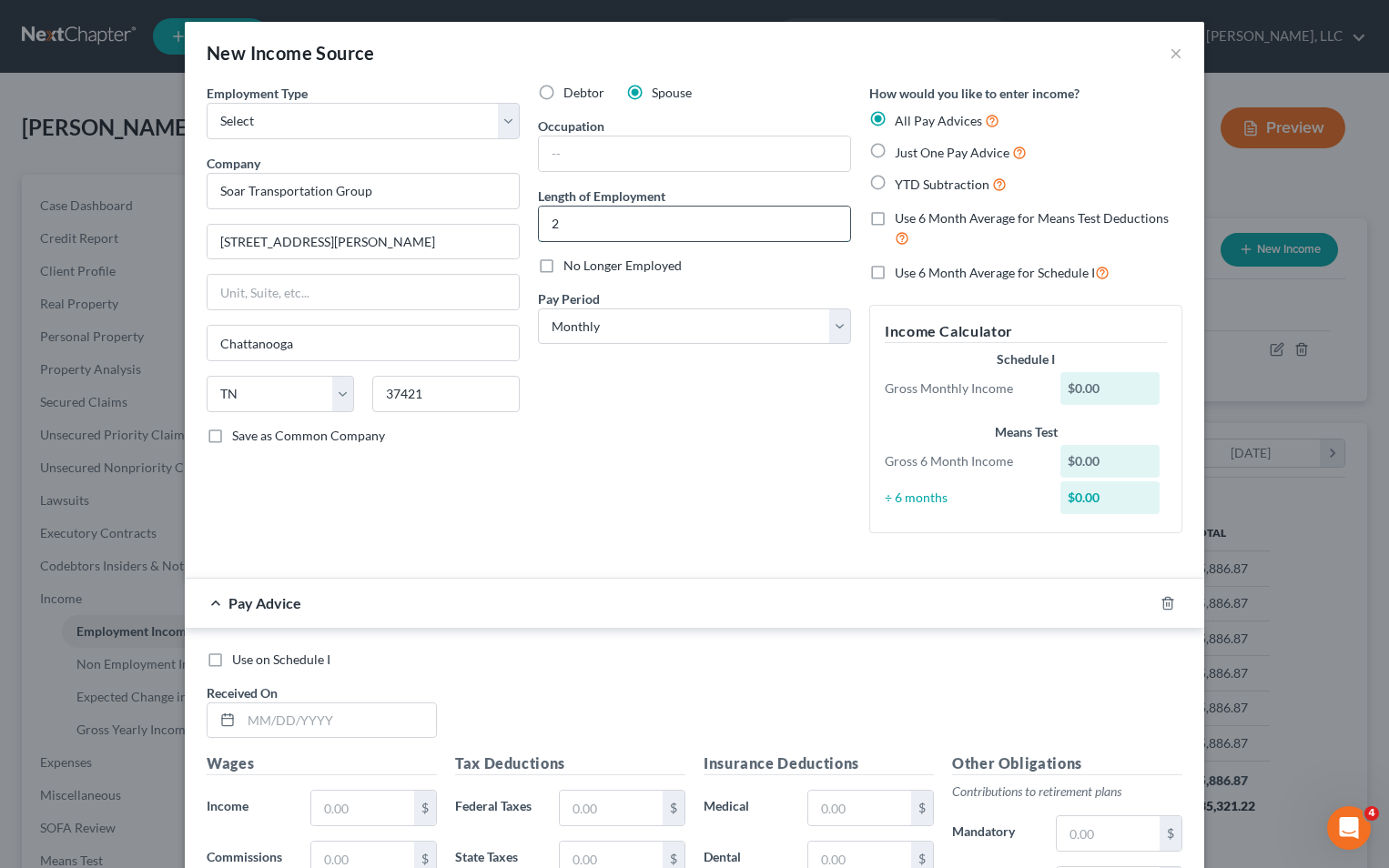
type input "2 years"
click at [590, 162] on input "text" at bounding box center [694, 154] width 312 height 35
type input "Logistics"
click at [895, 151] on label "Just One Pay Advice" at bounding box center [961, 152] width 132 height 21
click at [902, 151] on input "Just One Pay Advice" at bounding box center [908, 147] width 12 height 12
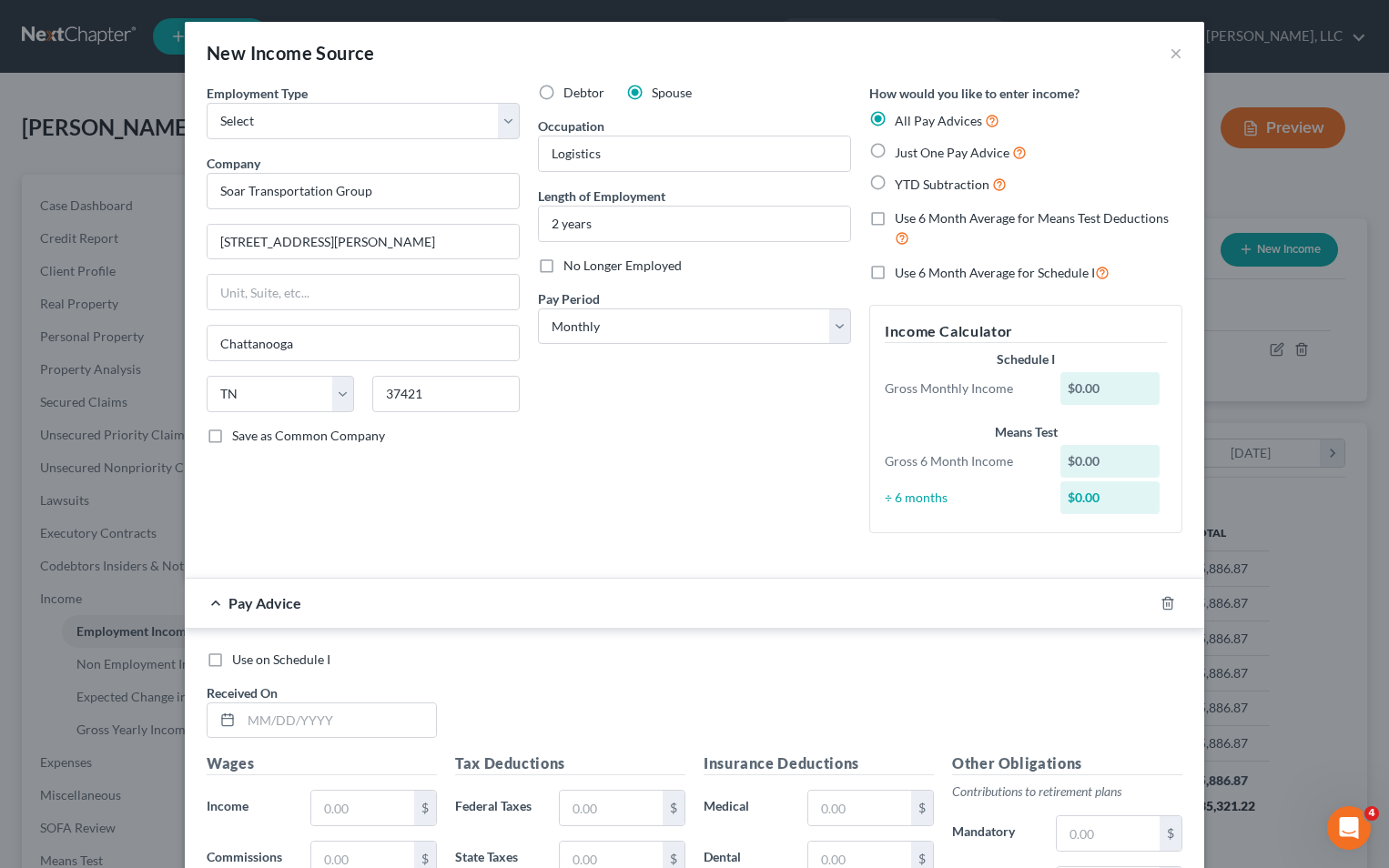
radio input "true"
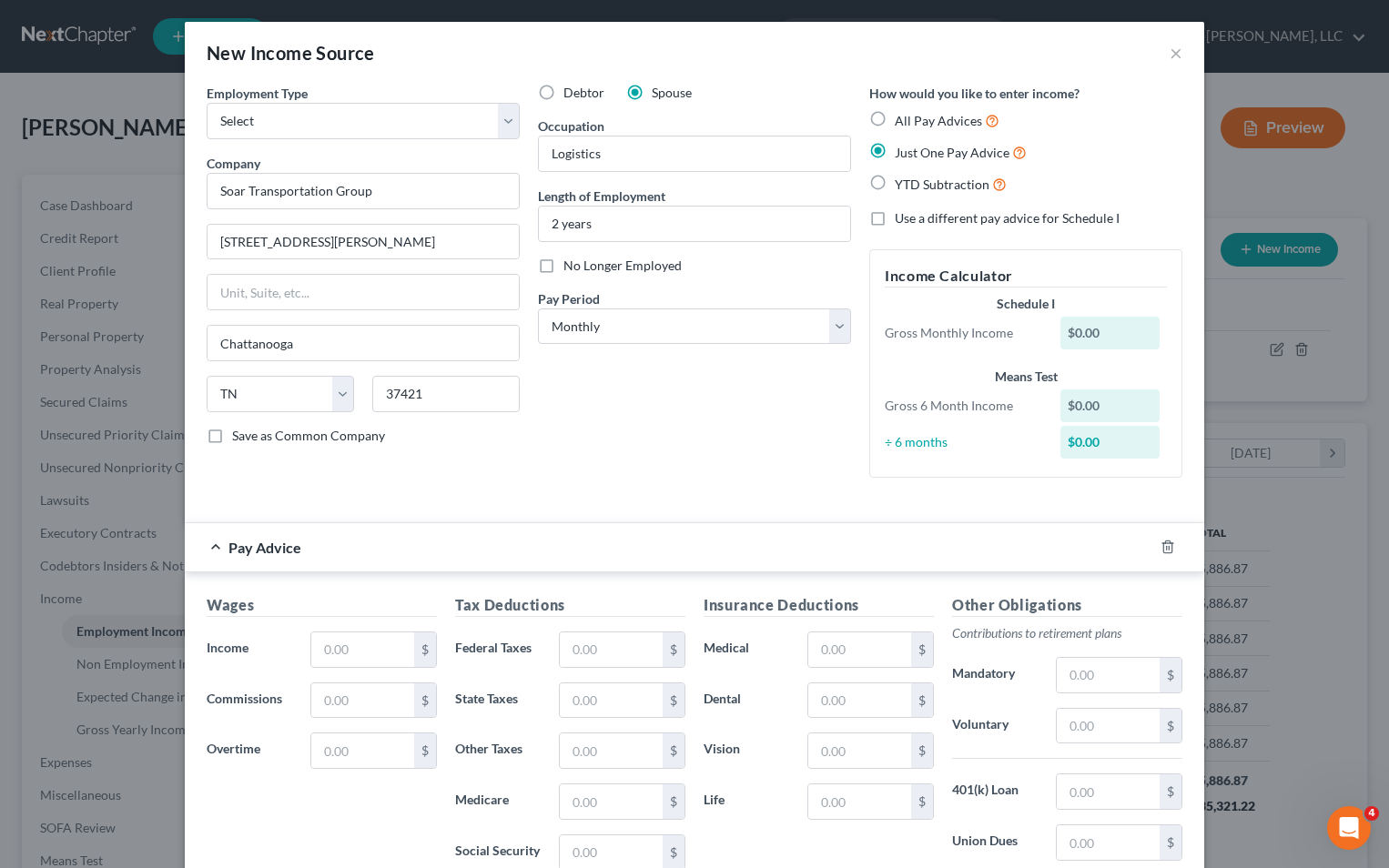
click at [749, 430] on div "Debtor Spouse Occupation Logistics Length of Employment 2 years No Longer Emplo…" at bounding box center [694, 288] width 332 height 409
click at [349, 656] on input "text" at bounding box center [363, 650] width 103 height 35
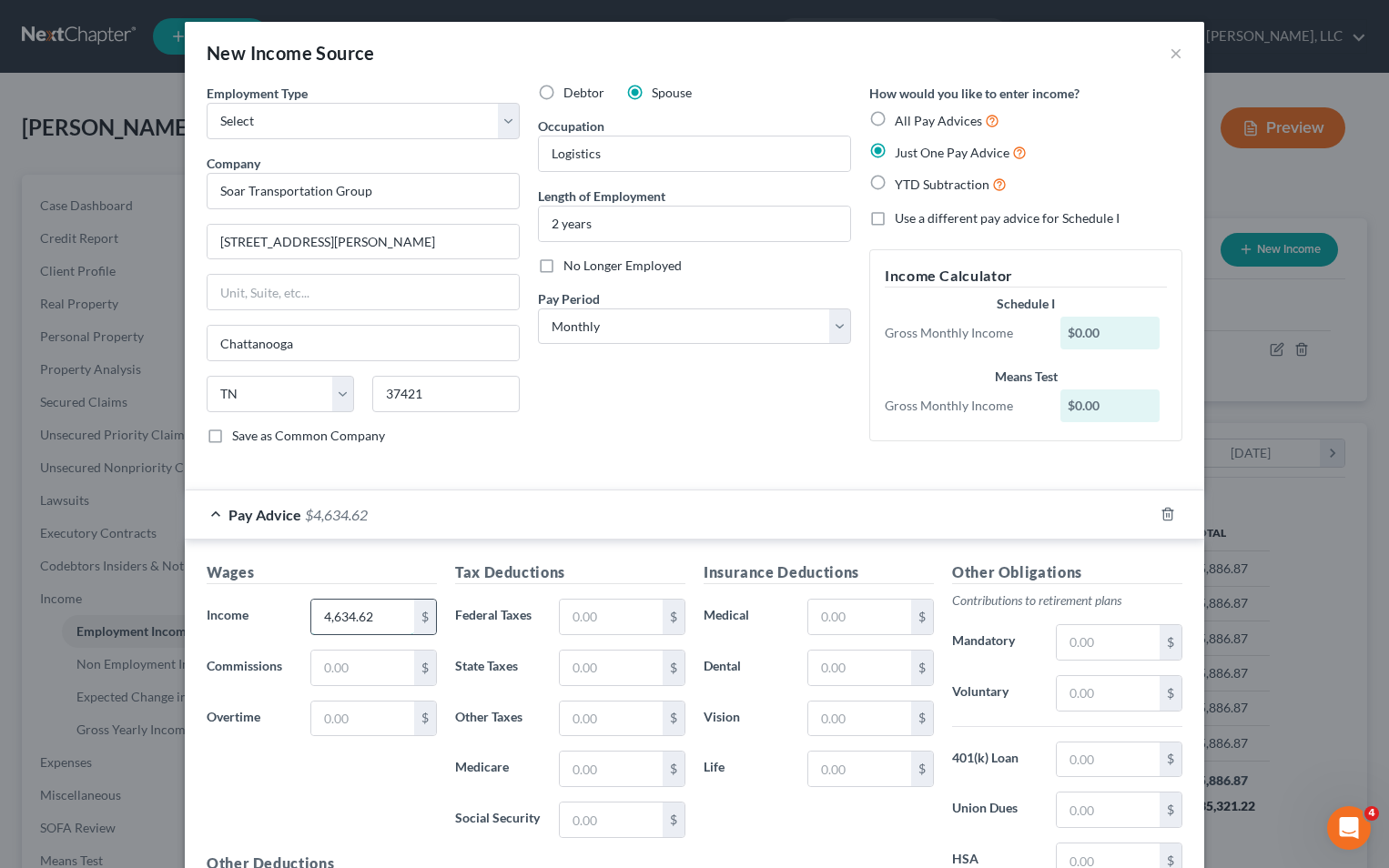
type input "4,634.62"
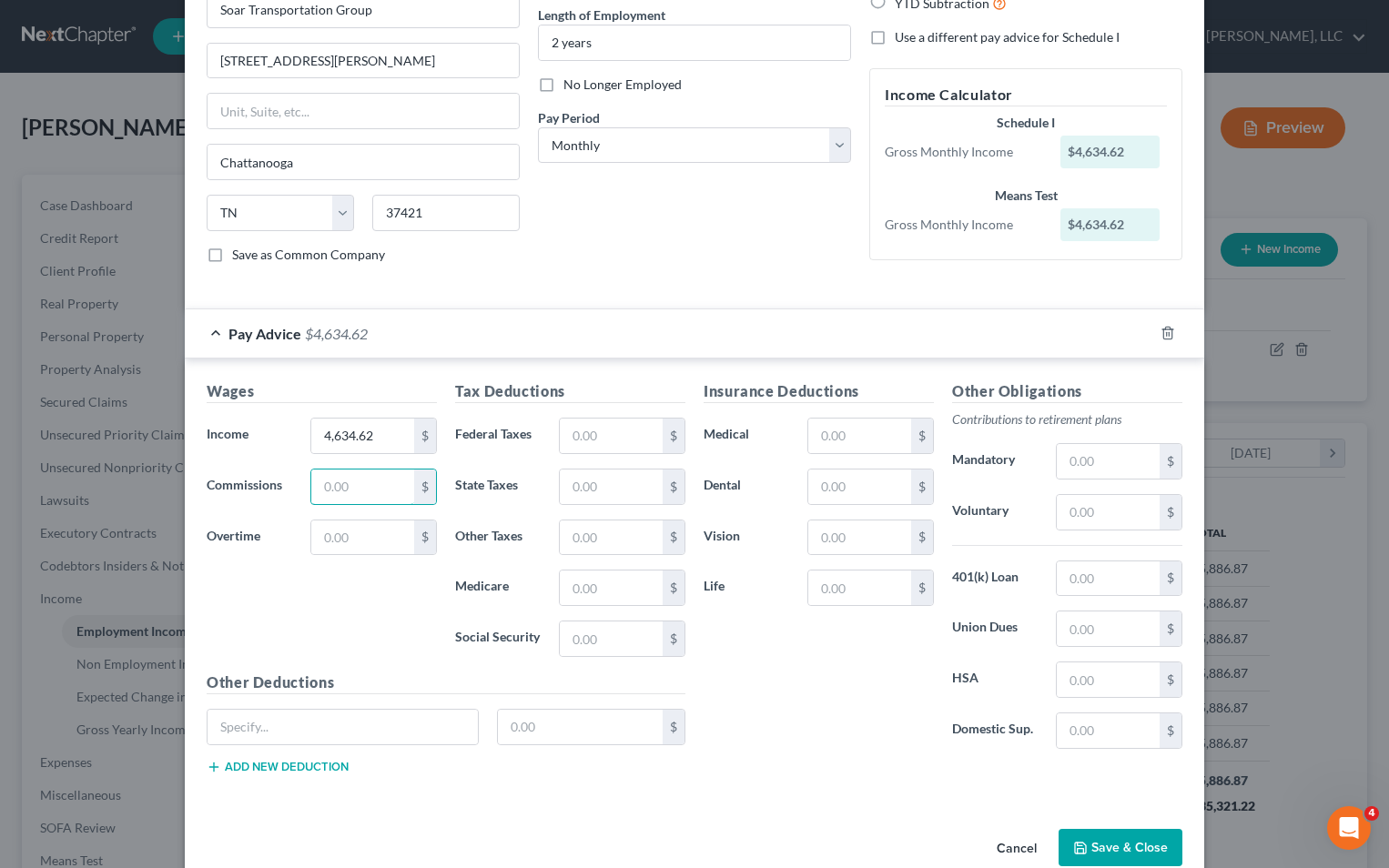
scroll to position [215, 0]
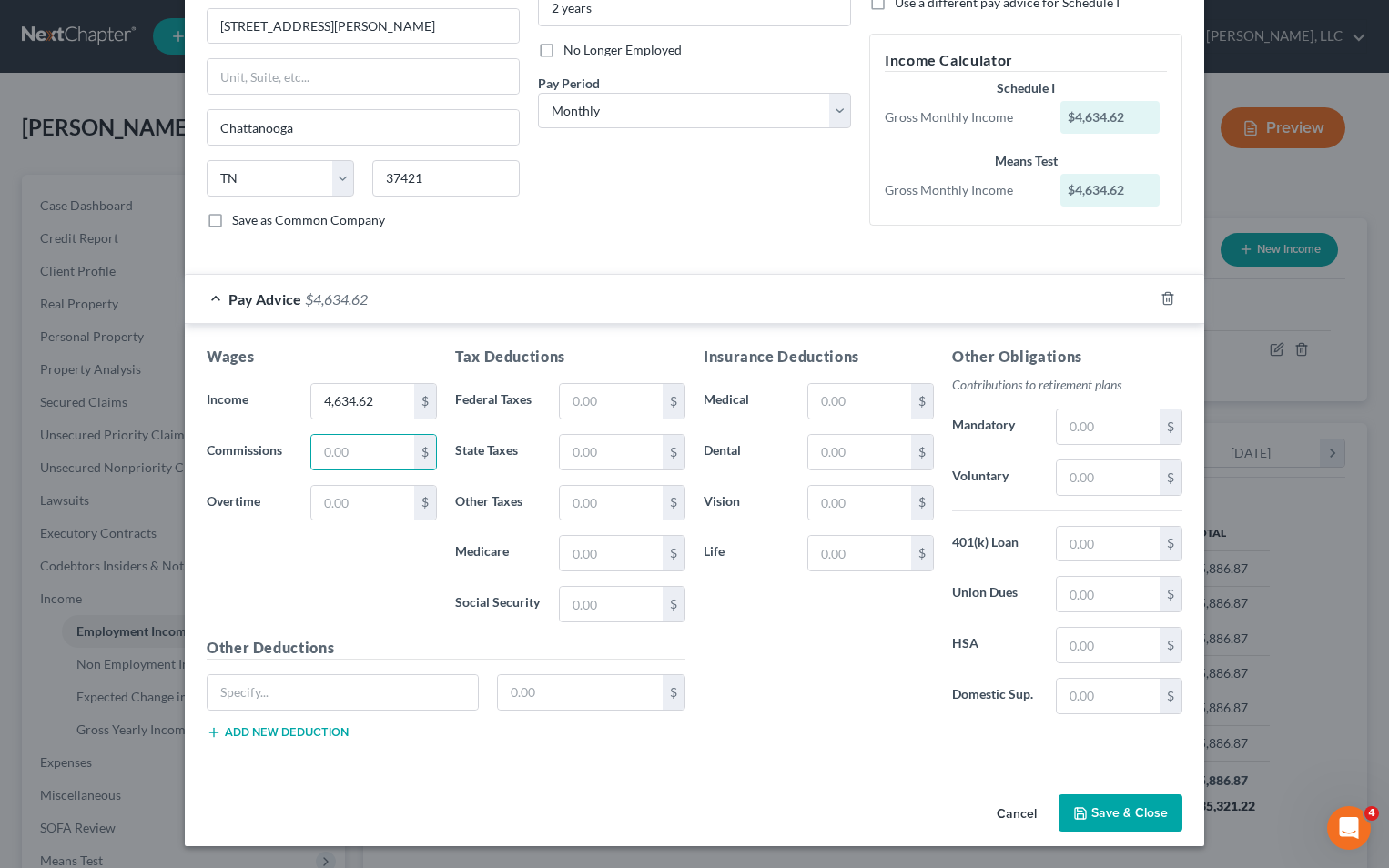
click at [1111, 808] on button "Save & Close" at bounding box center [1121, 813] width 124 height 38
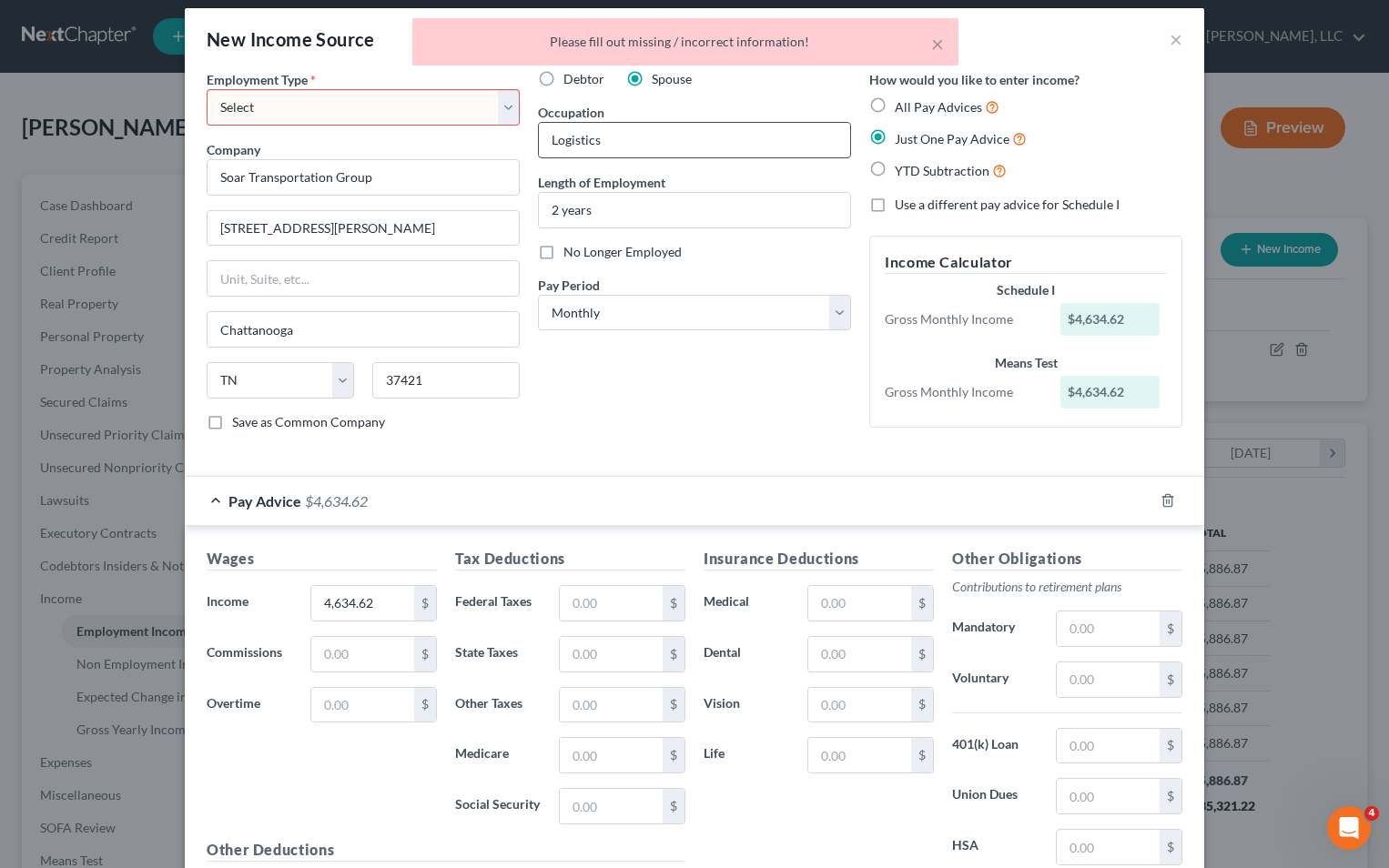
scroll to position [0, 0]
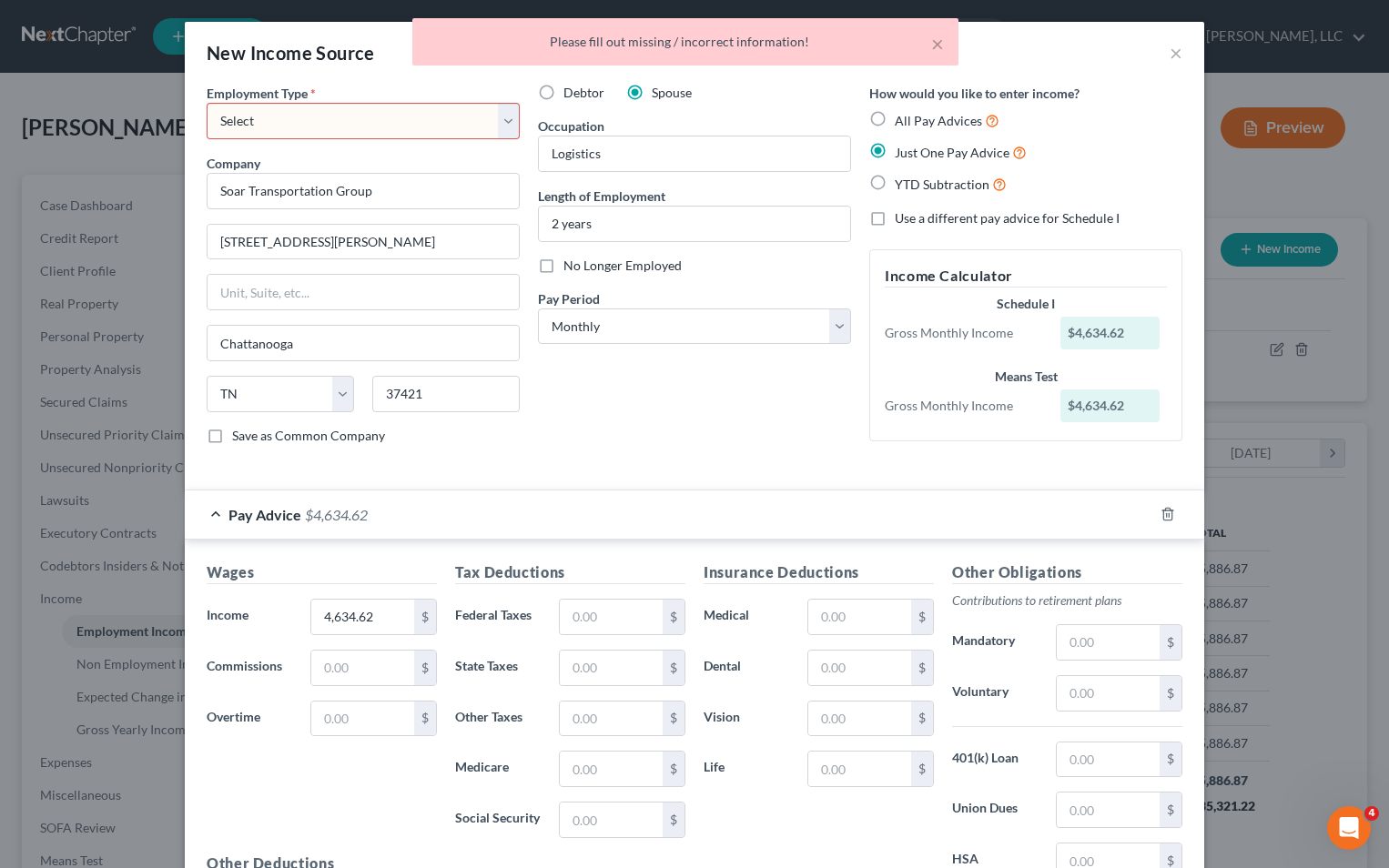
click at [445, 119] on select "Select Full or [DEMOGRAPHIC_DATA] Employment Self Employment" at bounding box center [363, 121] width 313 height 37
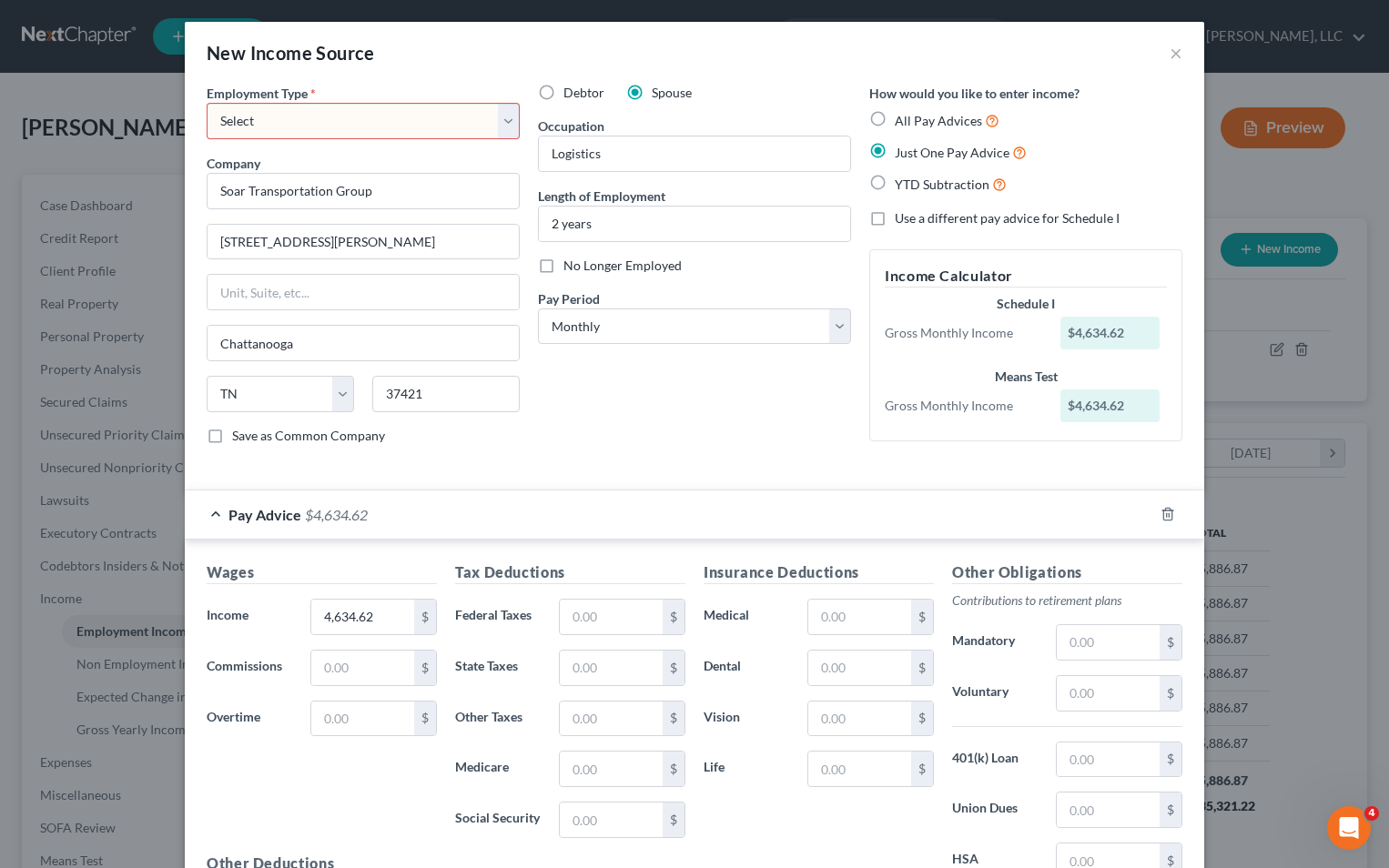
select select "0"
click at [207, 103] on select "Select Full or [DEMOGRAPHIC_DATA] Employment Self Employment" at bounding box center [363, 121] width 313 height 37
click at [744, 414] on div "Debtor Spouse Occupation Logistics Length of Employment 2 years No Longer Emplo…" at bounding box center [694, 272] width 332 height 376
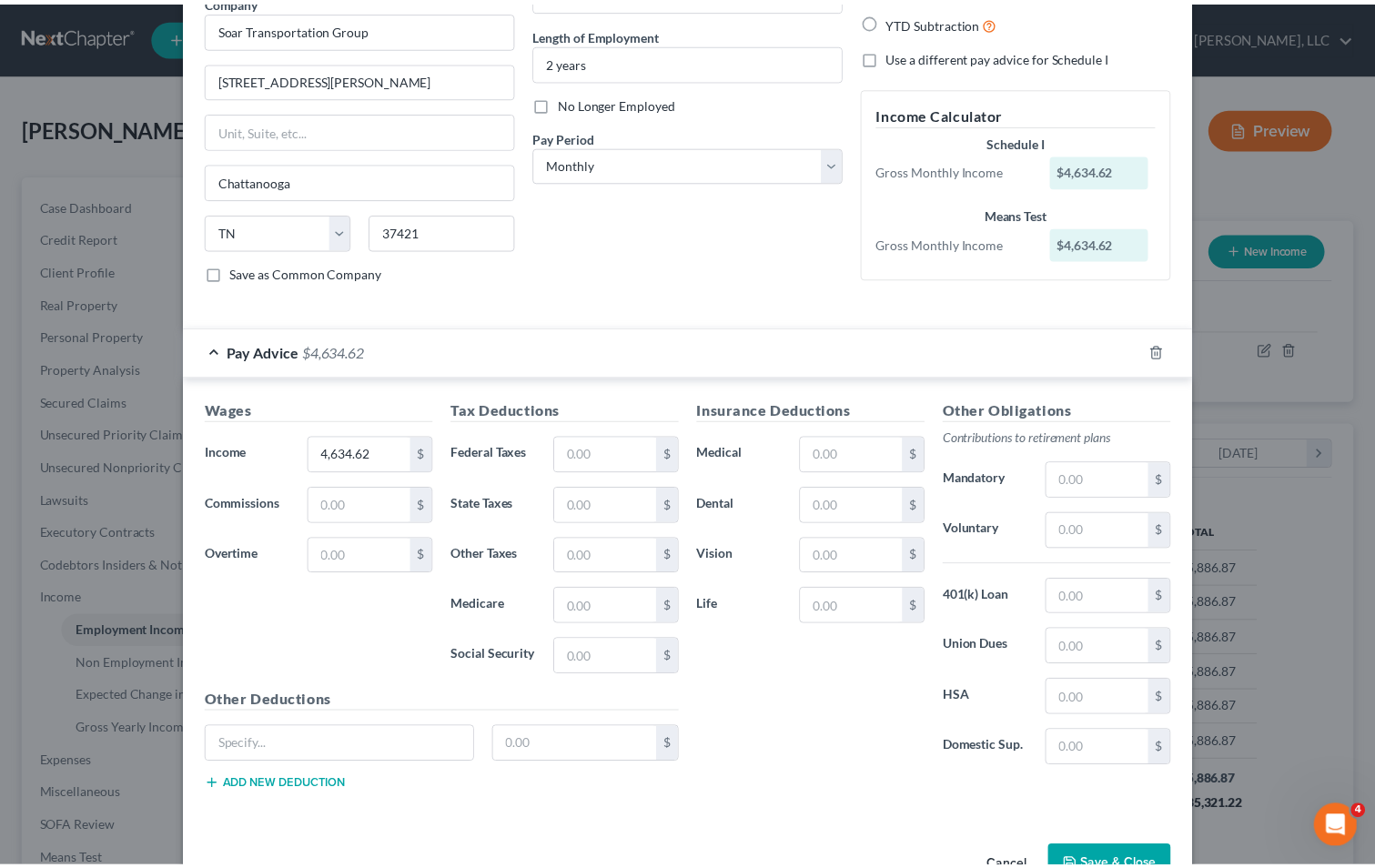
scroll to position [215, 0]
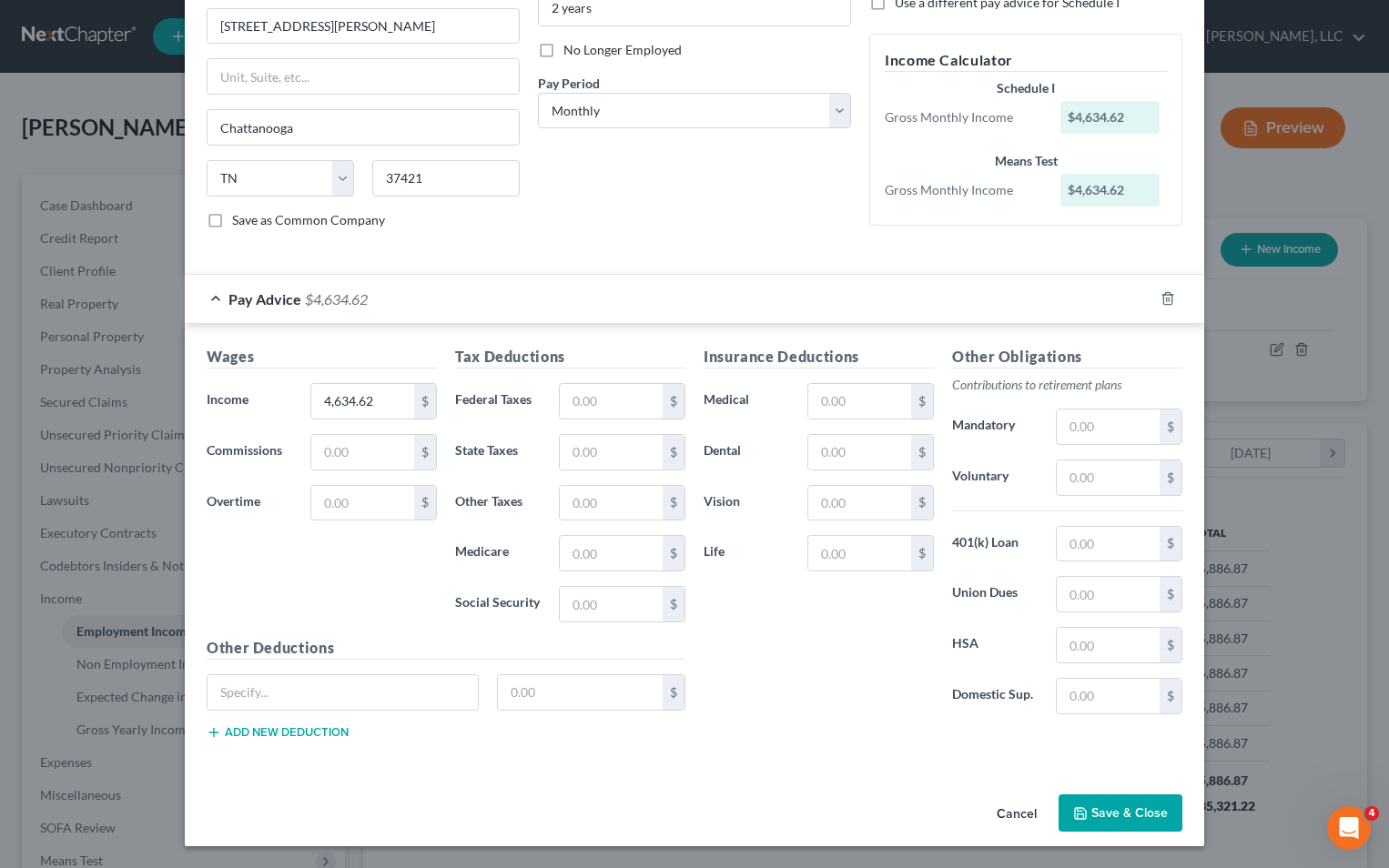
click at [1103, 806] on button "Save & Close" at bounding box center [1121, 813] width 124 height 38
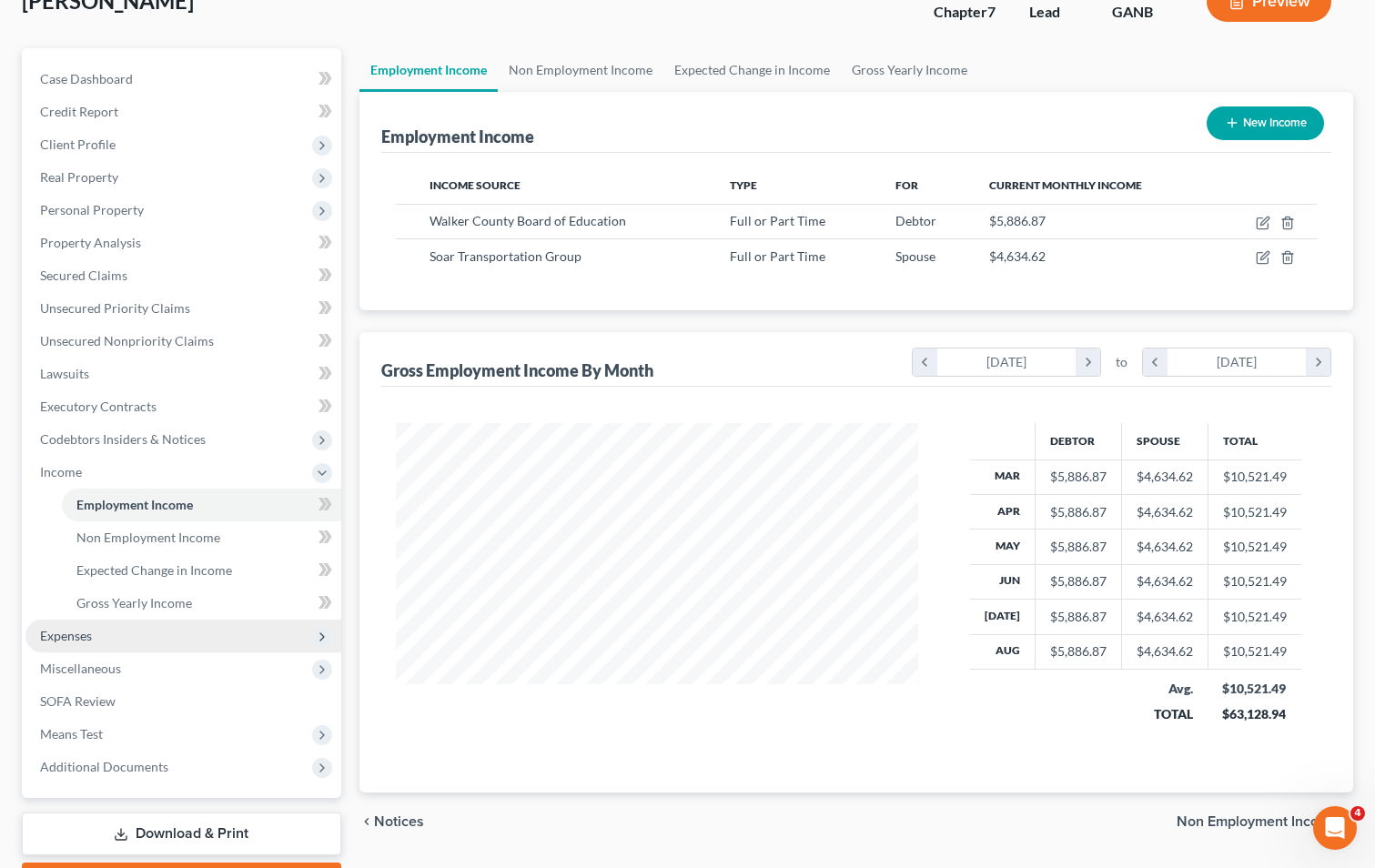
scroll to position [230, 0]
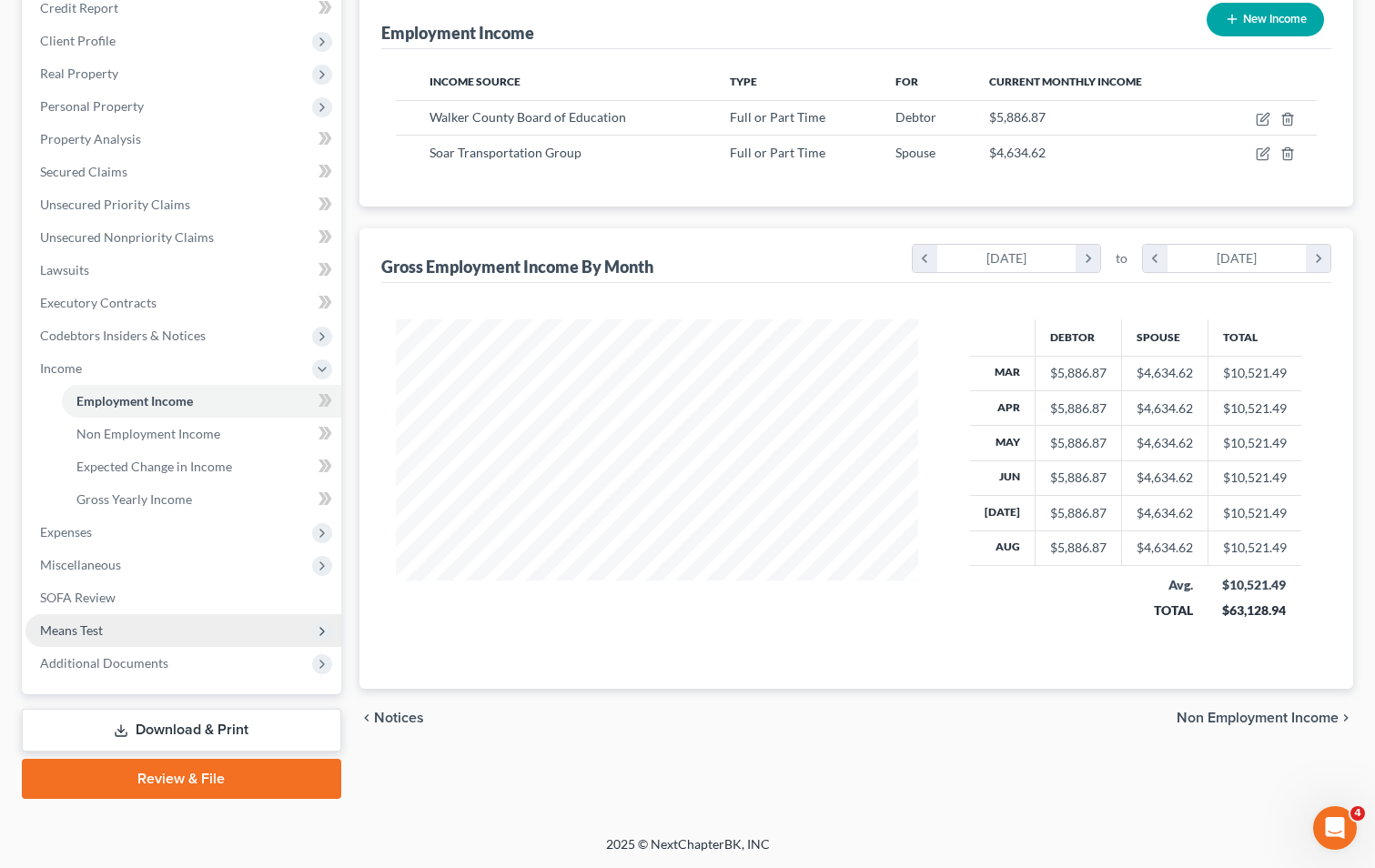
click at [100, 624] on span "Means Test" at bounding box center [71, 630] width 62 height 15
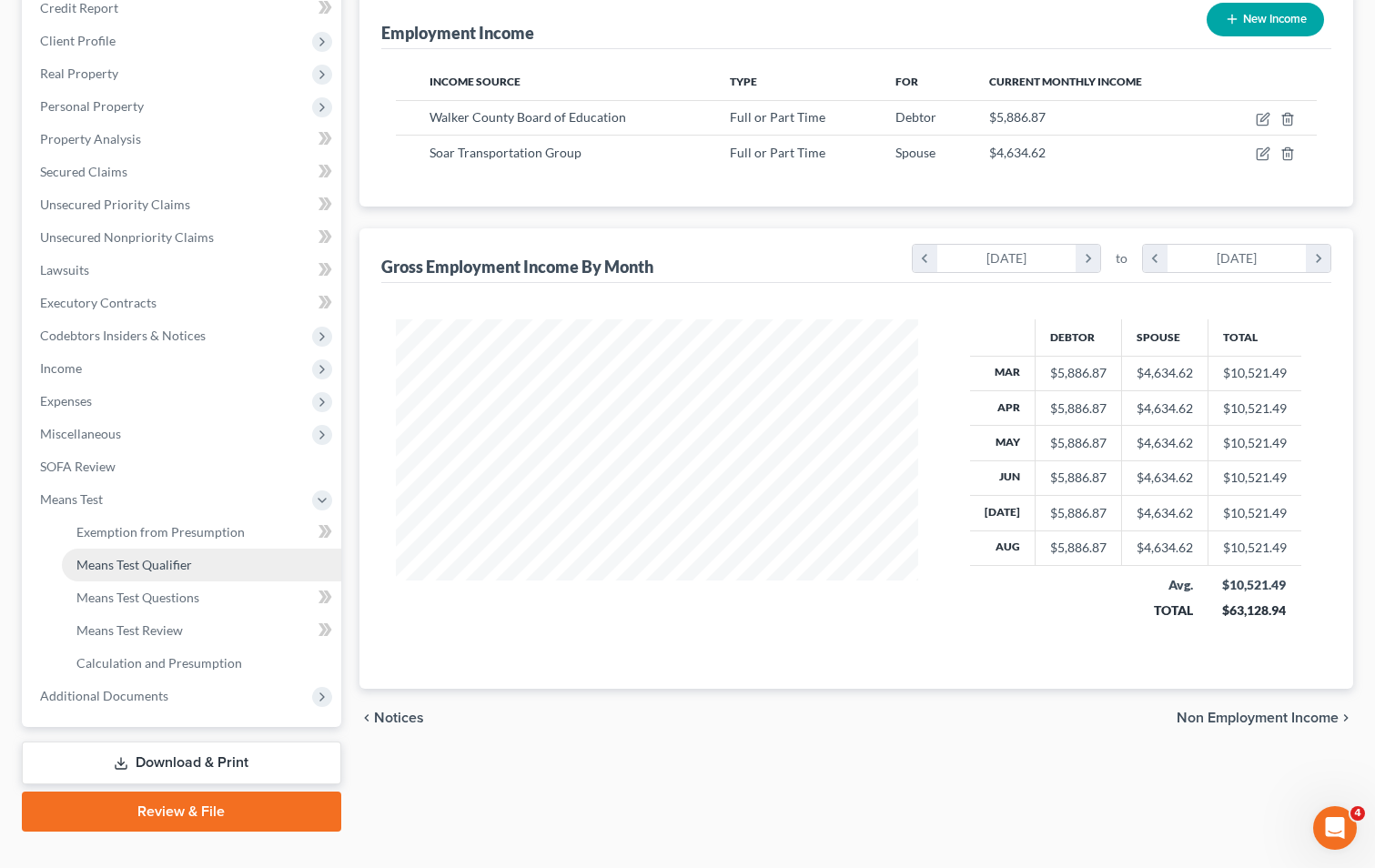
click at [151, 569] on span "Means Test Qualifier" at bounding box center [134, 565] width 115 height 15
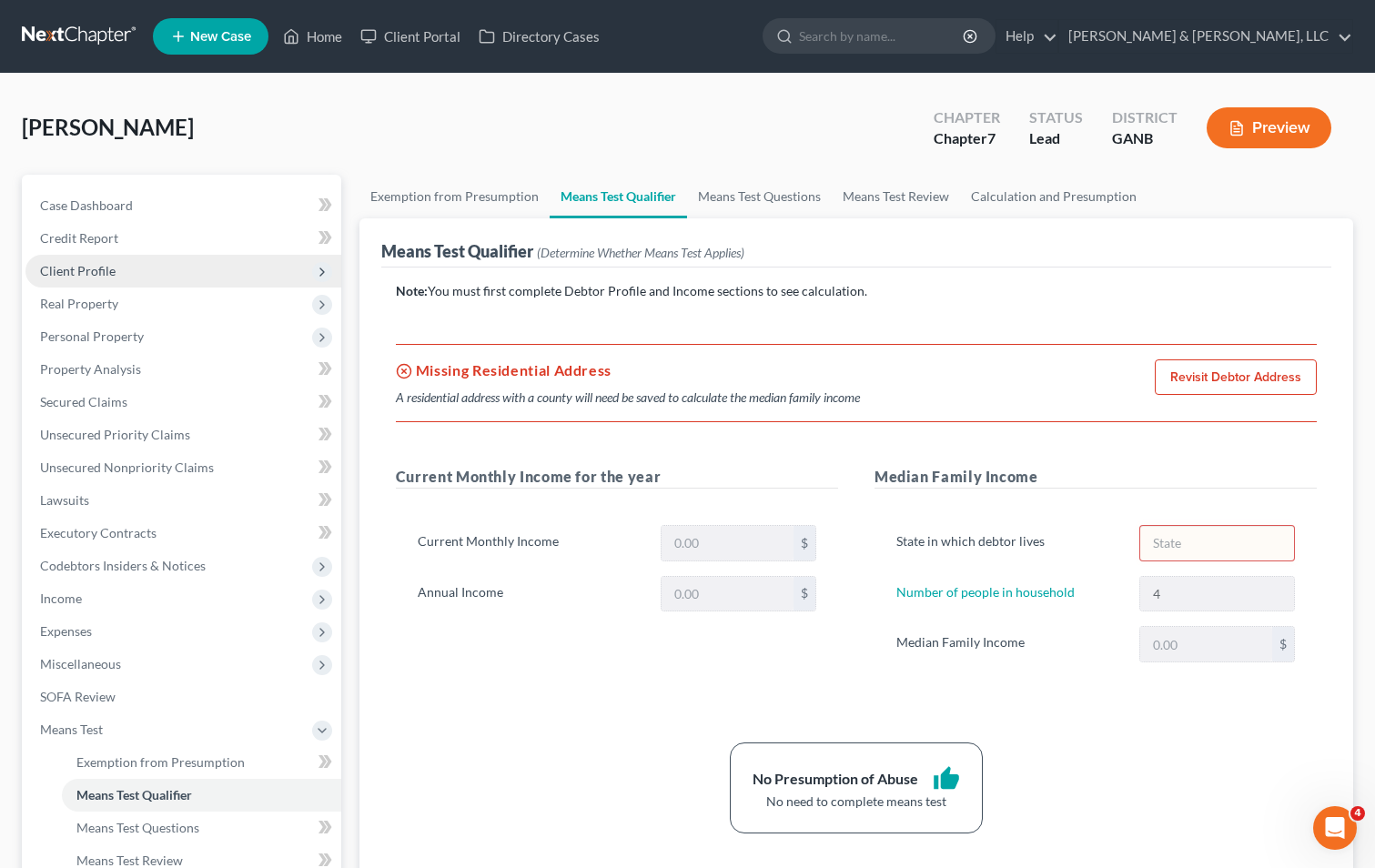
click at [106, 267] on span "Client Profile" at bounding box center [77, 270] width 76 height 15
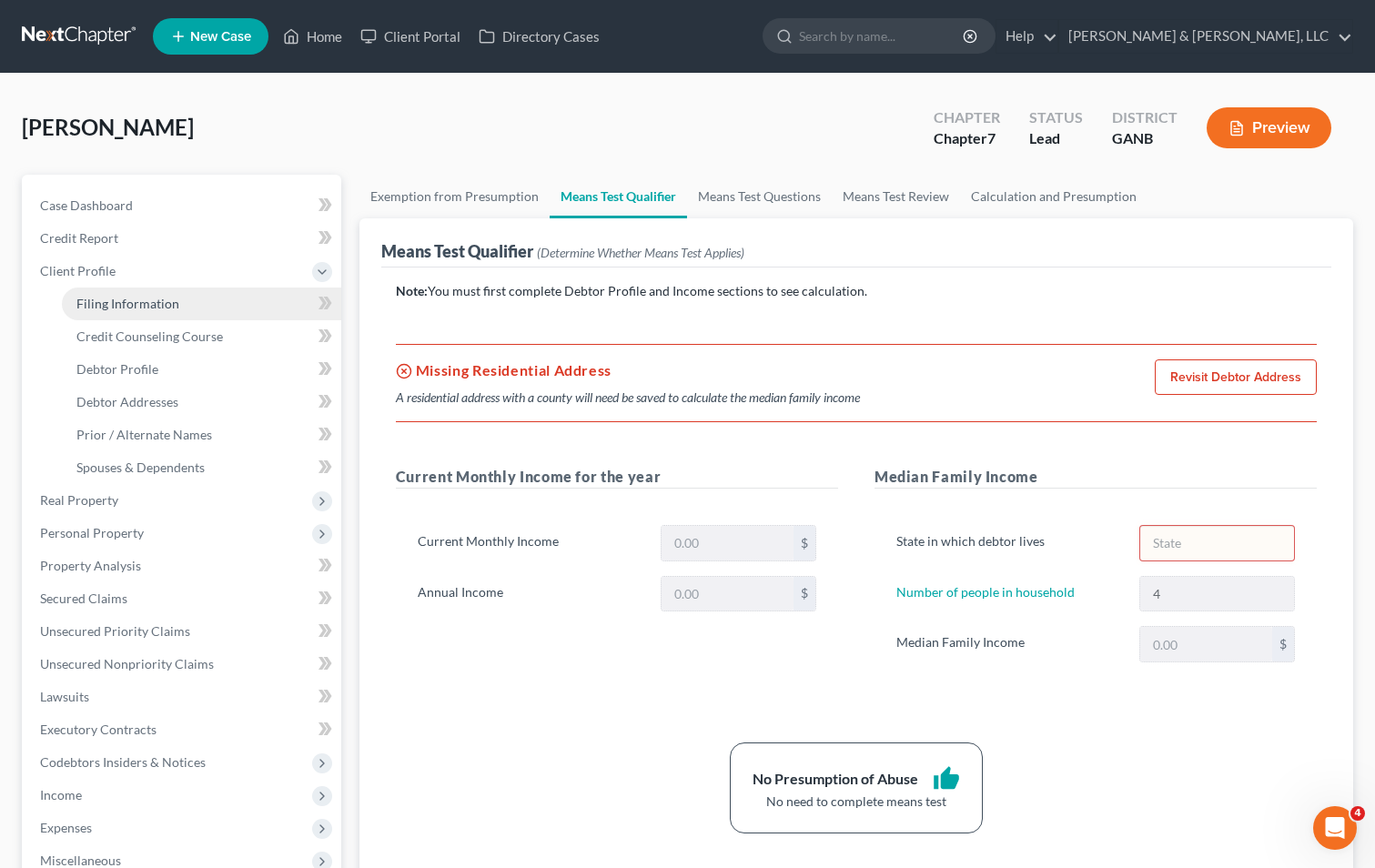
click at [145, 304] on span "Filing Information" at bounding box center [127, 303] width 103 height 15
select select "1"
select select "0"
select select "19"
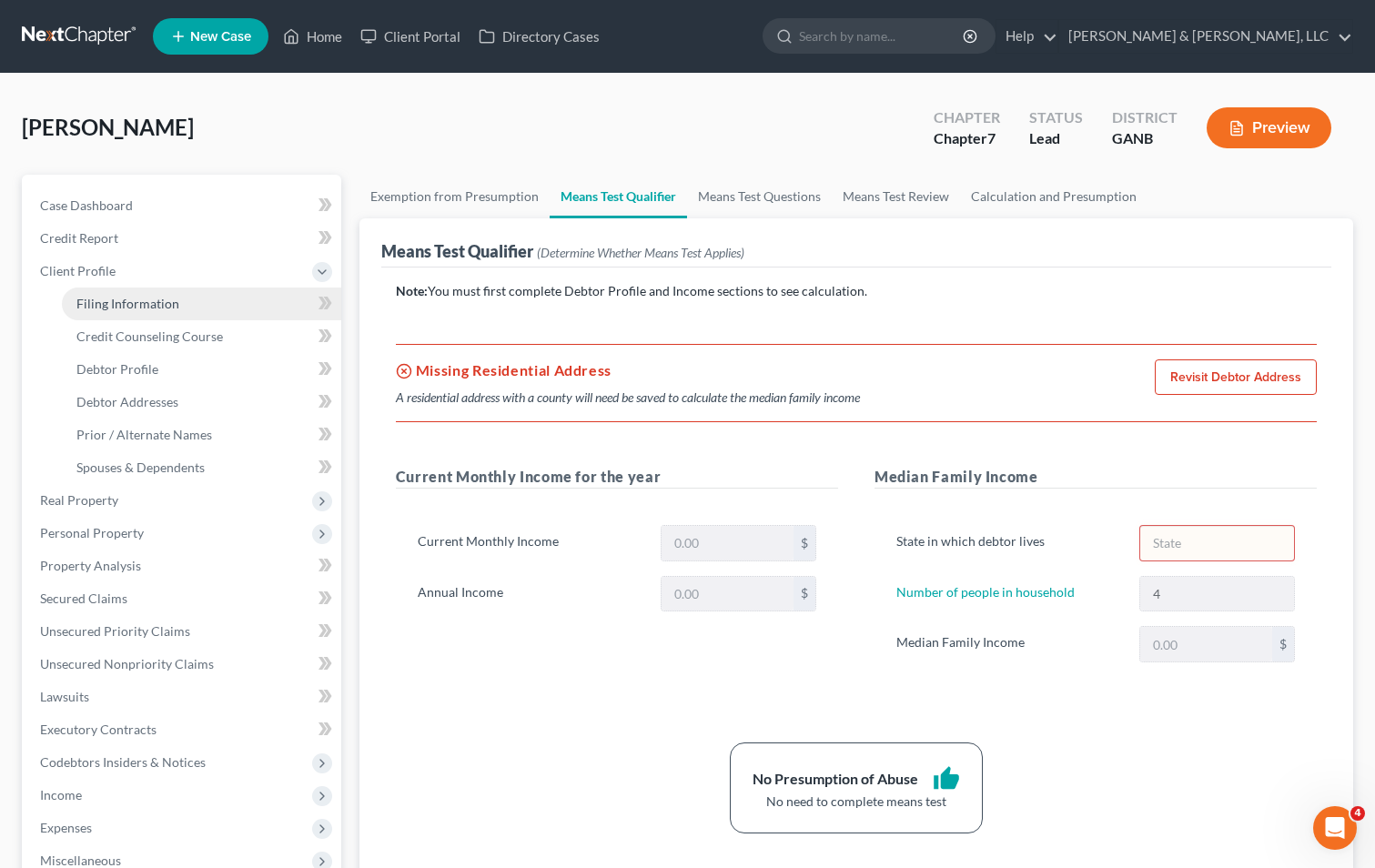
select select "10"
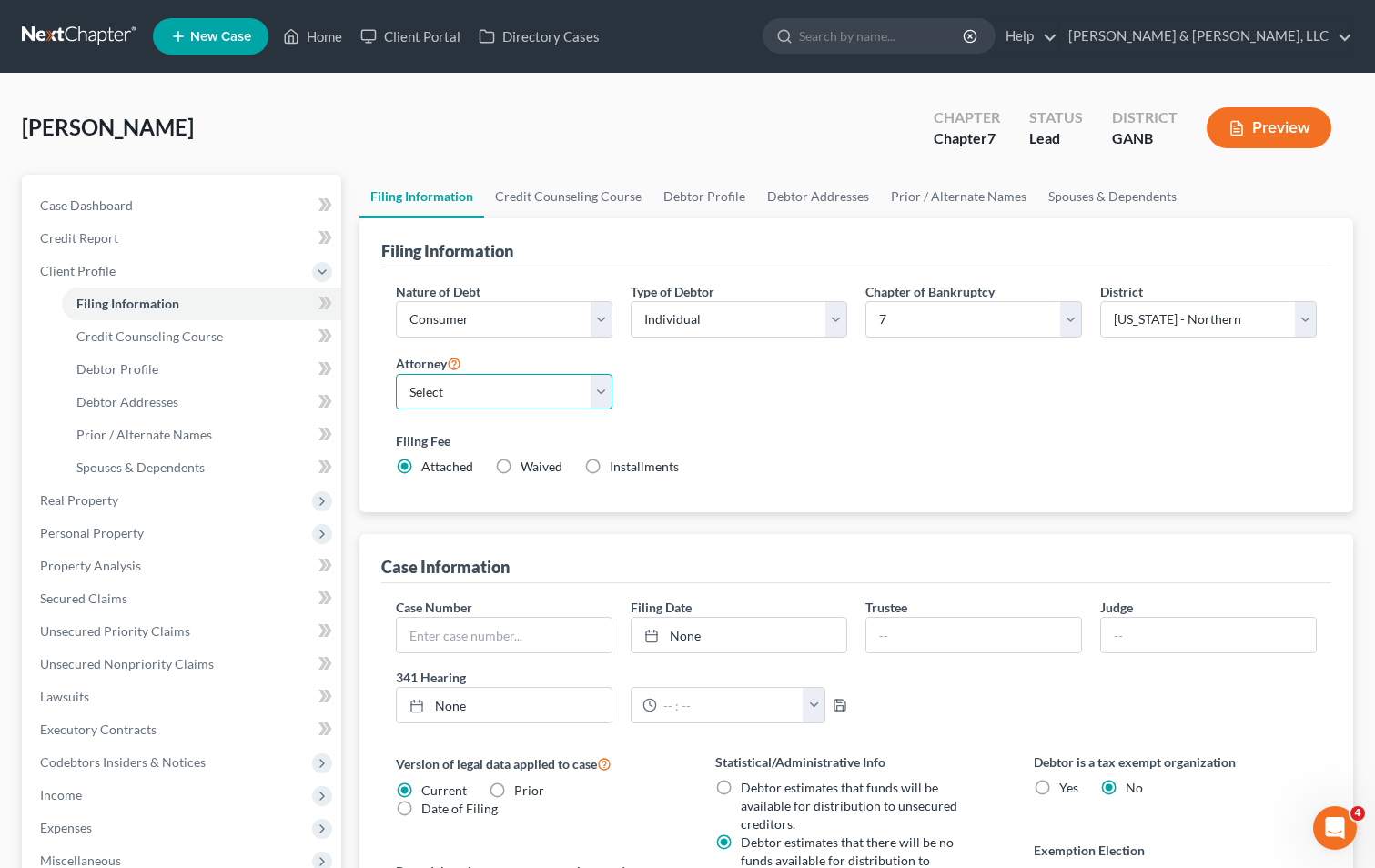
click at [597, 395] on select "Select [PERSON_NAME] - GANB [PERSON_NAME] - GANB" at bounding box center [503, 392] width 216 height 37
select select "1"
click at [396, 374] on select "Select [PERSON_NAME] - GANB [PERSON_NAME] - GANB" at bounding box center [503, 392] width 216 height 37
click at [864, 414] on div "Nature of Debt Select Business Consumer Other Nature of Business Select Clearin…" at bounding box center [857, 387] width 939 height 210
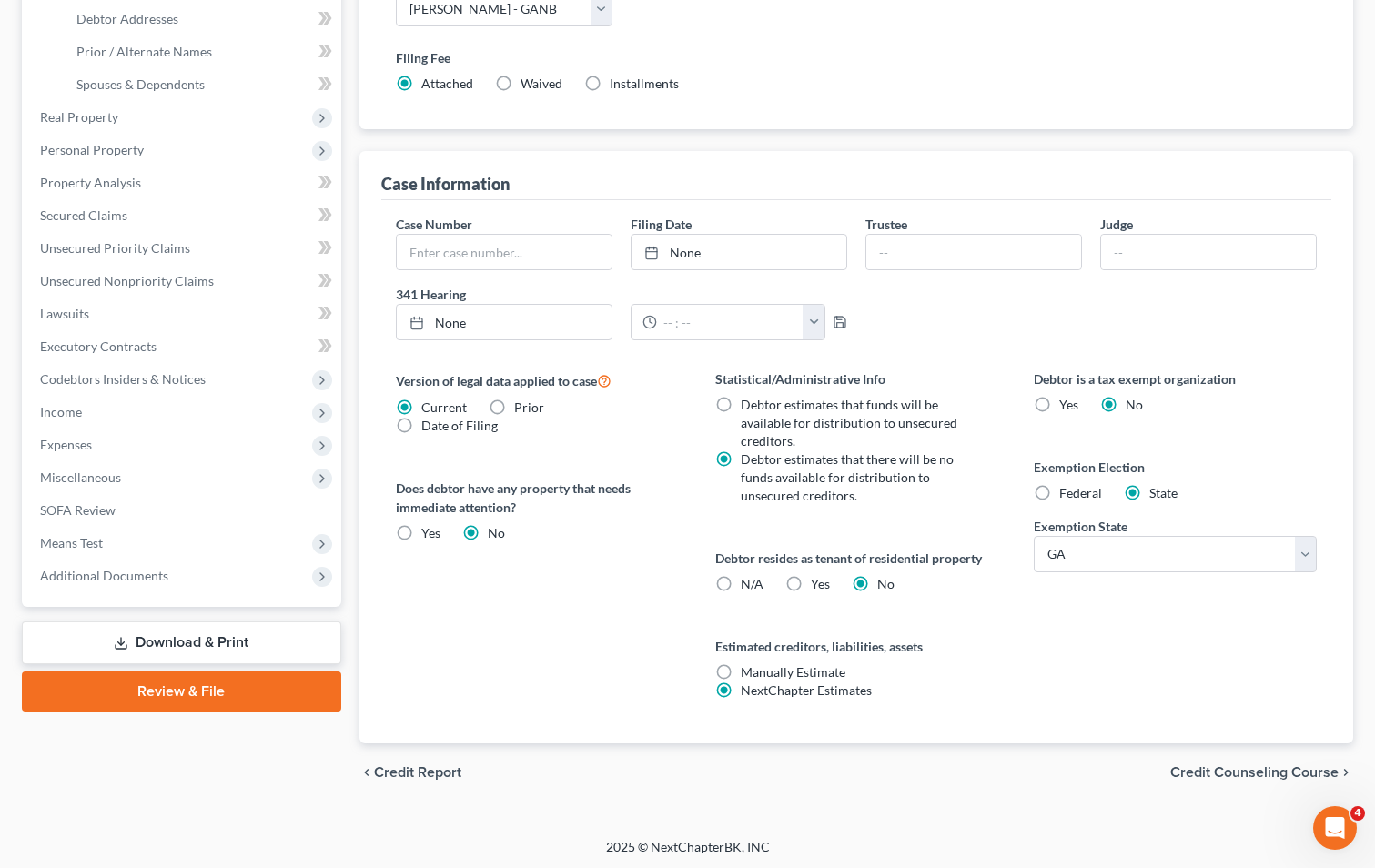
scroll to position [386, 0]
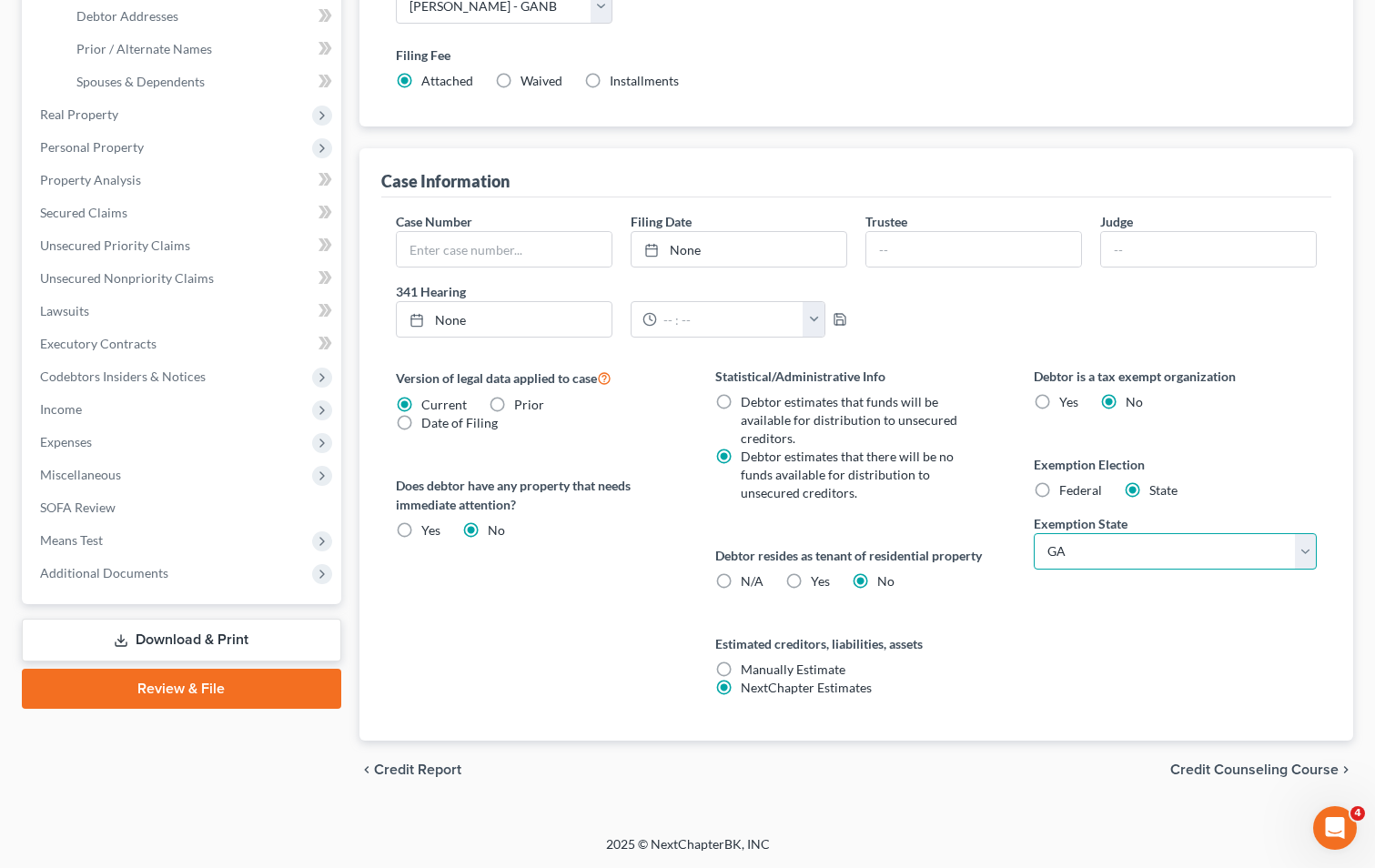
click at [1304, 546] on select "State [US_STATE] AK AR AZ CA CO CT DE DC [GEOGRAPHIC_DATA] [GEOGRAPHIC_DATA] GU…" at bounding box center [1176, 552] width 283 height 37
click at [1034, 534] on select "State [US_STATE] AK AR AZ CA CO CT DE DC [GEOGRAPHIC_DATA] [GEOGRAPHIC_DATA] GU…" at bounding box center [1176, 552] width 283 height 37
click at [622, 562] on div "Version of legal data applied to case Current Prior Date of Filing Legal data v…" at bounding box center [537, 553] width 319 height 374
click at [1268, 762] on span "Credit Counseling Course" at bounding box center [1254, 769] width 168 height 14
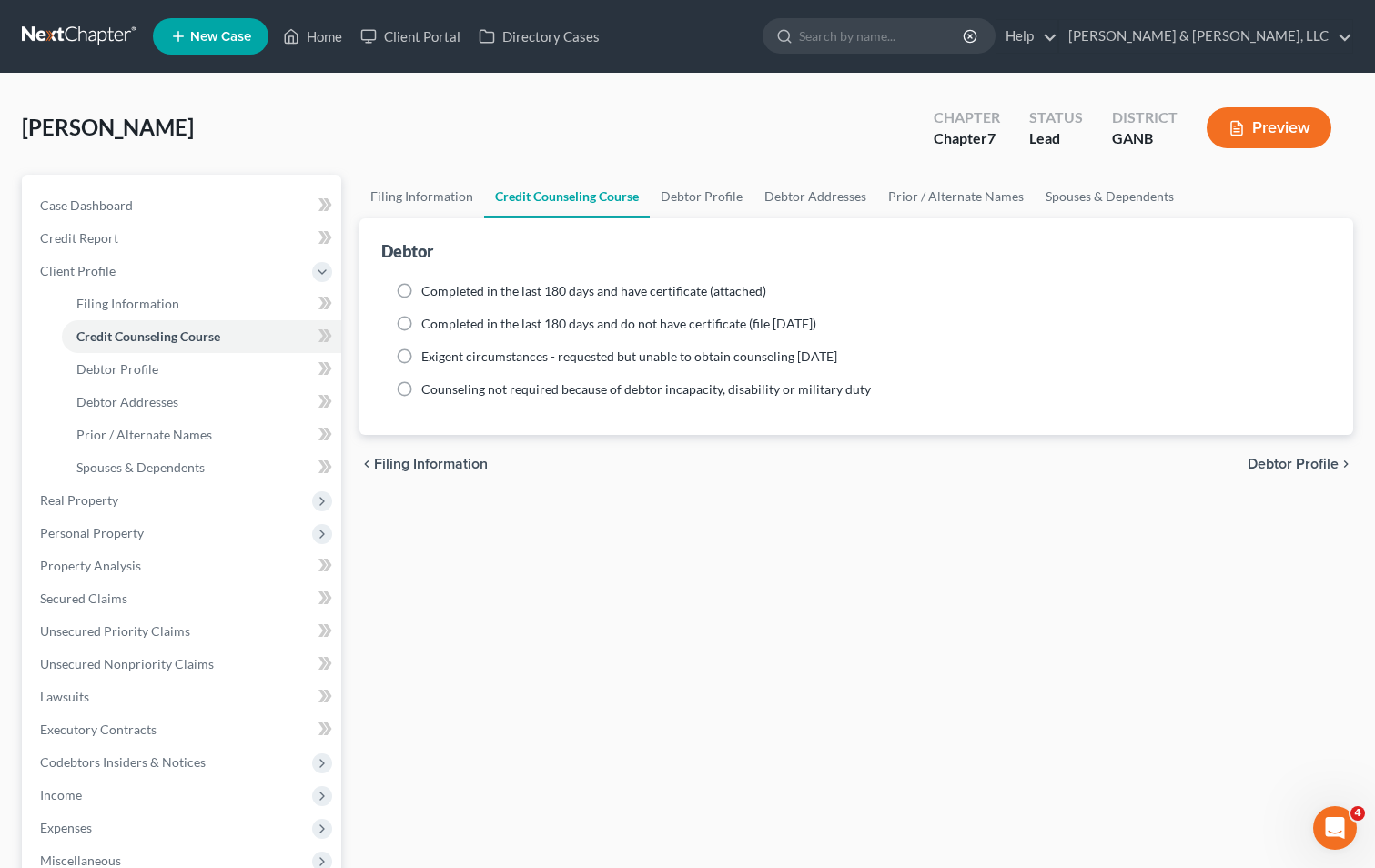
click at [1293, 462] on span "Debtor Profile" at bounding box center [1293, 464] width 91 height 14
select select "1"
select select "3"
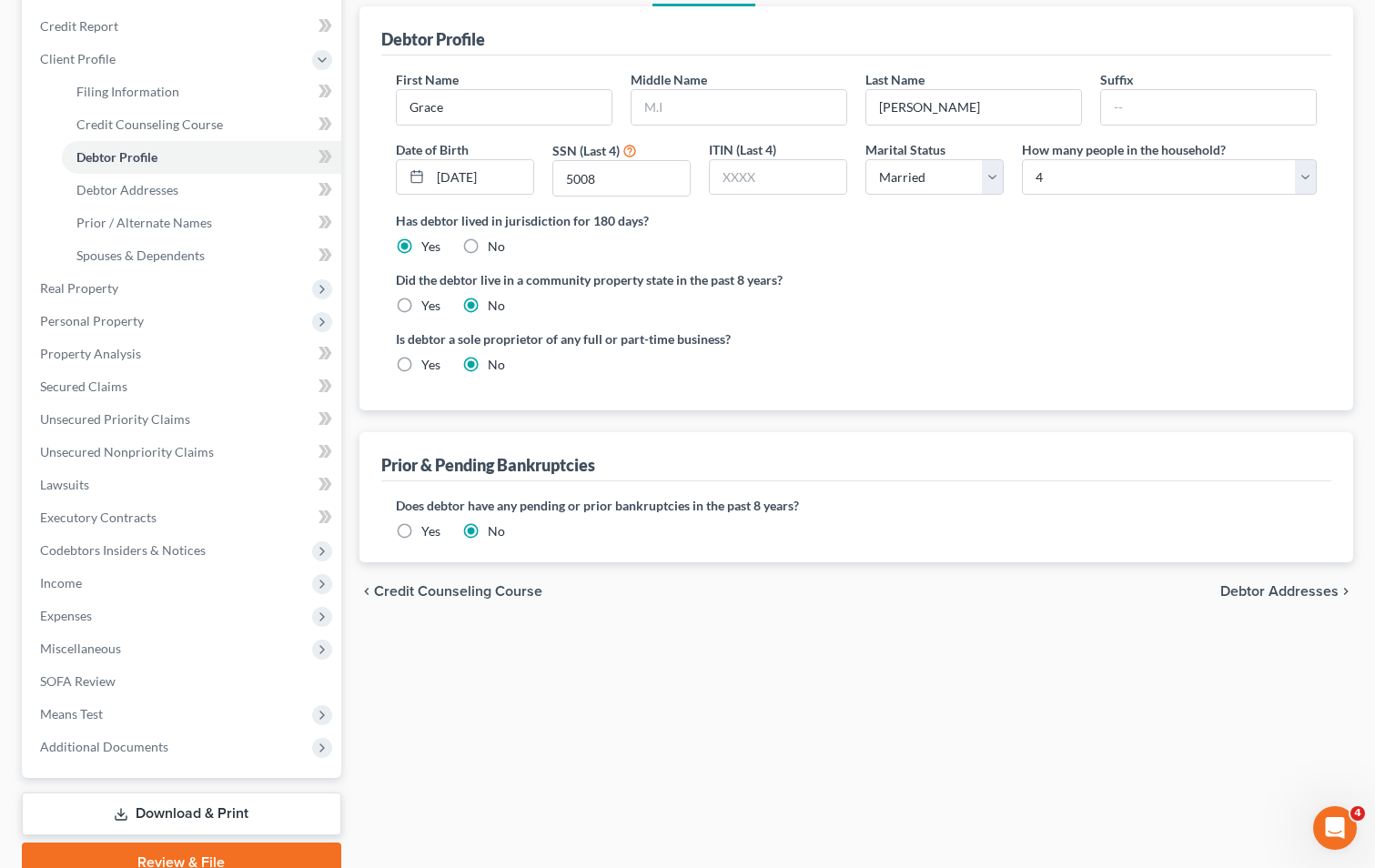
scroll to position [273, 0]
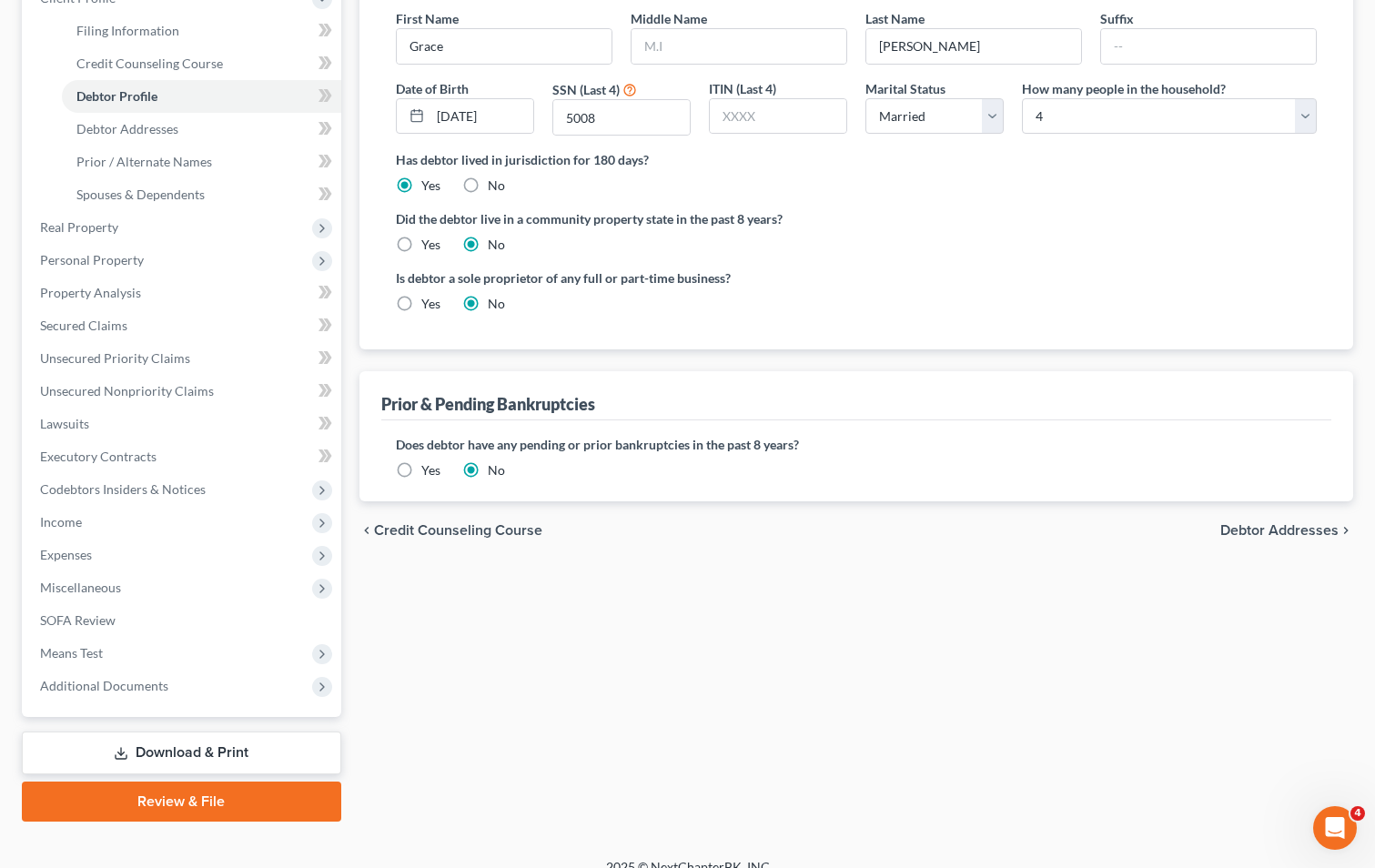
click at [1241, 526] on span "Debtor Addresses" at bounding box center [1279, 530] width 118 height 14
select select "0"
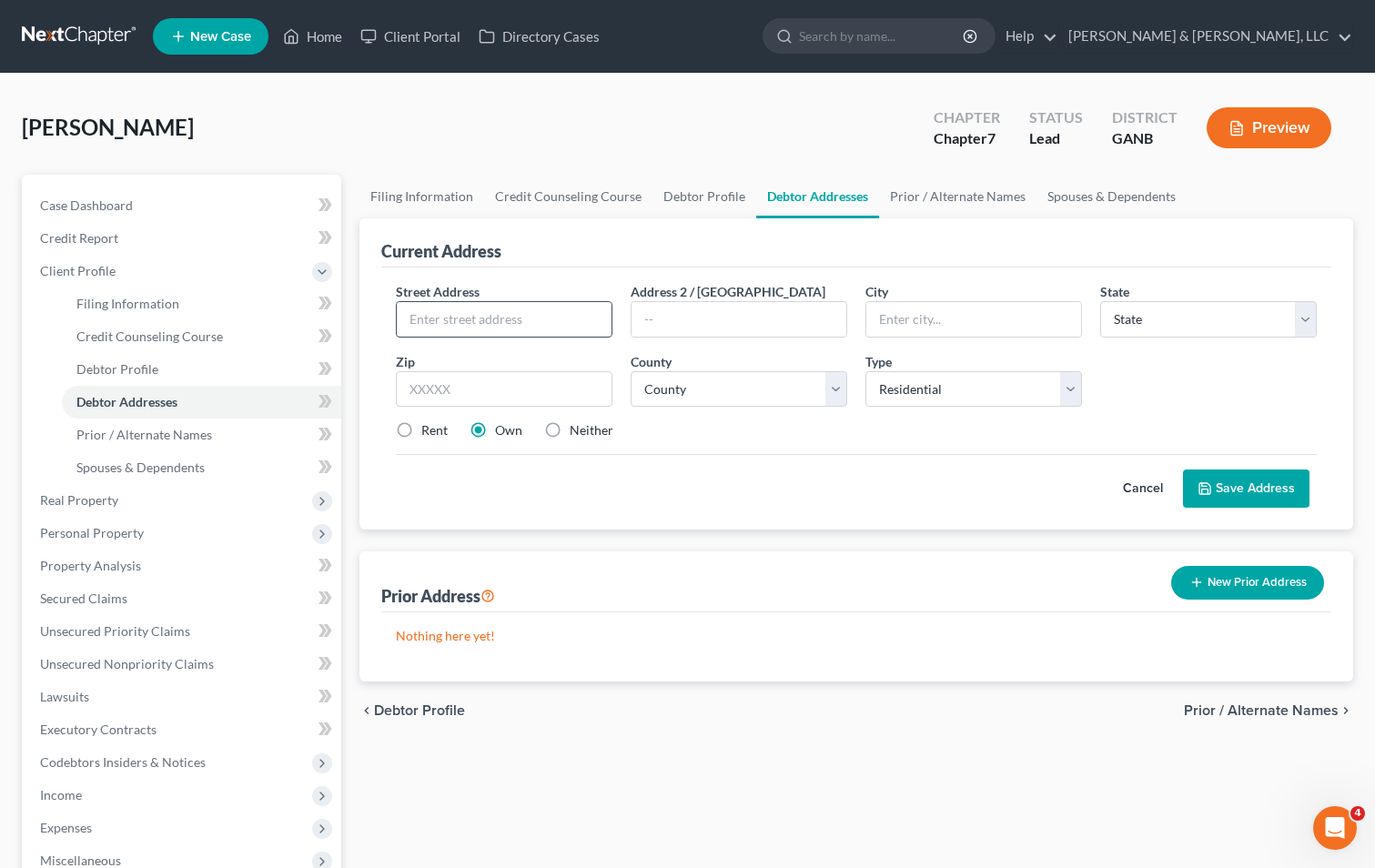
click at [522, 309] on input "text" at bounding box center [503, 319] width 214 height 35
click at [505, 390] on input "text" at bounding box center [503, 389] width 216 height 37
type input "30752"
type input "[GEOGRAPHIC_DATA]"
select select "10"
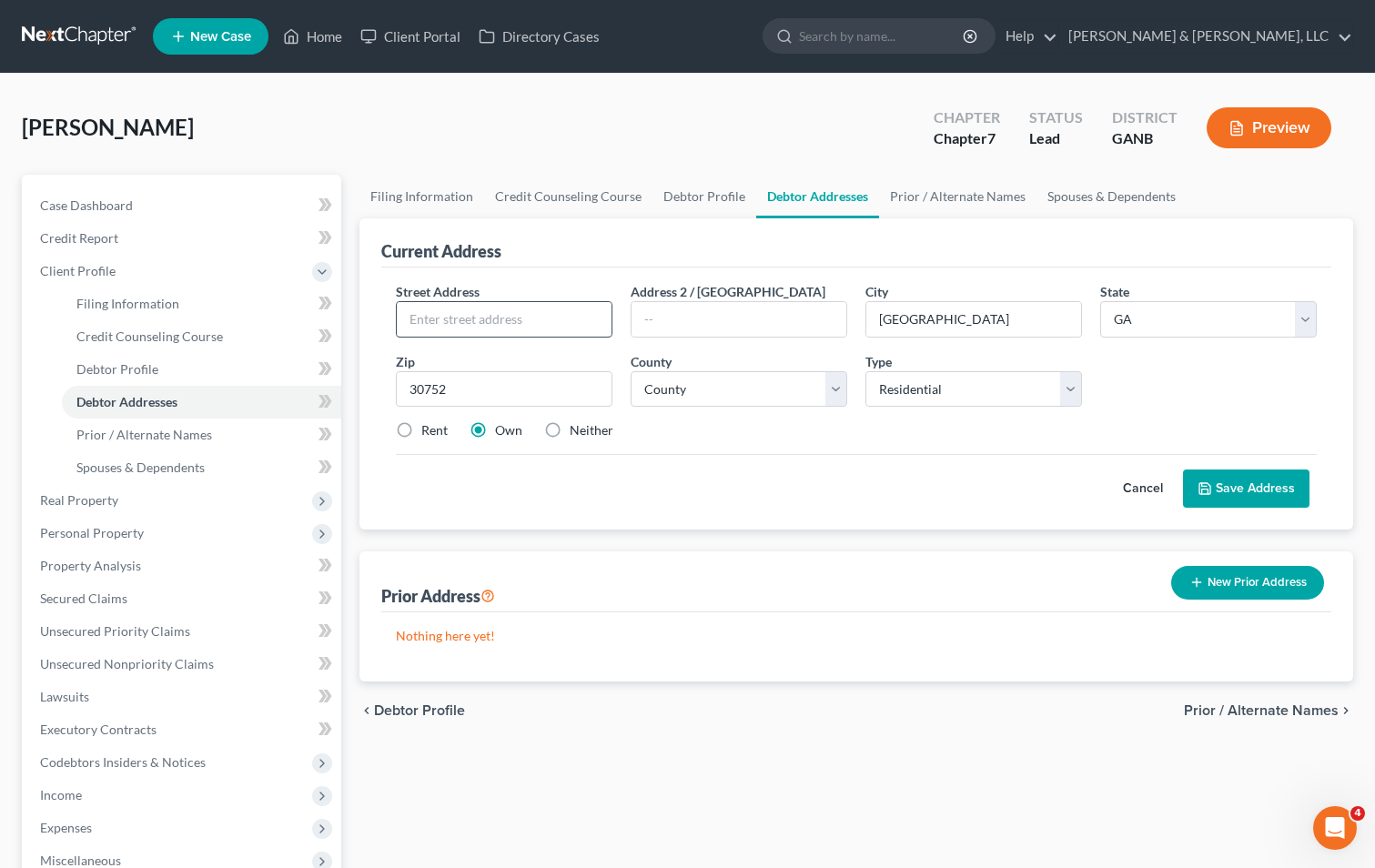
click at [589, 318] on input "text" at bounding box center [503, 319] width 214 height 35
type input "[STREET_ADDRESS]"
click at [837, 398] on select "County [GEOGRAPHIC_DATA] [GEOGRAPHIC_DATA] [GEOGRAPHIC_DATA] [GEOGRAPHIC_DATA] …" at bounding box center [738, 389] width 216 height 37
select select "40"
click at [631, 371] on select "County [GEOGRAPHIC_DATA] [GEOGRAPHIC_DATA] [GEOGRAPHIC_DATA] [GEOGRAPHIC_DATA] …" at bounding box center [738, 389] width 216 height 37
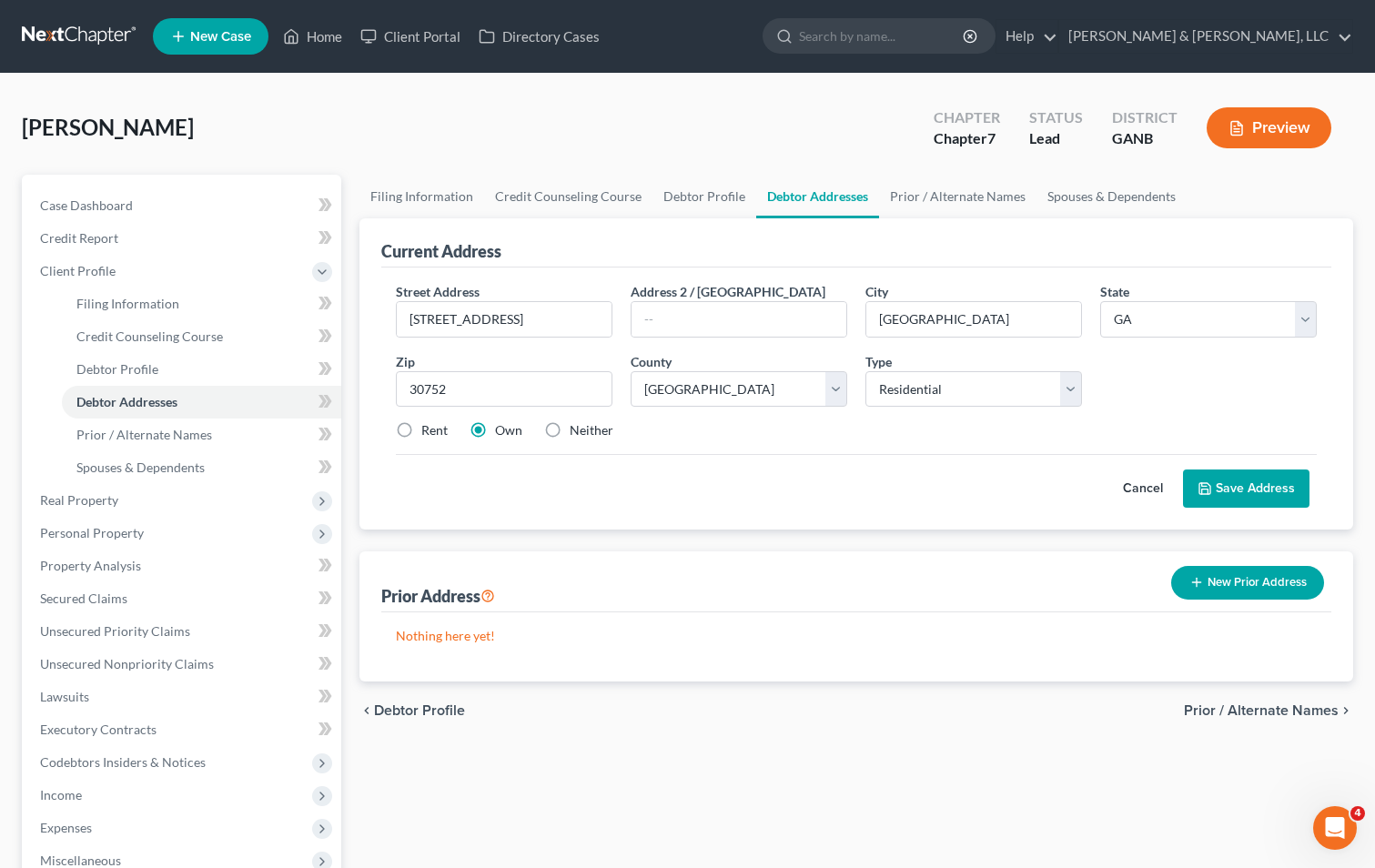
click at [569, 433] on label "Neither" at bounding box center [591, 430] width 43 height 18
click at [577, 433] on input "Neither" at bounding box center [583, 427] width 12 height 12
radio input "true"
click at [1231, 480] on button "Save Address" at bounding box center [1247, 488] width 127 height 38
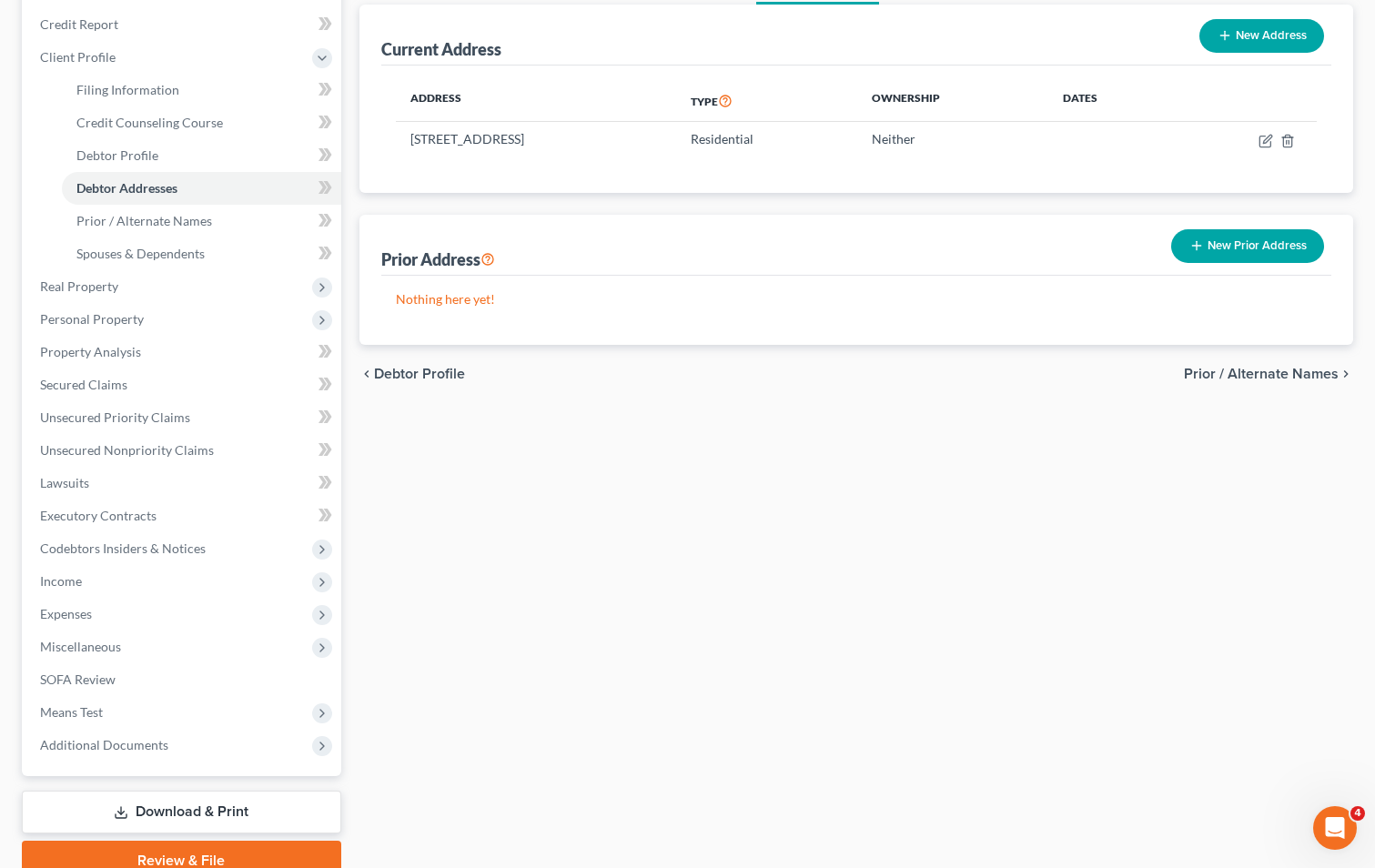
scroll to position [182, 0]
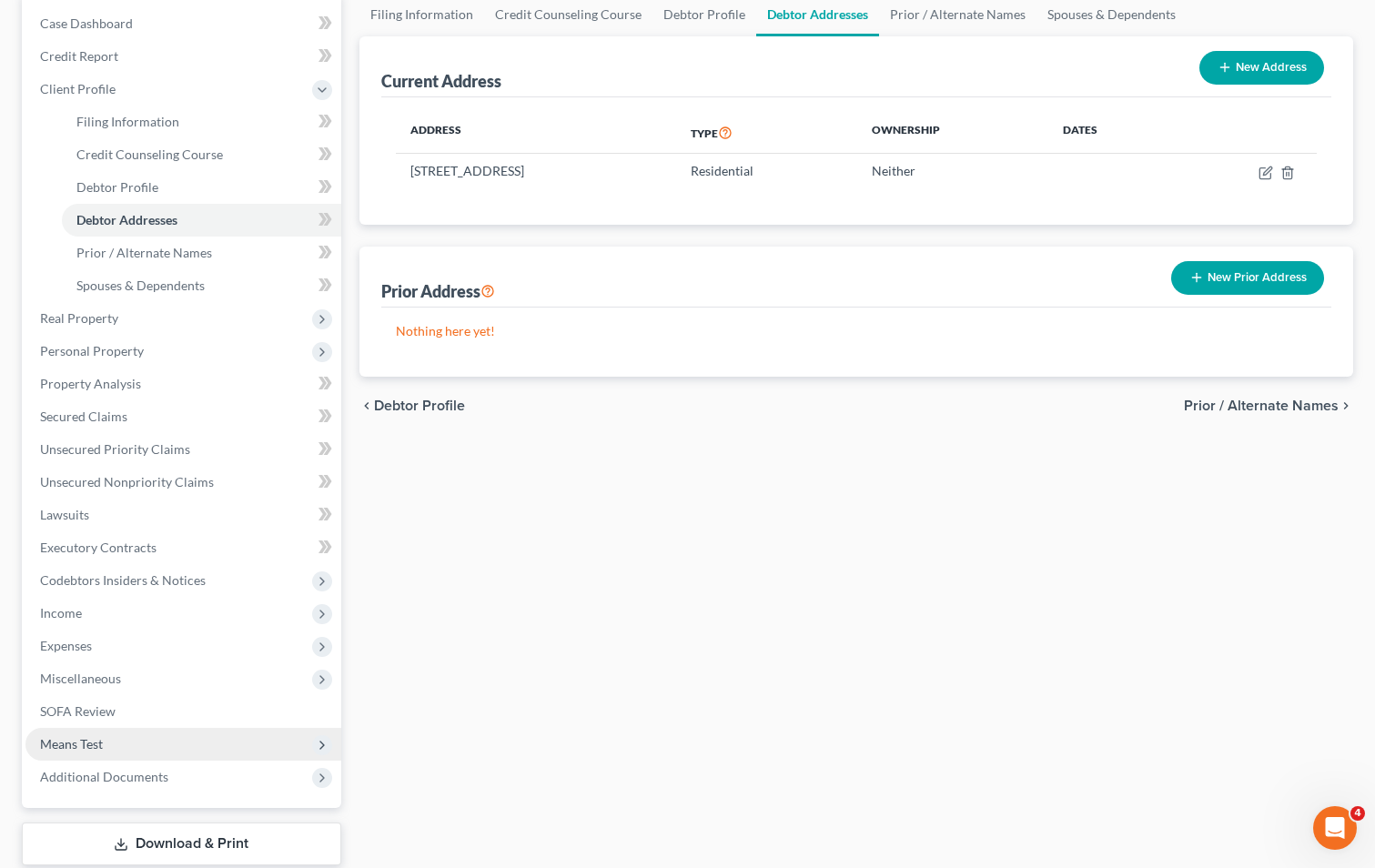
click at [100, 737] on span "Means Test" at bounding box center [71, 744] width 62 height 15
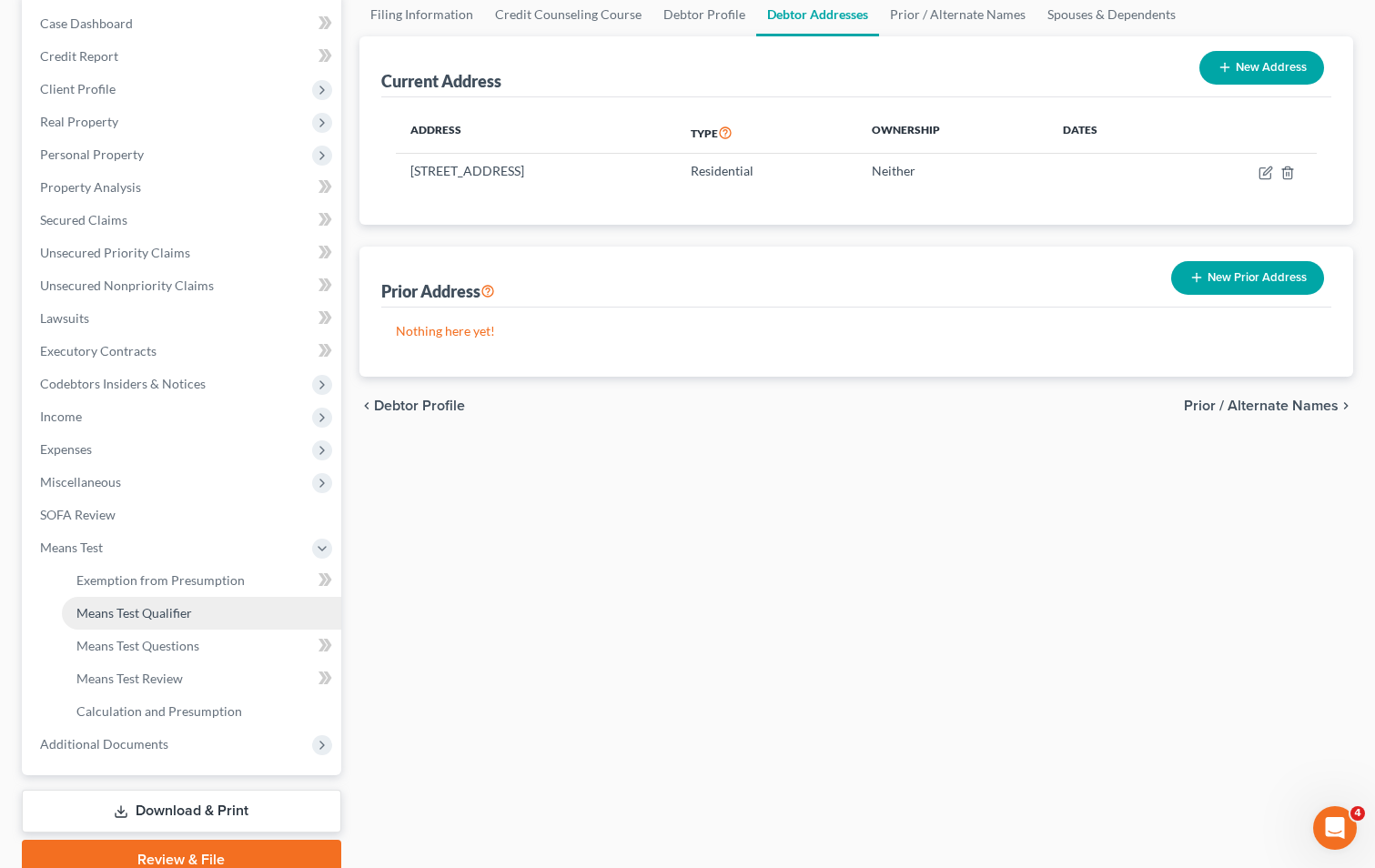
click at [173, 612] on span "Means Test Qualifier" at bounding box center [134, 613] width 115 height 15
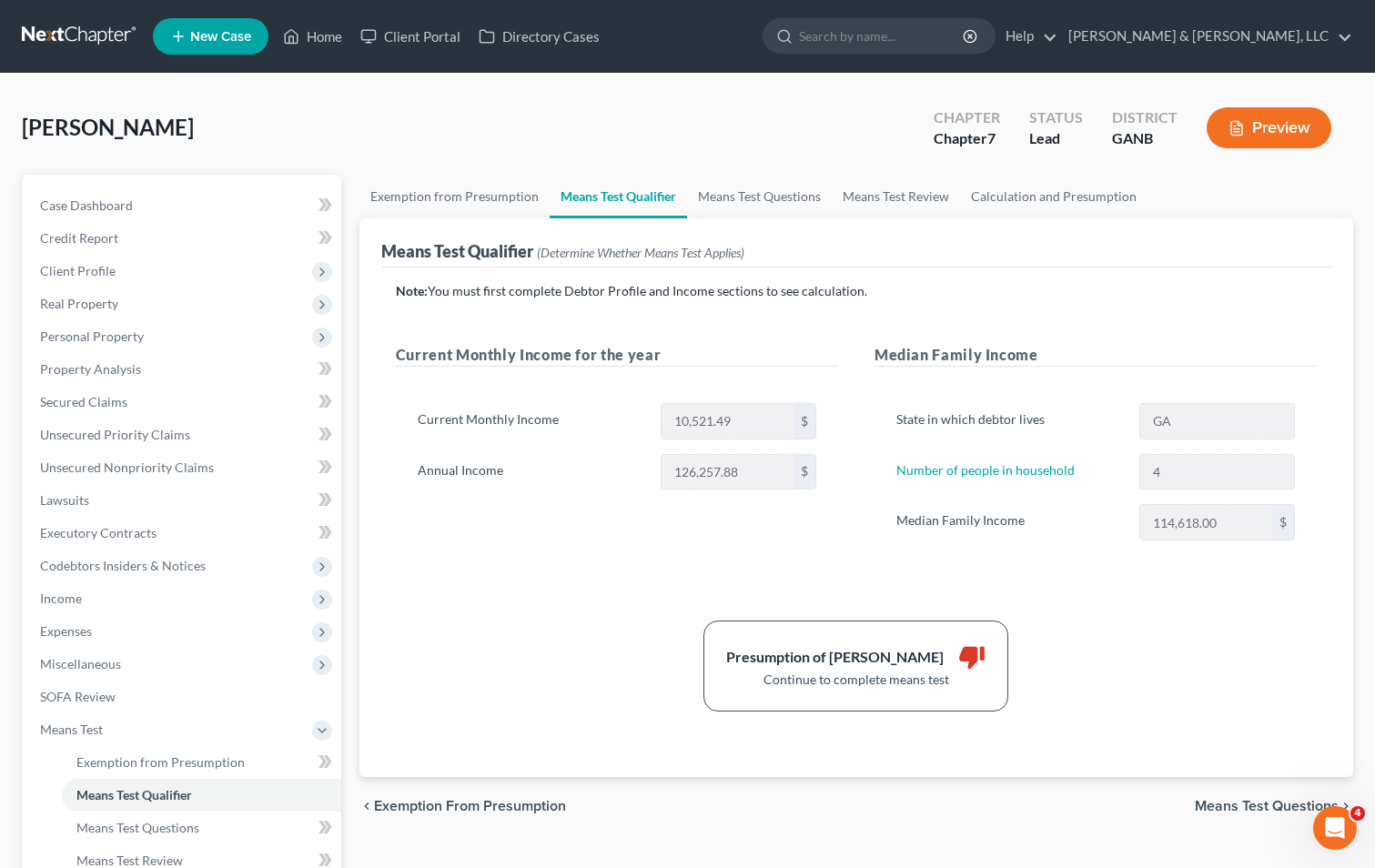
click at [1146, 585] on div "Note: You must first complete Debtor Profile and Income sections to see calcula…" at bounding box center [856, 497] width 921 height 430
click at [234, 275] on span "Client Profile" at bounding box center [183, 271] width 315 height 33
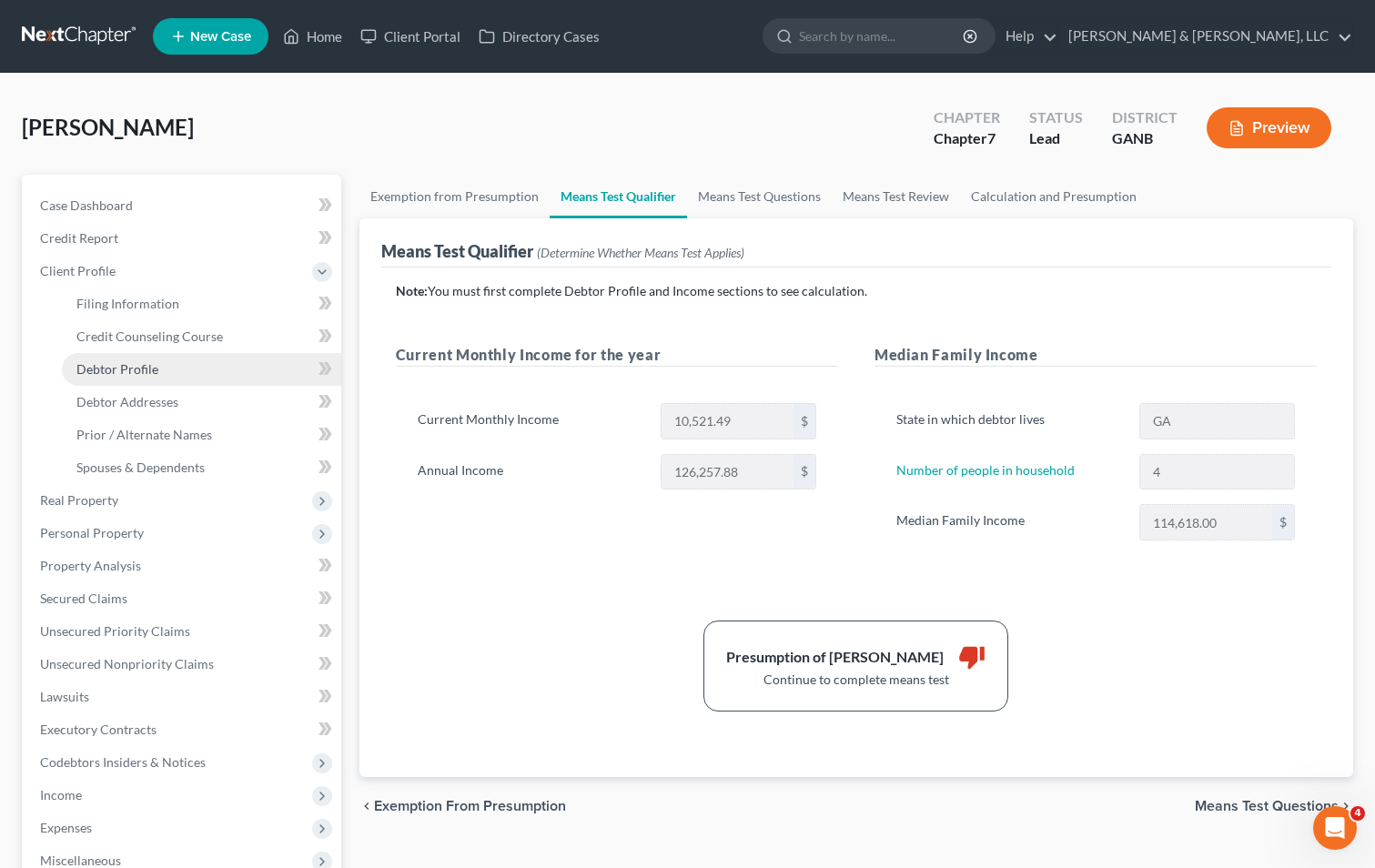
click at [212, 367] on link "Debtor Profile" at bounding box center [202, 369] width 280 height 33
select select "1"
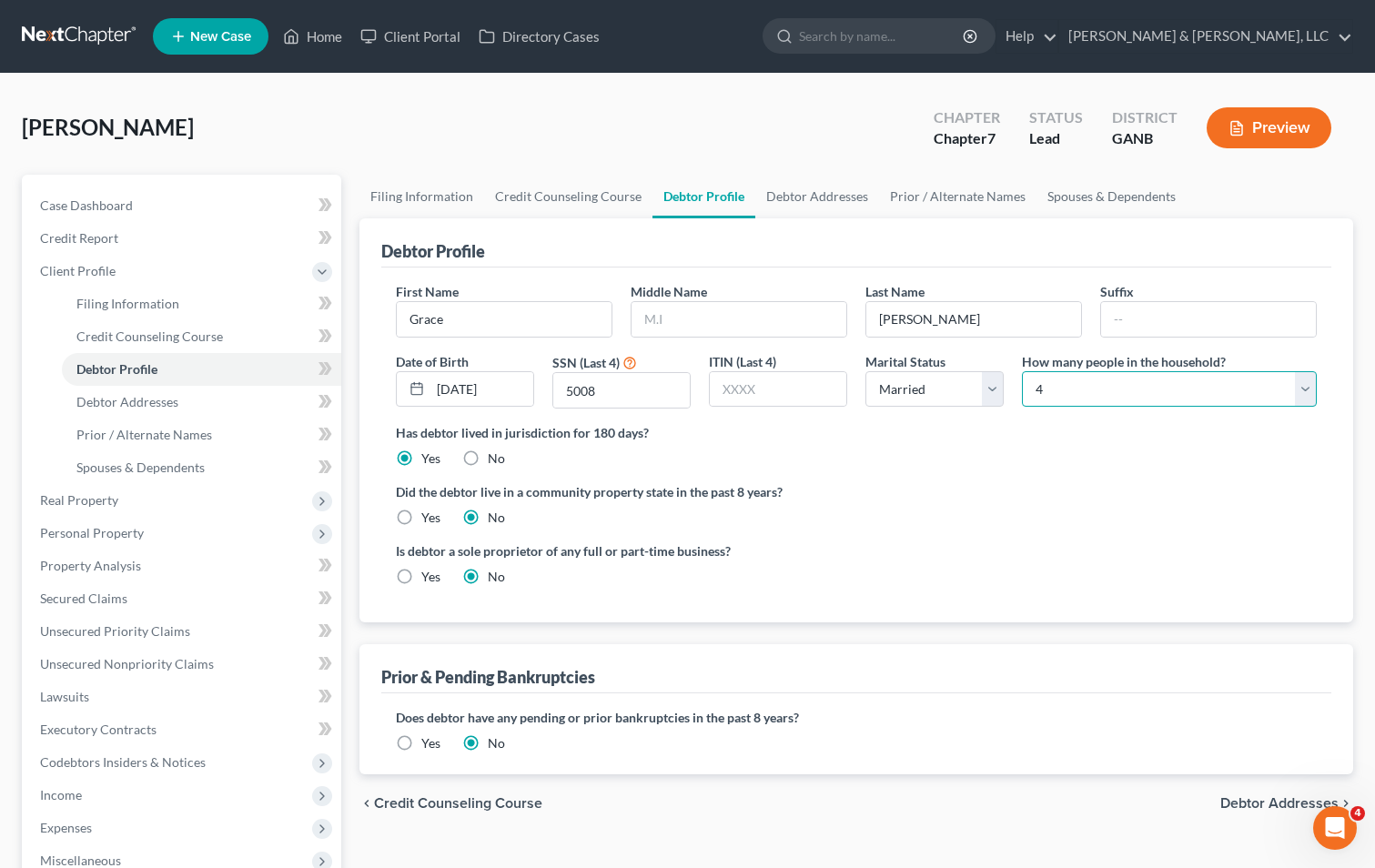
click at [1301, 391] on select "Select 1 2 3 4 5 6 7 8 9 10 11 12 13 14 15 16 17 18 19 20" at bounding box center [1169, 389] width 295 height 37
select select "4"
click at [1022, 371] on select "Select 1 2 3 4 5 6 7 8 9 10 11 12 13 14 15 16 17 18 19 20" at bounding box center [1169, 389] width 295 height 37
click at [992, 505] on div "Did the debtor live in a community property state in the past 8 years? Yes No" at bounding box center [856, 504] width 921 height 44
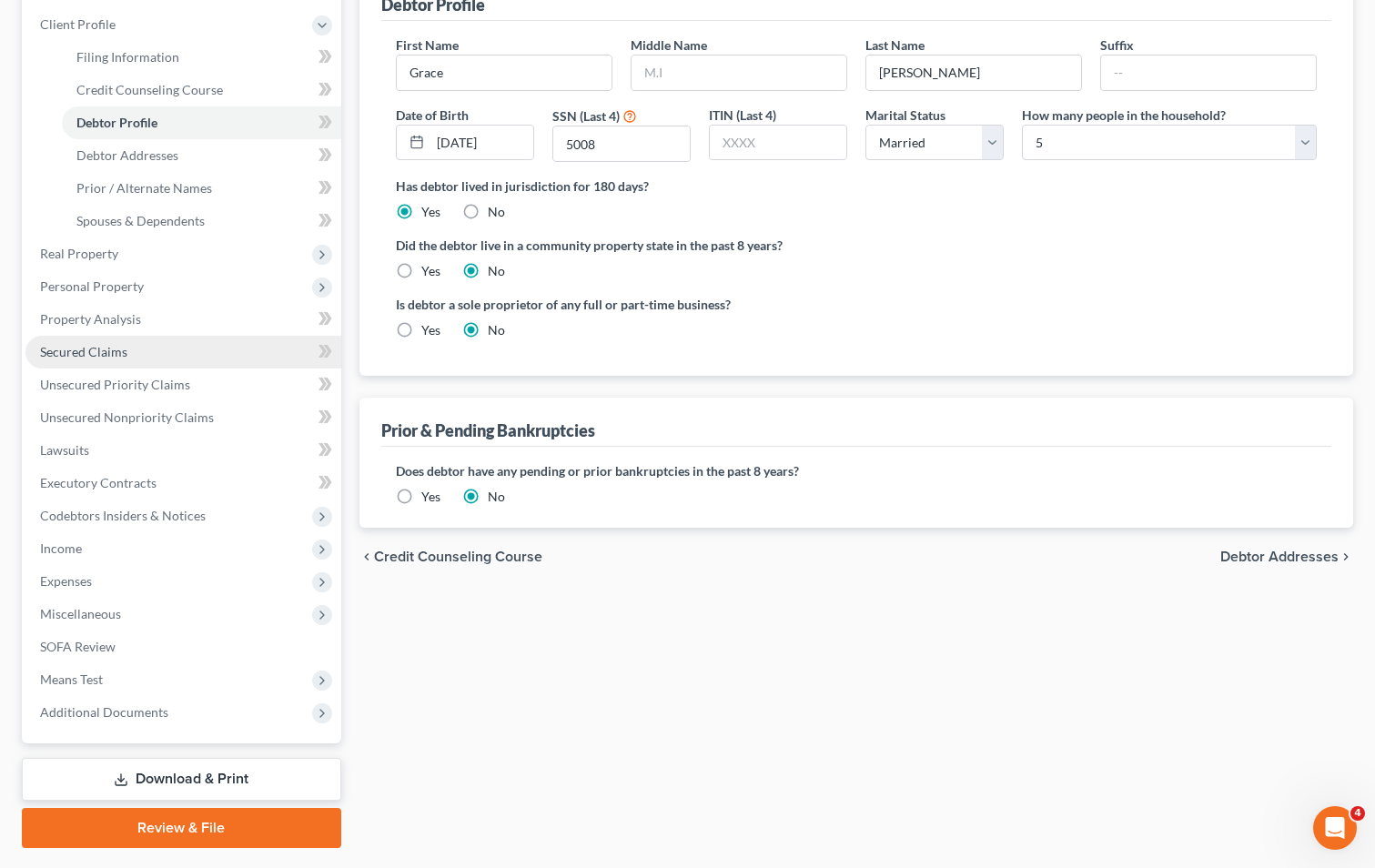
scroll to position [296, 0]
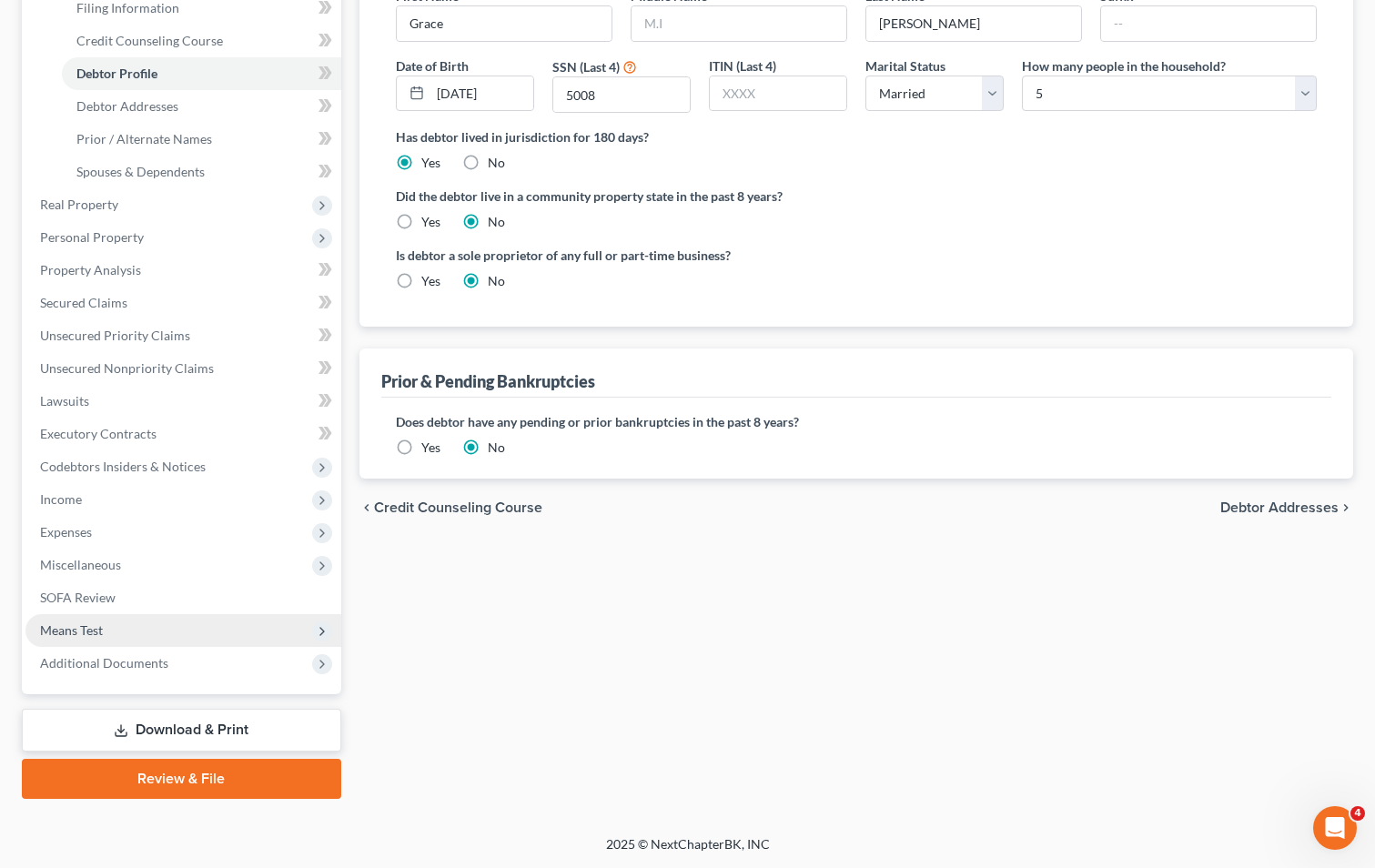
click at [119, 625] on span "Means Test" at bounding box center [183, 630] width 315 height 33
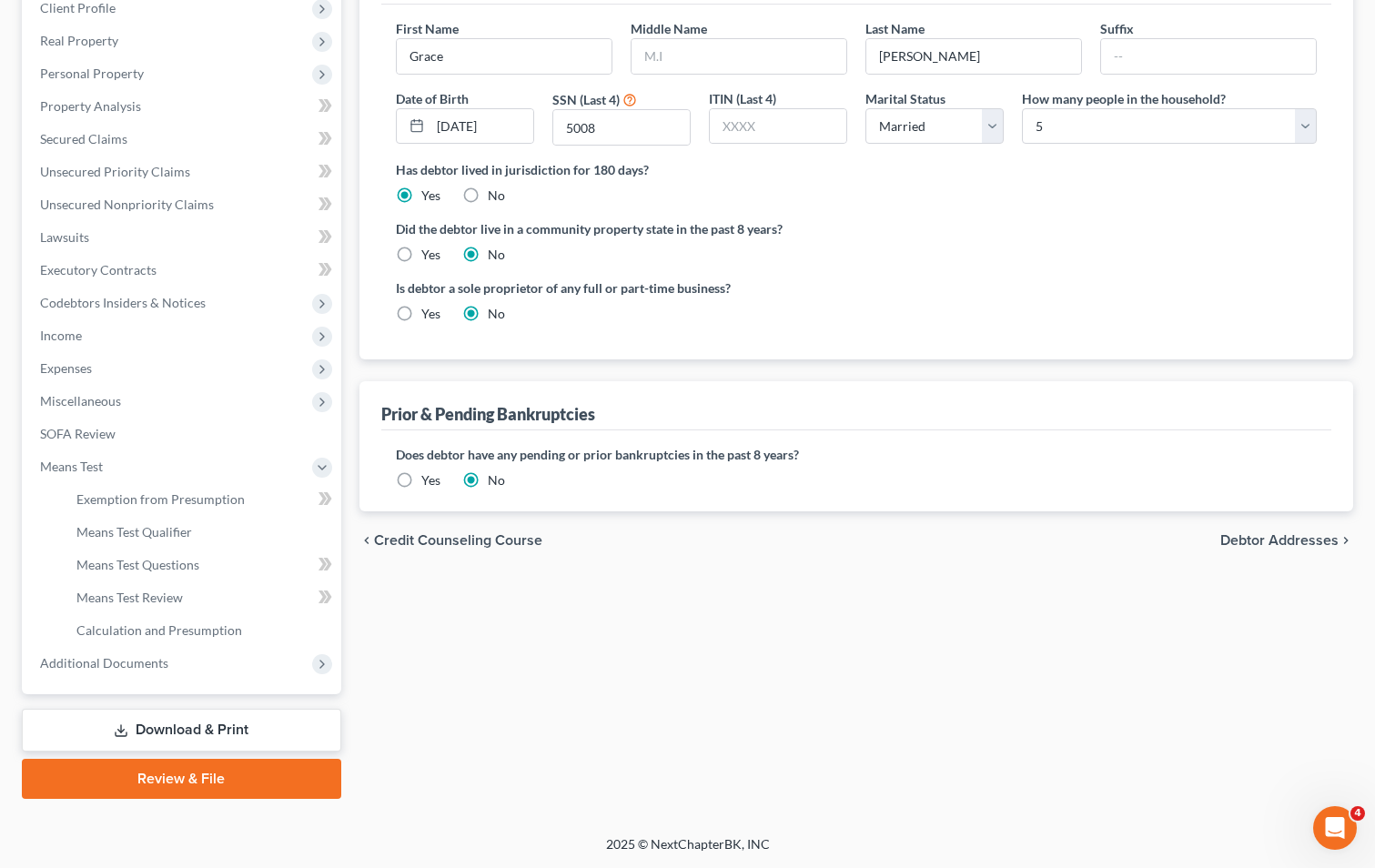
scroll to position [263, 0]
click at [127, 522] on link "Means Test Qualifier" at bounding box center [202, 532] width 280 height 33
